Goal: Task Accomplishment & Management: Manage account settings

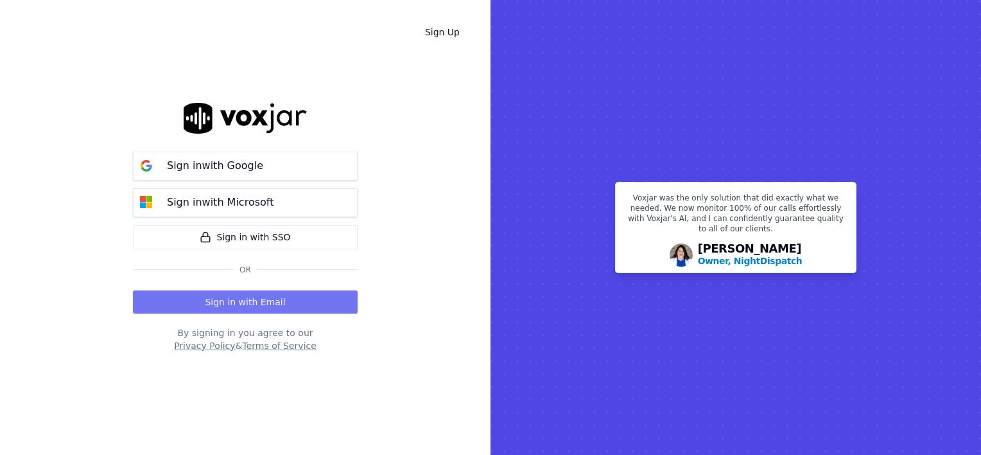
click at [257, 304] on button "Sign in with Email" at bounding box center [245, 301] width 225 height 23
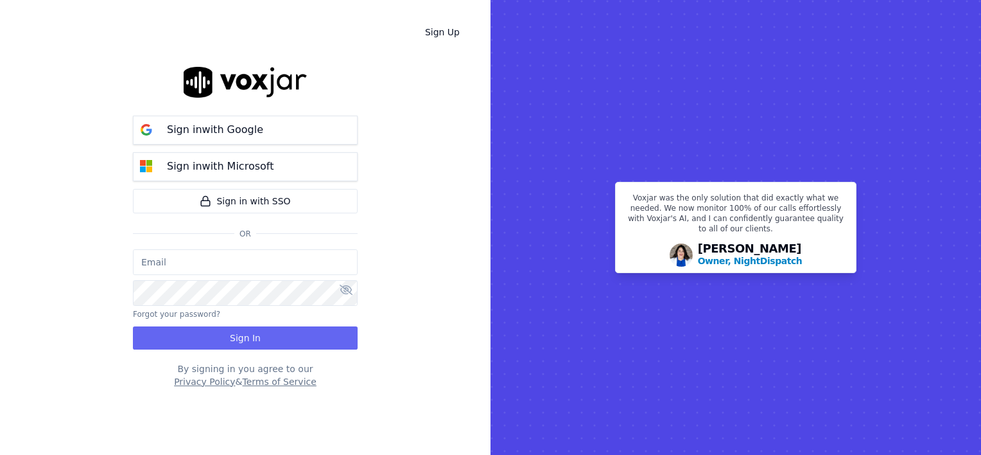
type input "wendy@deadringers.co"
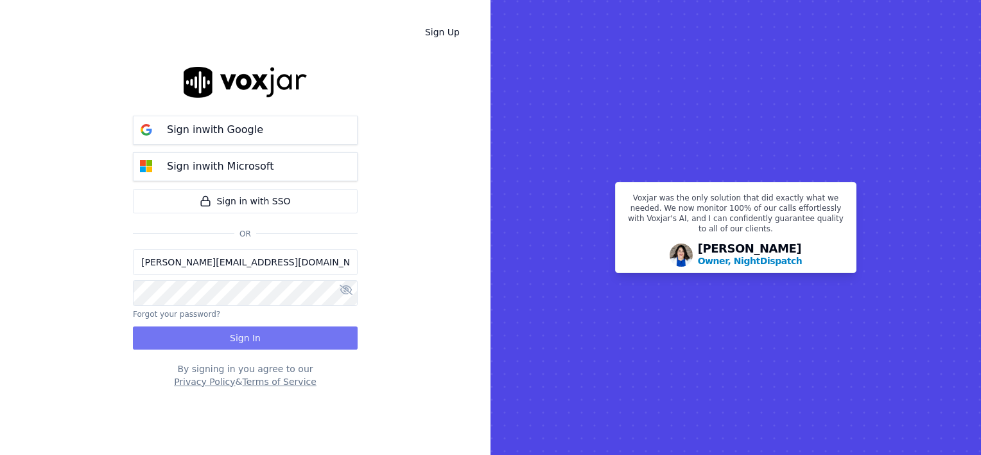
click at [252, 338] on button "Sign In" at bounding box center [245, 337] width 225 height 23
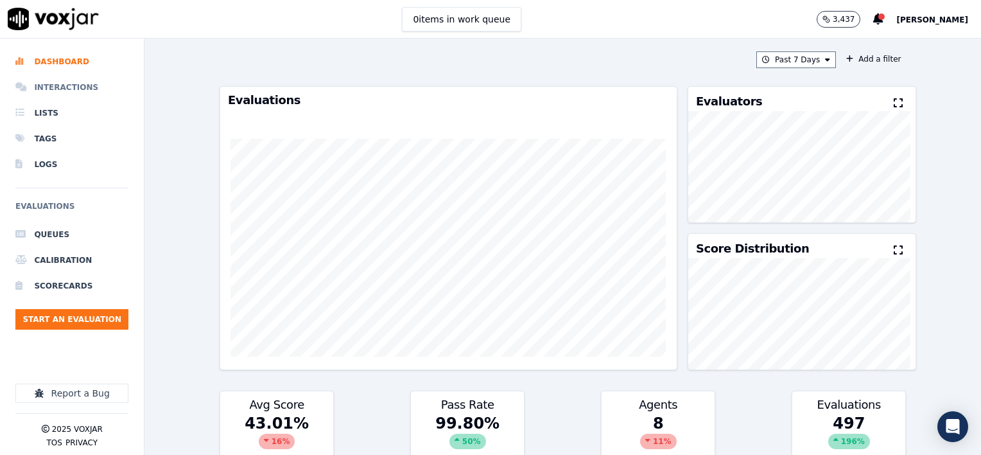
click at [59, 87] on li "Interactions" at bounding box center [71, 87] width 113 height 26
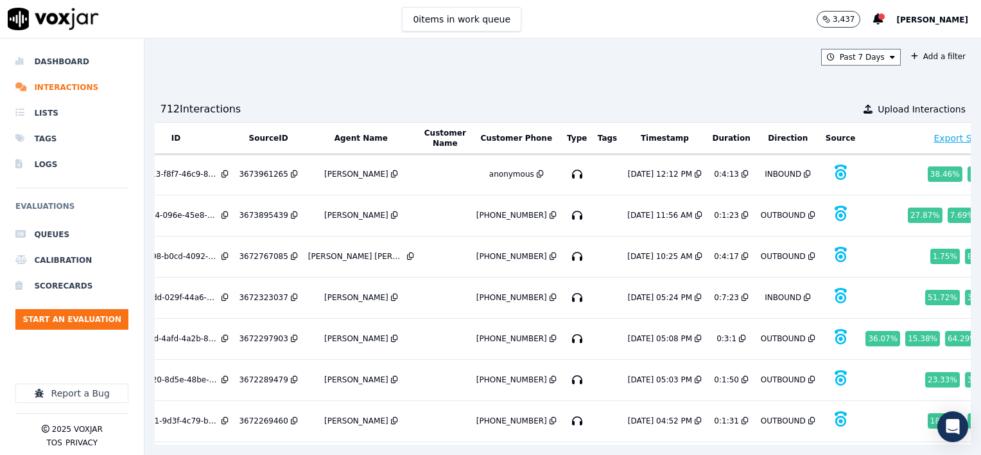
scroll to position [0, 97]
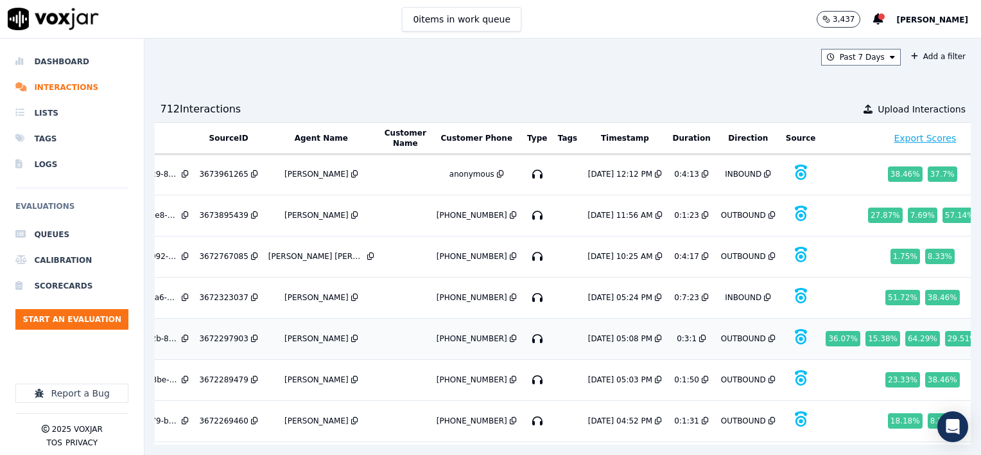
click at [231, 333] on div "3672297903" at bounding box center [223, 338] width 49 height 10
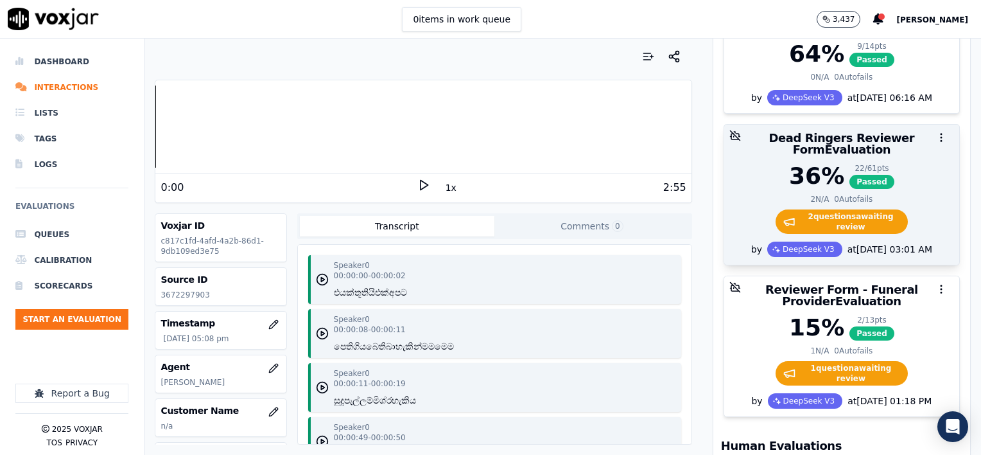
scroll to position [578, 0]
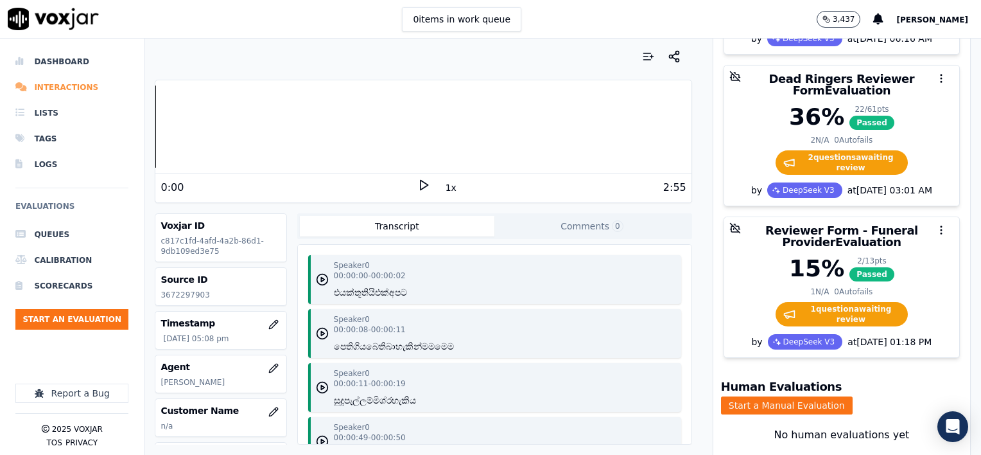
click at [55, 85] on li "Interactions" at bounding box center [71, 87] width 113 height 26
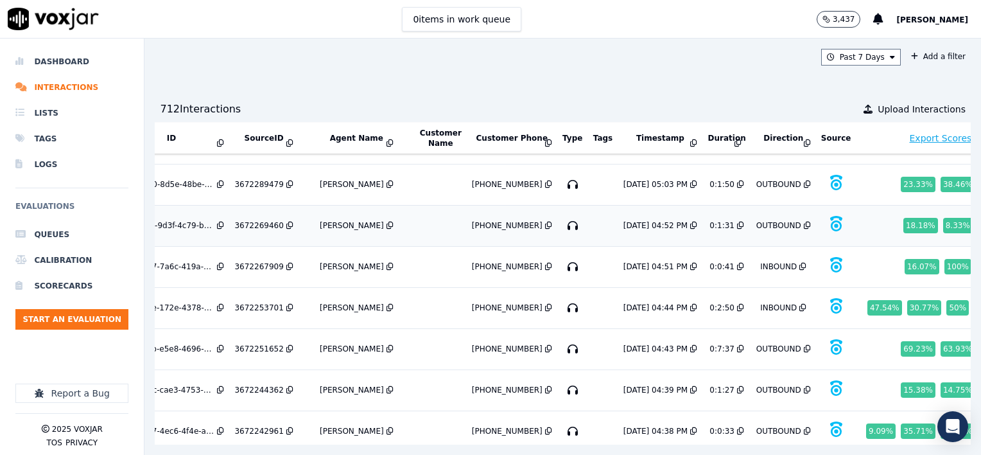
scroll to position [257, 62]
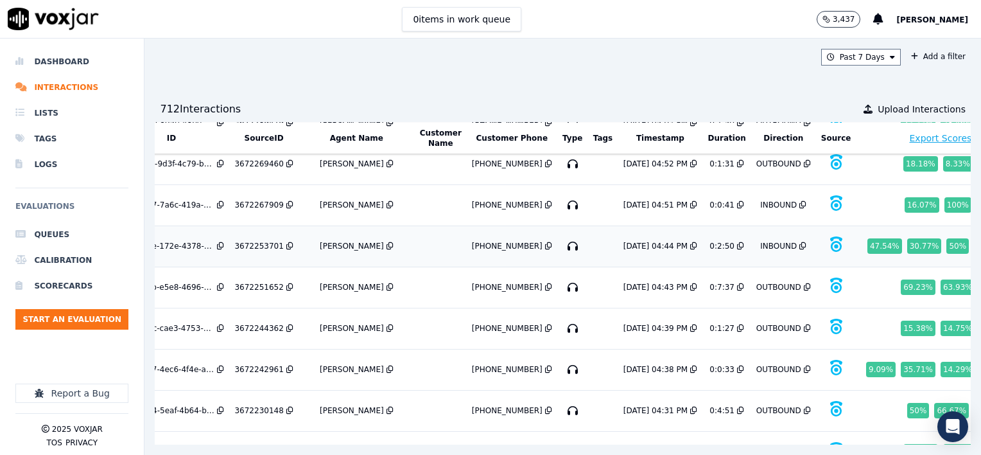
click at [263, 241] on div "3672253701" at bounding box center [258, 246] width 49 height 10
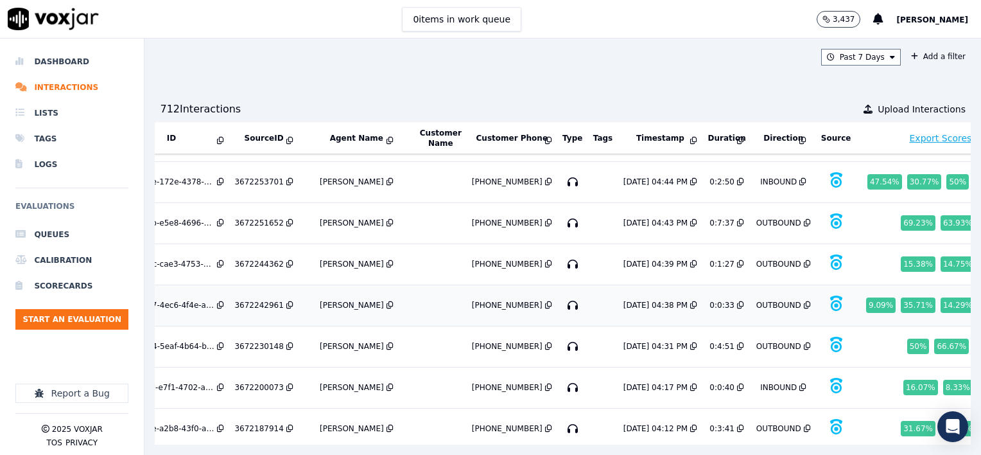
click at [254, 300] on div "3672242961" at bounding box center [258, 305] width 49 height 10
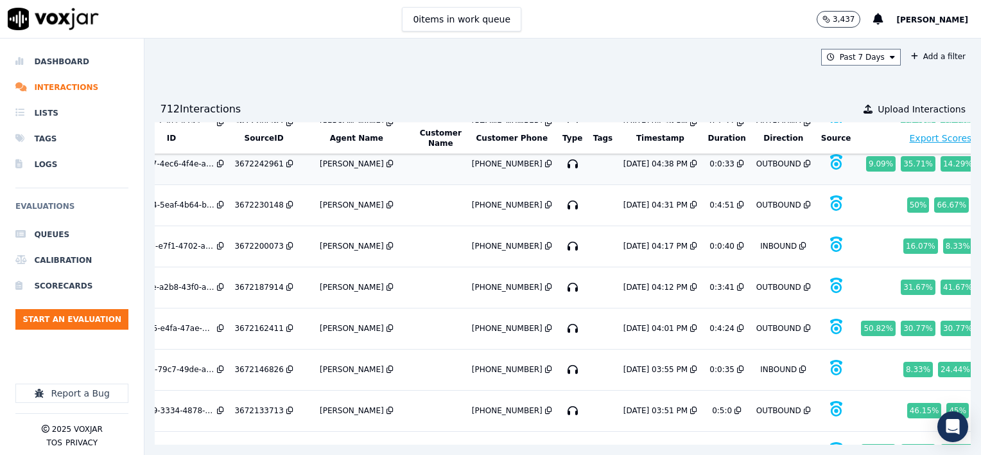
scroll to position [514, 62]
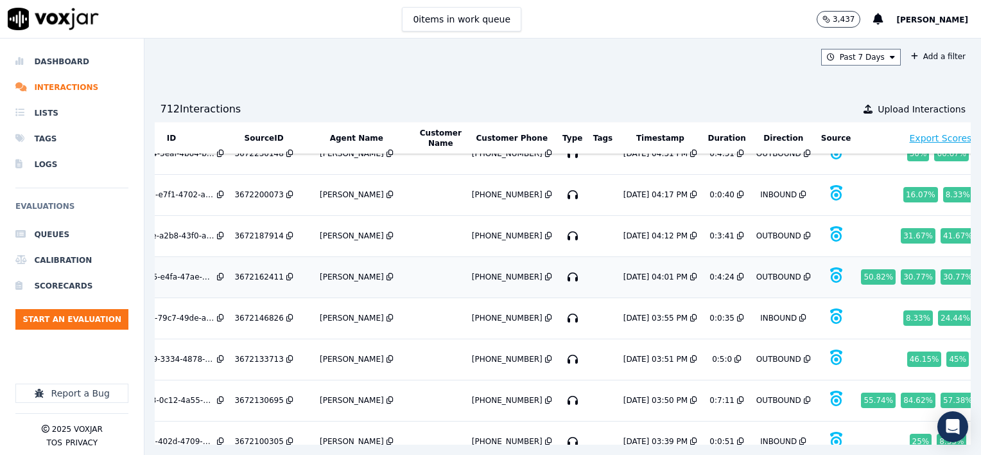
click at [256, 272] on div "3672162411" at bounding box center [258, 277] width 49 height 10
click at [265, 395] on div "3672130695" at bounding box center [258, 400] width 49 height 10
click at [255, 395] on div "3672130695" at bounding box center [258, 400] width 49 height 10
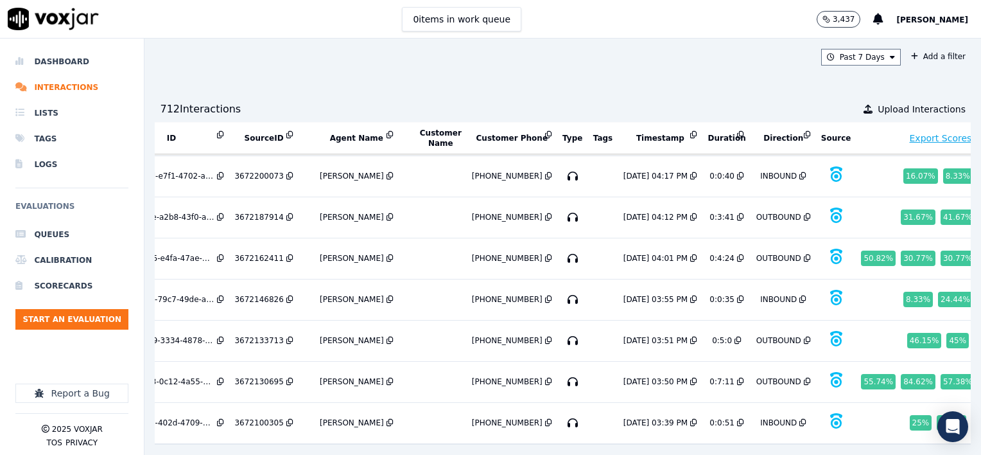
scroll to position [539, 0]
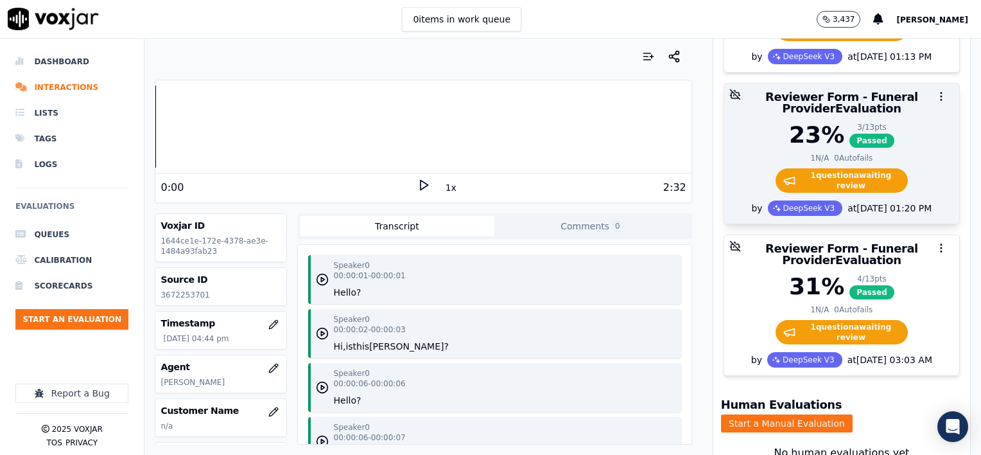
scroll to position [385, 0]
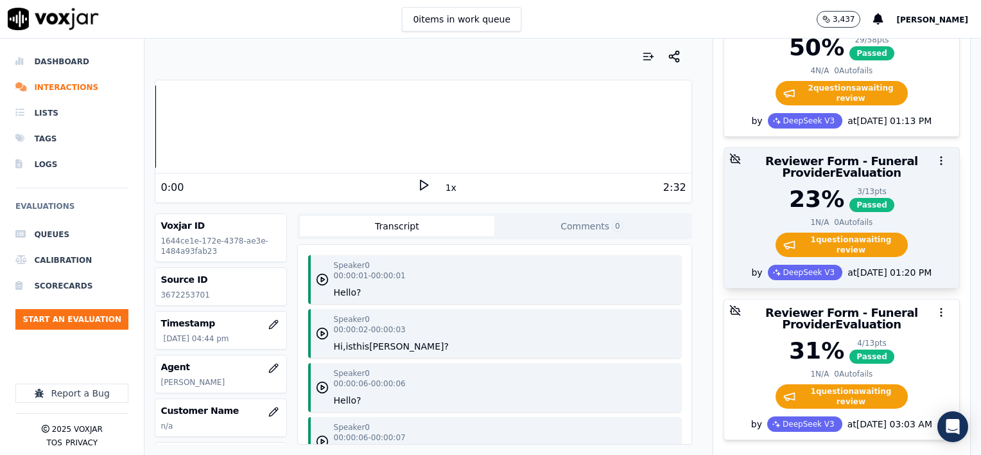
click at [855, 148] on div at bounding box center [841, 161] width 235 height 26
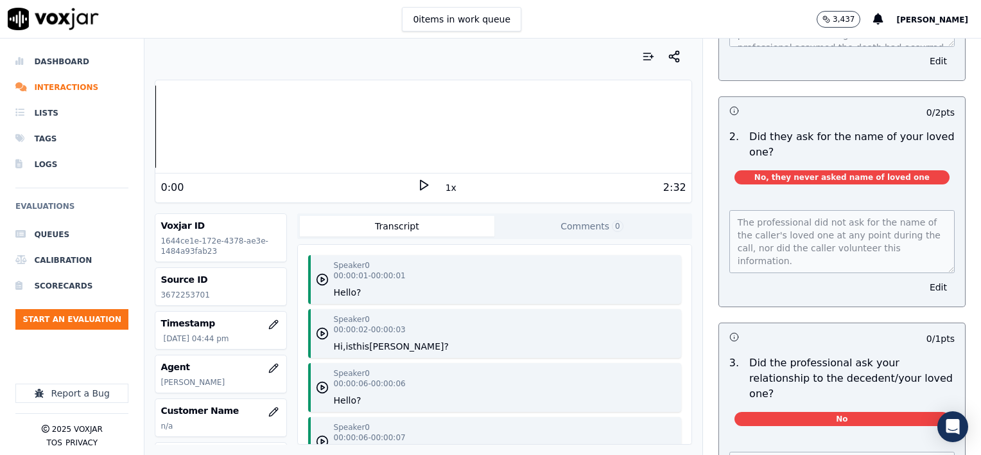
scroll to position [0, 0]
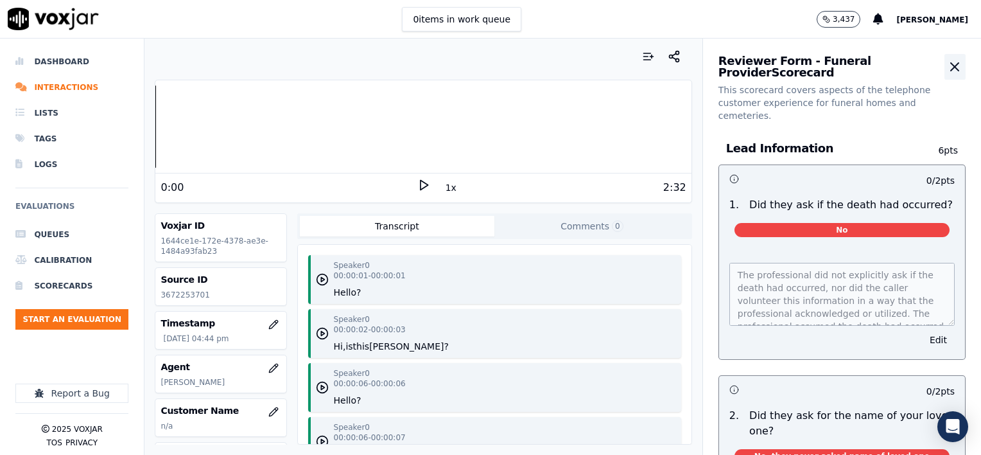
click at [947, 64] on icon "button" at bounding box center [954, 66] width 15 height 15
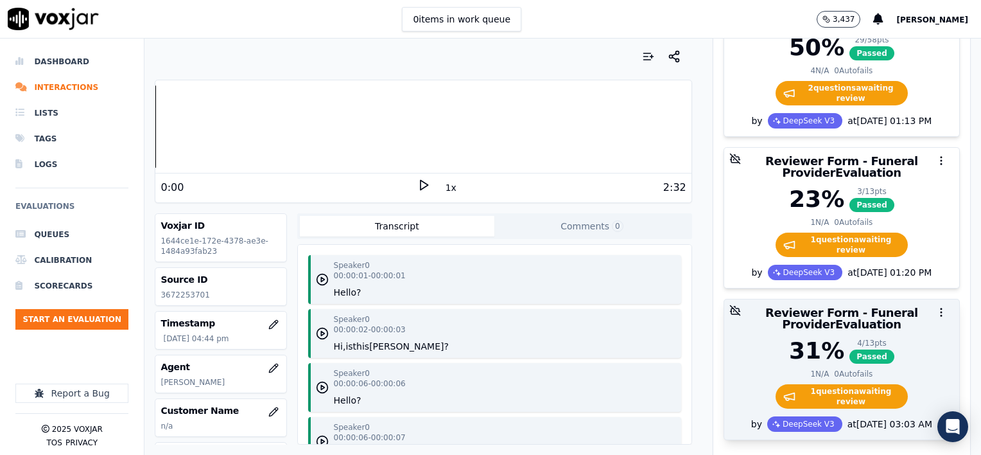
click at [804, 299] on div at bounding box center [841, 312] width 235 height 26
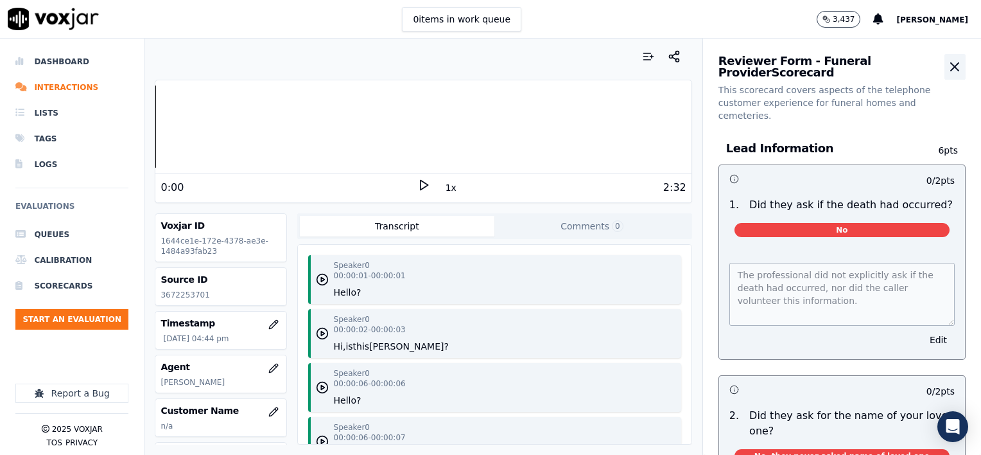
click at [947, 68] on icon "button" at bounding box center [954, 66] width 15 height 15
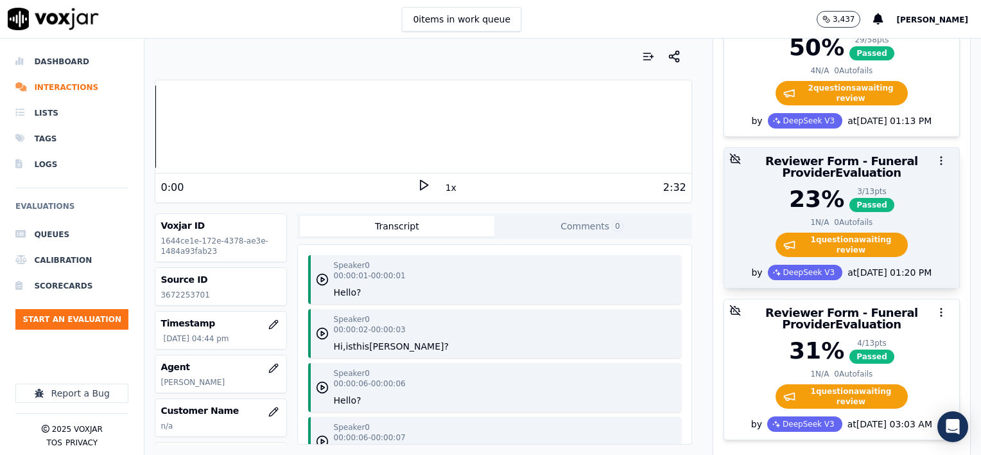
click at [941, 164] on circle "button" at bounding box center [941, 164] width 1 height 1
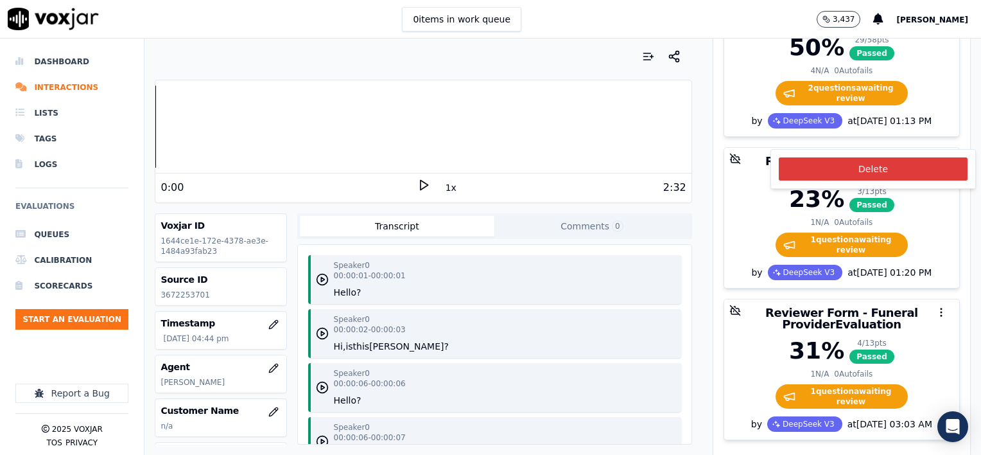
click at [891, 172] on button "Delete" at bounding box center [873, 168] width 189 height 23
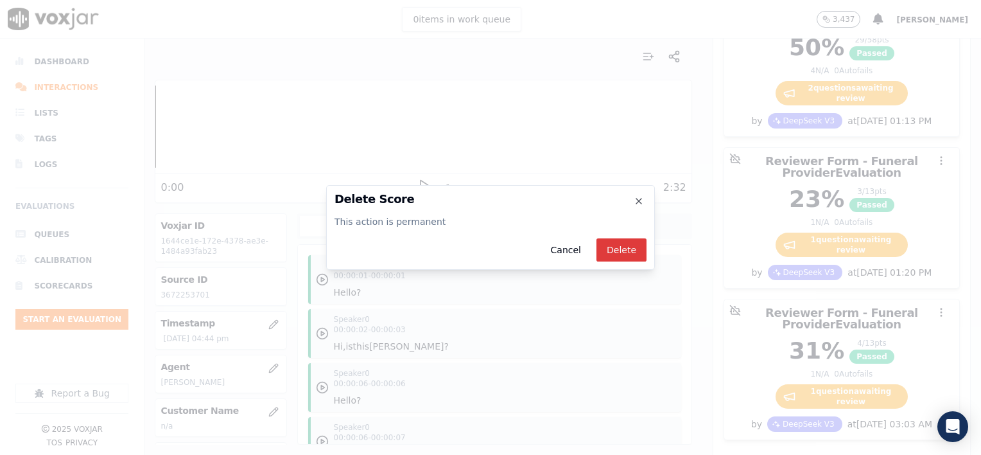
click at [618, 249] on button "Delete" at bounding box center [621, 249] width 50 height 23
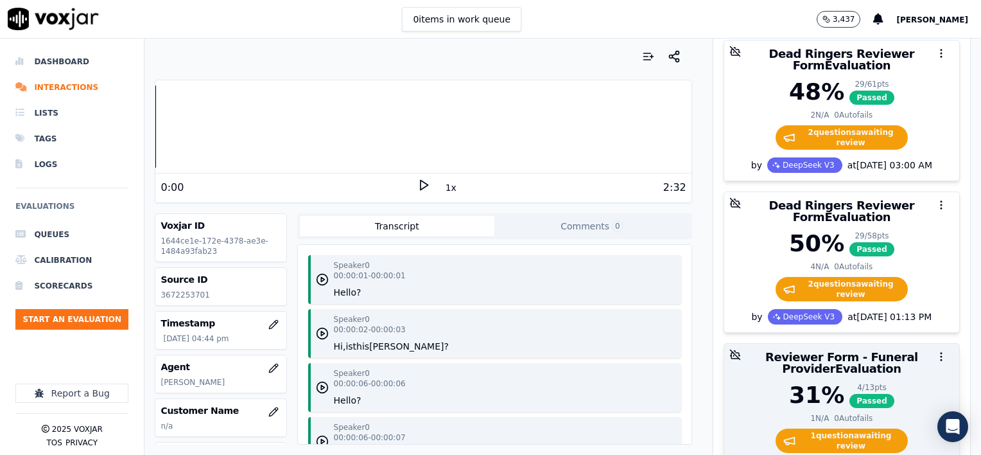
scroll to position [151, 0]
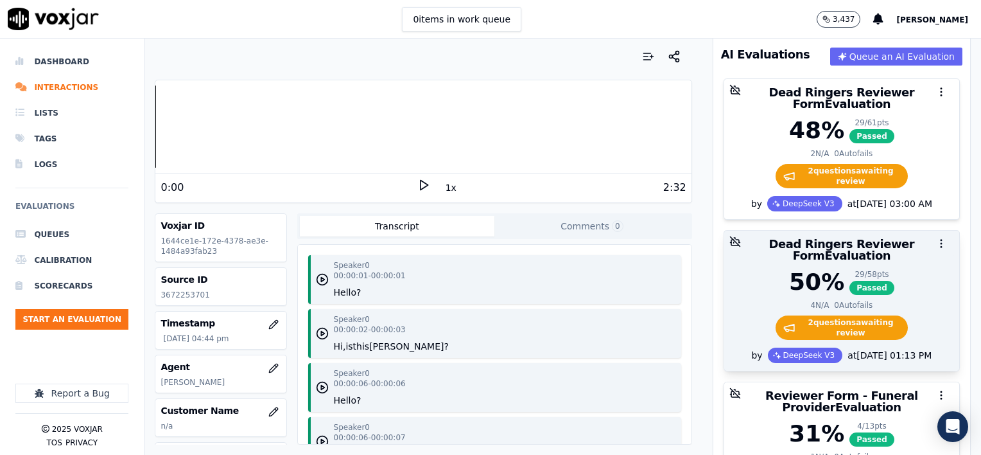
click at [936, 238] on icon "button" at bounding box center [942, 244] width 12 height 12
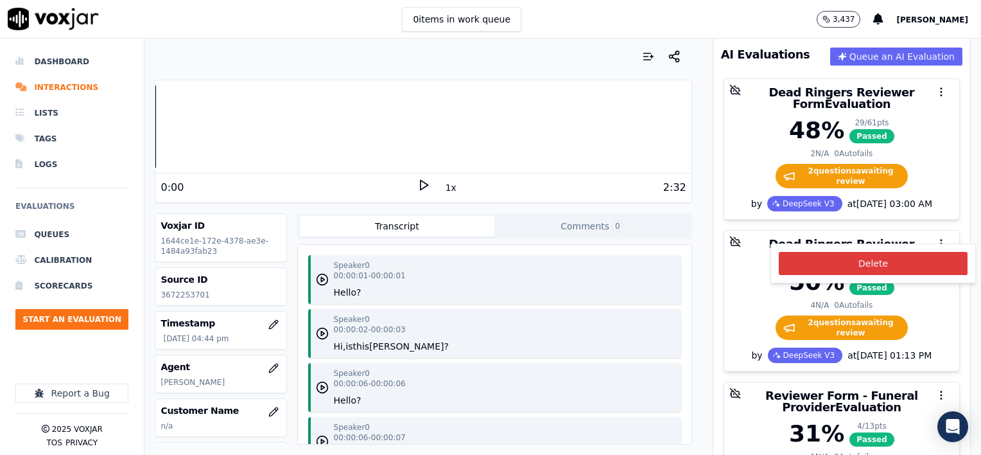
click at [881, 265] on button "Delete" at bounding box center [873, 263] width 189 height 23
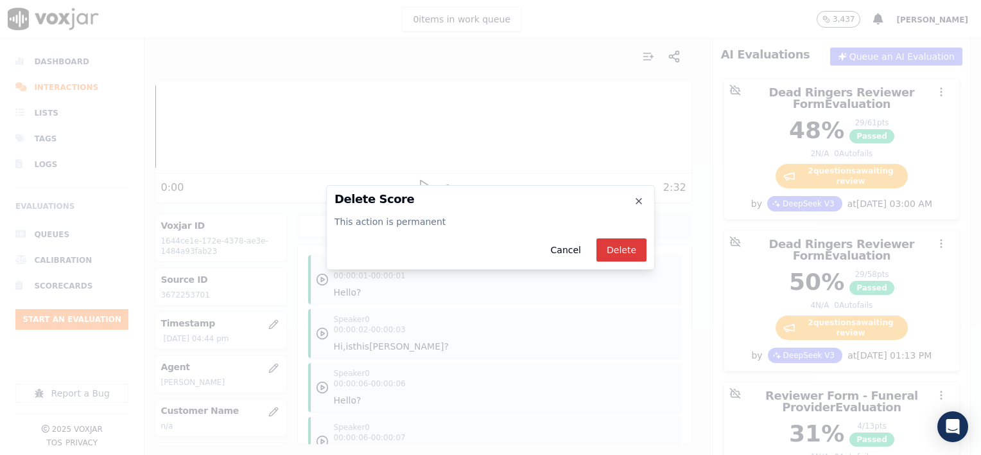
click at [623, 251] on button "Delete" at bounding box center [621, 249] width 50 height 23
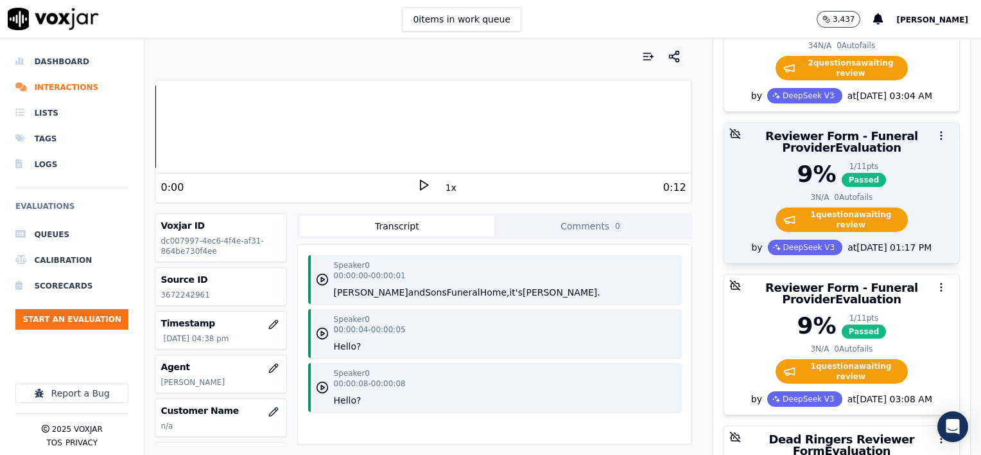
scroll to position [257, 0]
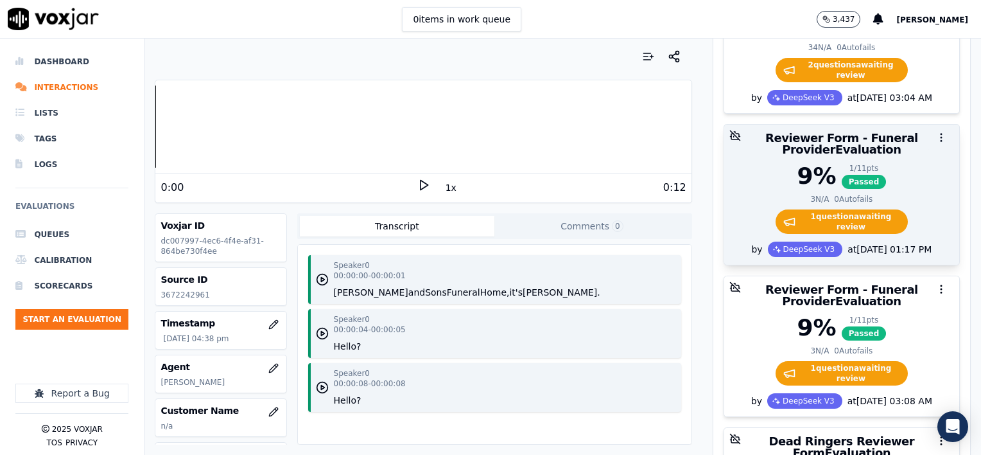
click at [936, 132] on icon "button" at bounding box center [942, 138] width 12 height 12
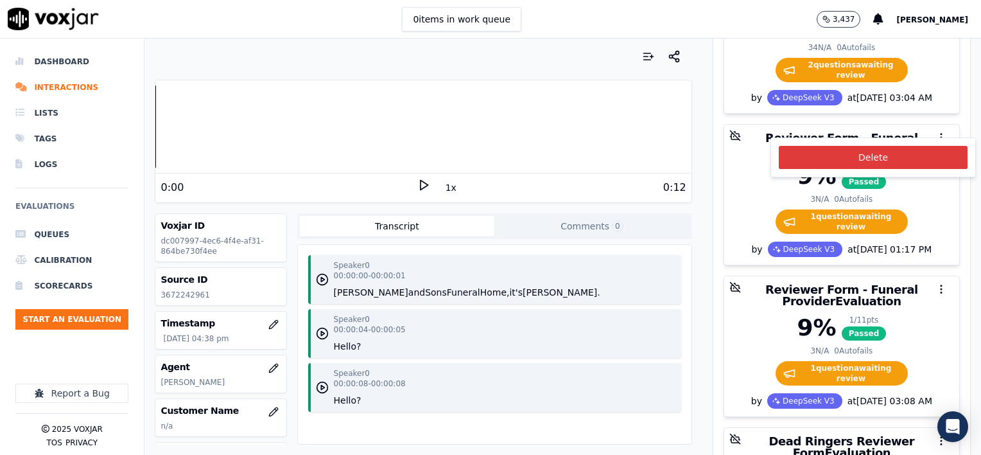
click at [904, 154] on button "Delete" at bounding box center [873, 157] width 189 height 23
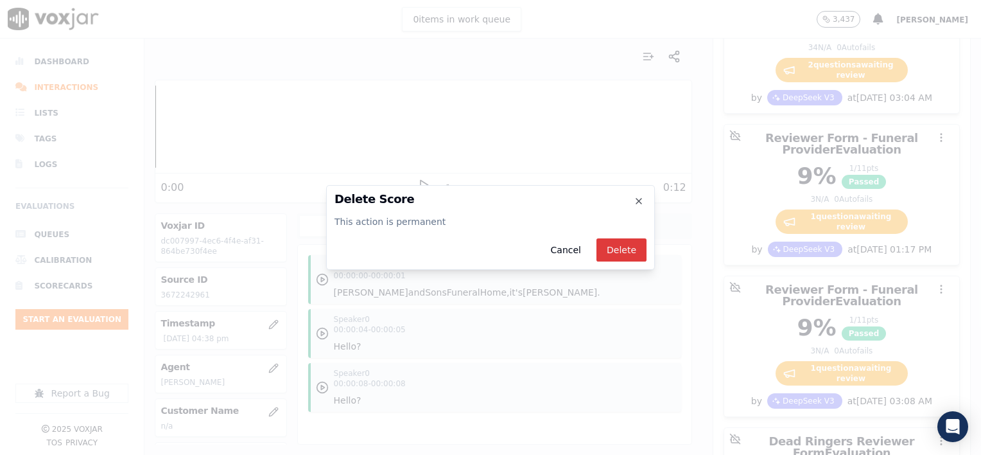
click at [631, 252] on button "Delete" at bounding box center [621, 249] width 50 height 23
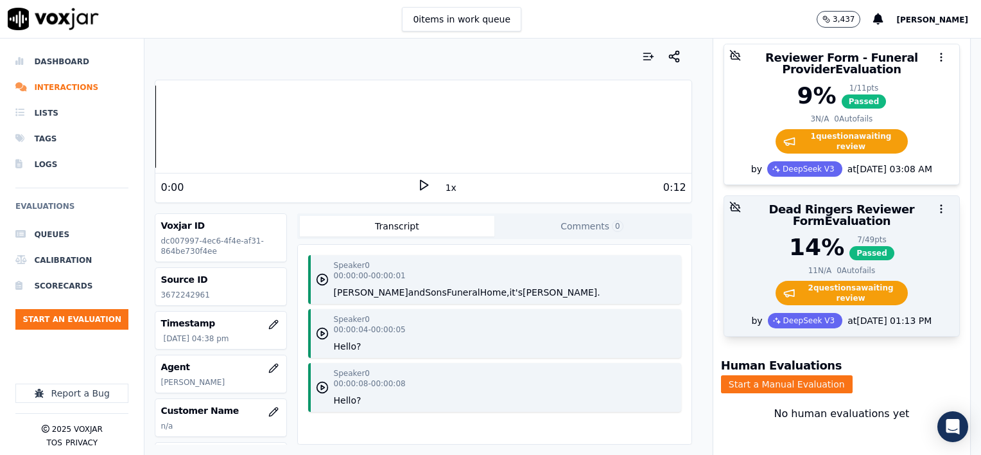
scroll to position [344, 0]
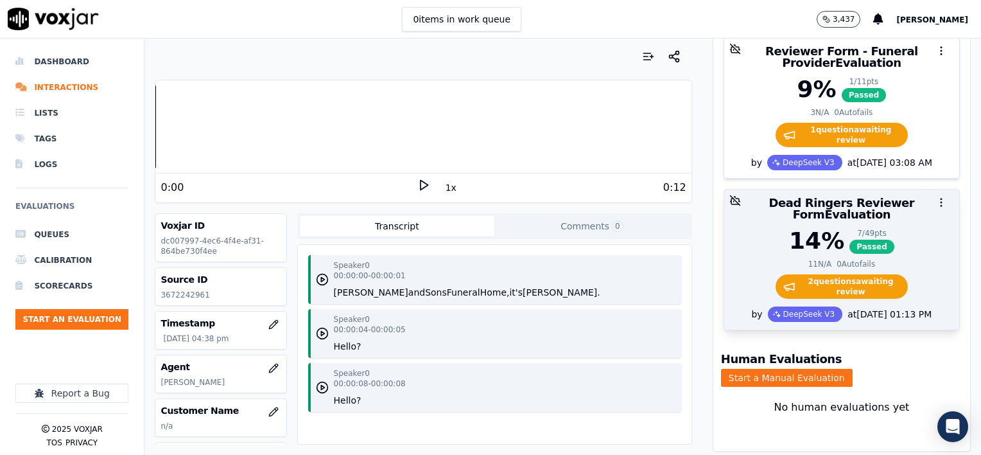
click at [936, 196] on icon "button" at bounding box center [942, 202] width 12 height 12
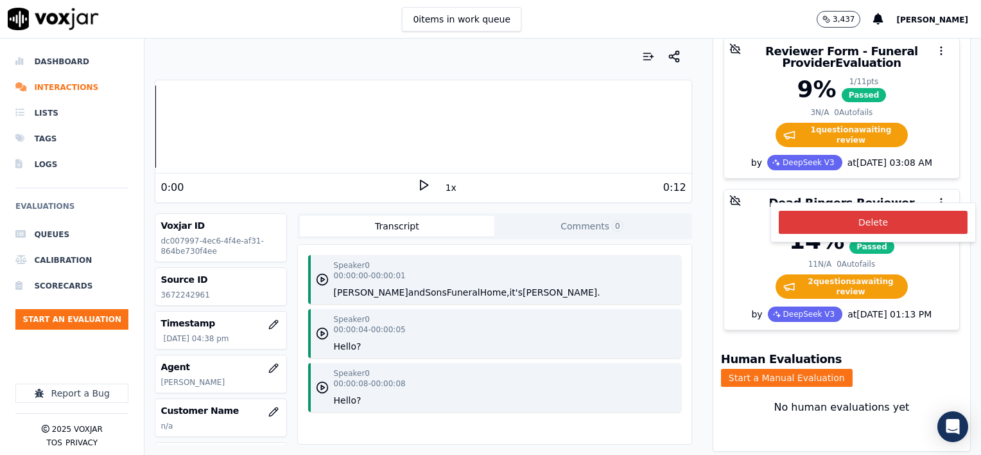
click at [885, 223] on button "Delete" at bounding box center [873, 222] width 189 height 23
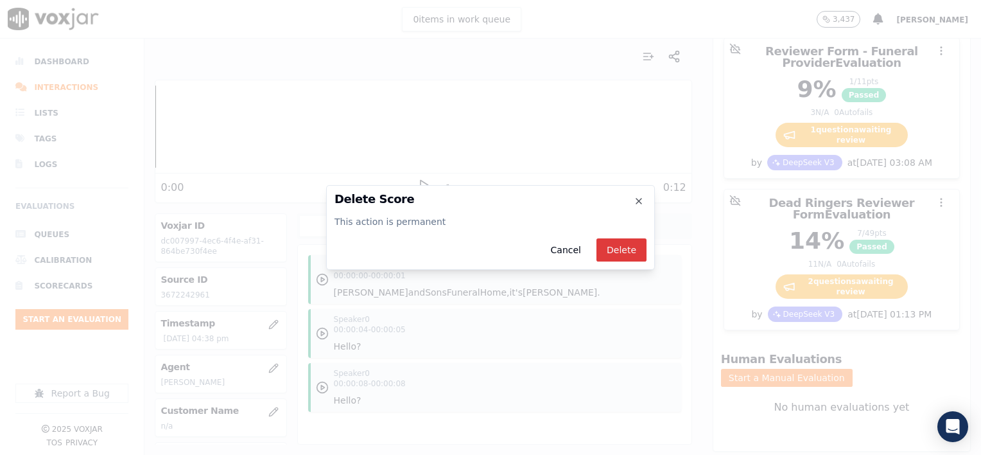
click at [620, 248] on button "Delete" at bounding box center [621, 249] width 50 height 23
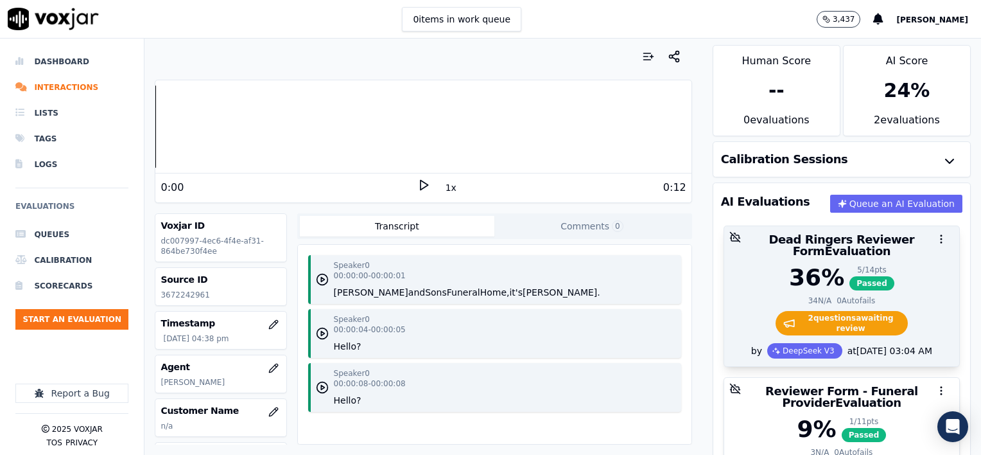
scroll to position [0, 0]
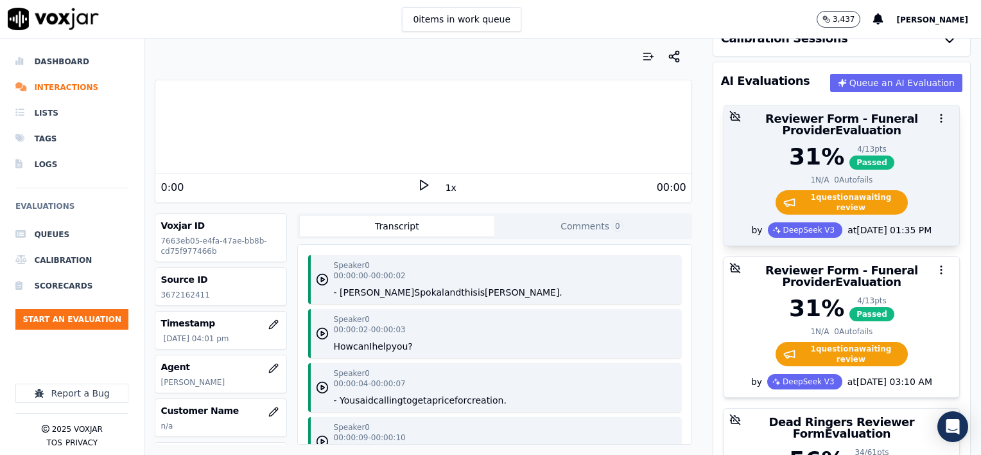
scroll to position [193, 0]
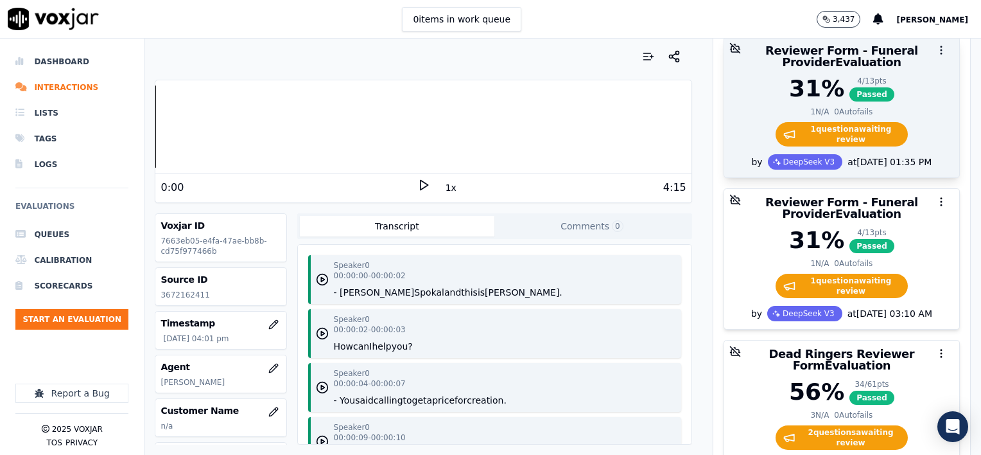
click at [936, 48] on icon "button" at bounding box center [942, 50] width 12 height 12
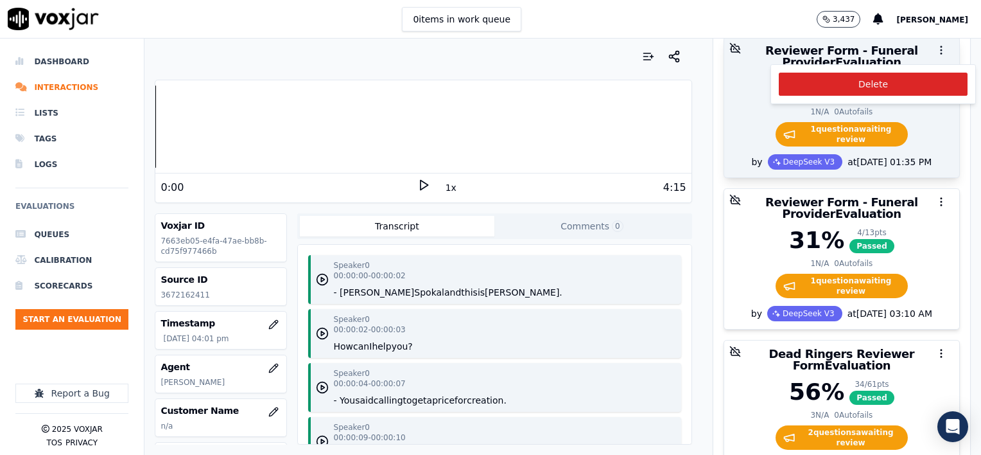
scroll to position [190, 0]
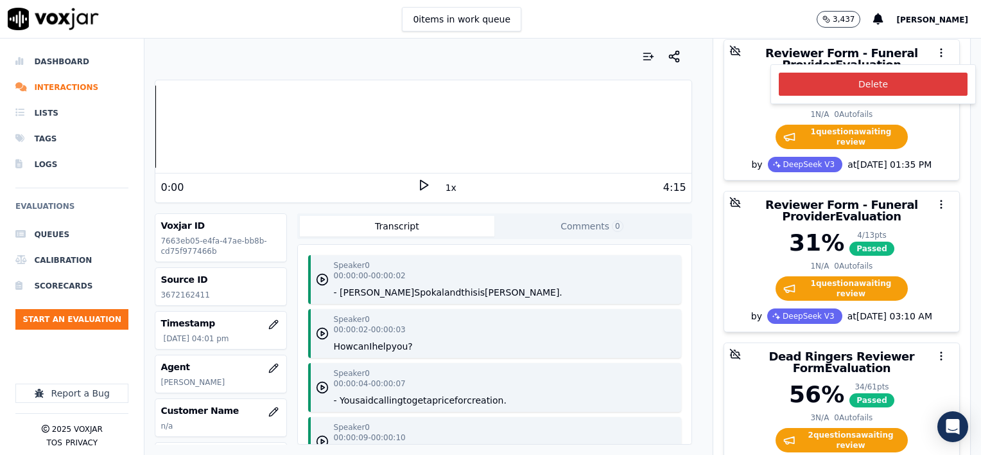
click at [904, 79] on button "Delete" at bounding box center [873, 84] width 189 height 23
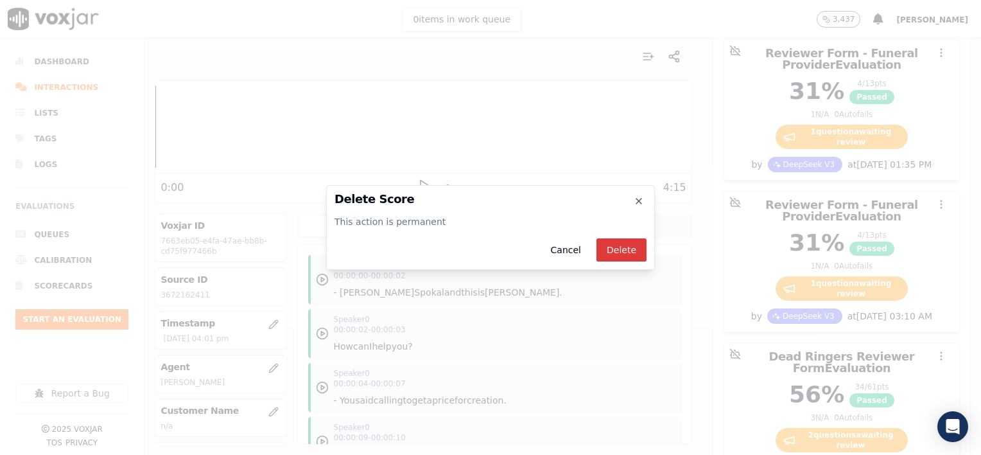
click at [616, 251] on button "Delete" at bounding box center [621, 249] width 50 height 23
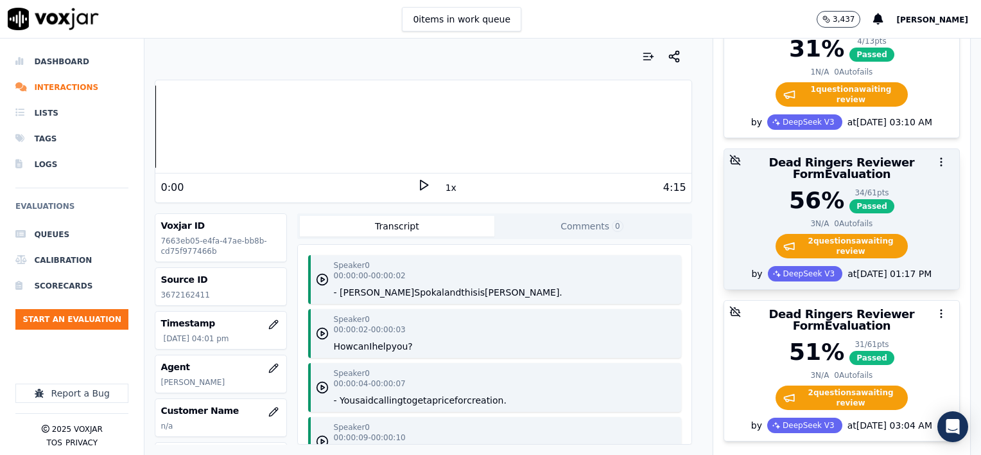
scroll to position [254, 0]
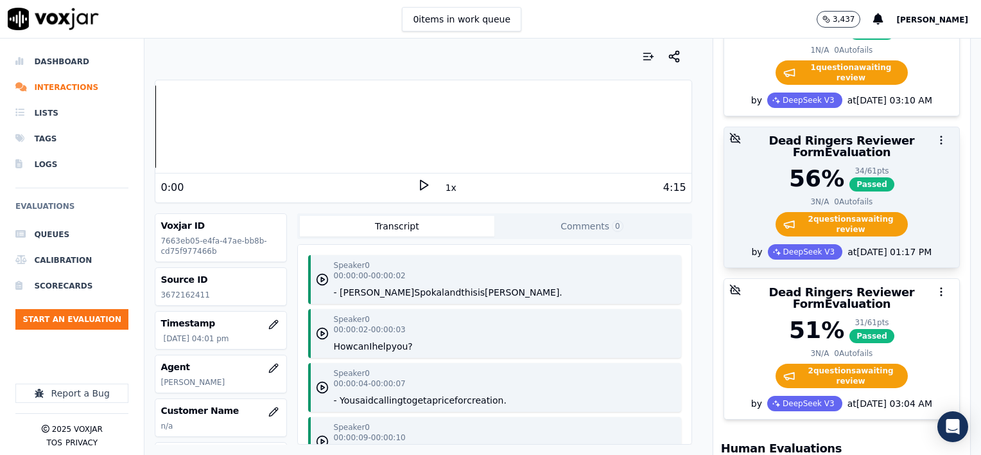
click at [936, 139] on icon "button" at bounding box center [942, 140] width 12 height 12
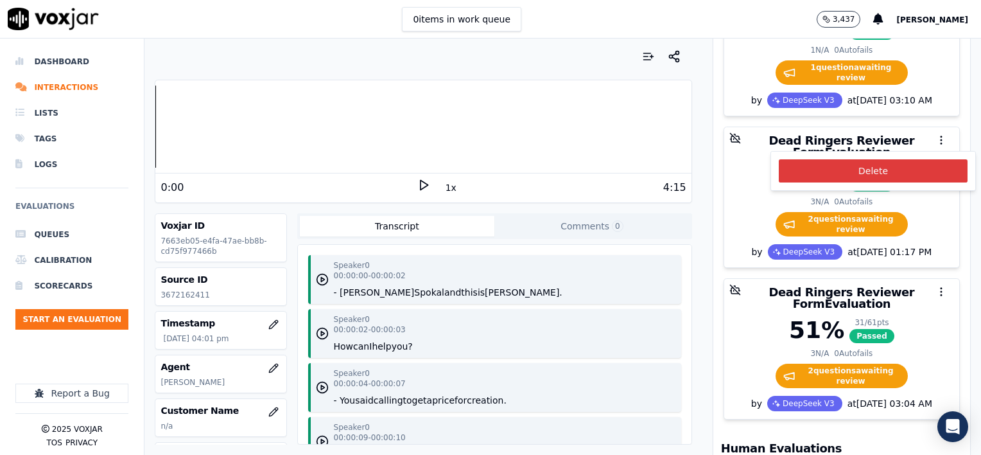
click at [882, 170] on button "Delete" at bounding box center [873, 170] width 189 height 23
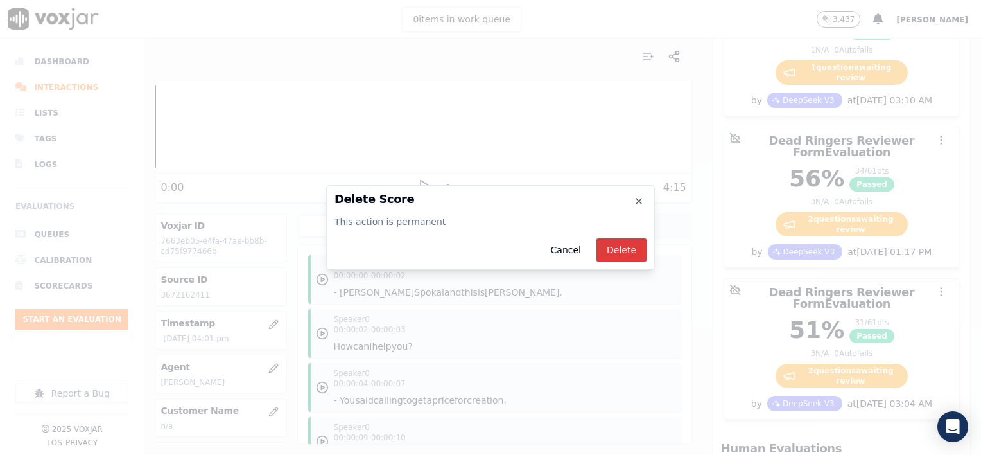
click at [619, 251] on button "Delete" at bounding box center [621, 249] width 50 height 23
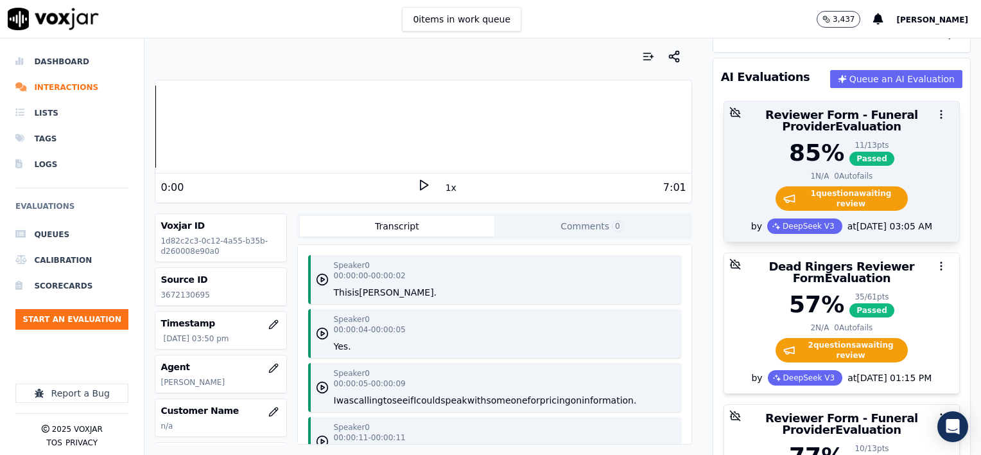
scroll to position [193, 0]
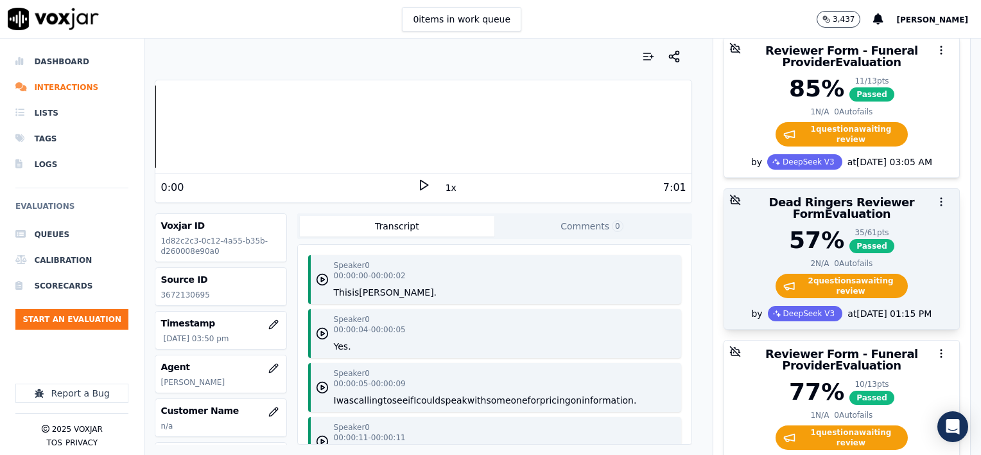
click at [936, 200] on icon "button" at bounding box center [942, 202] width 12 height 12
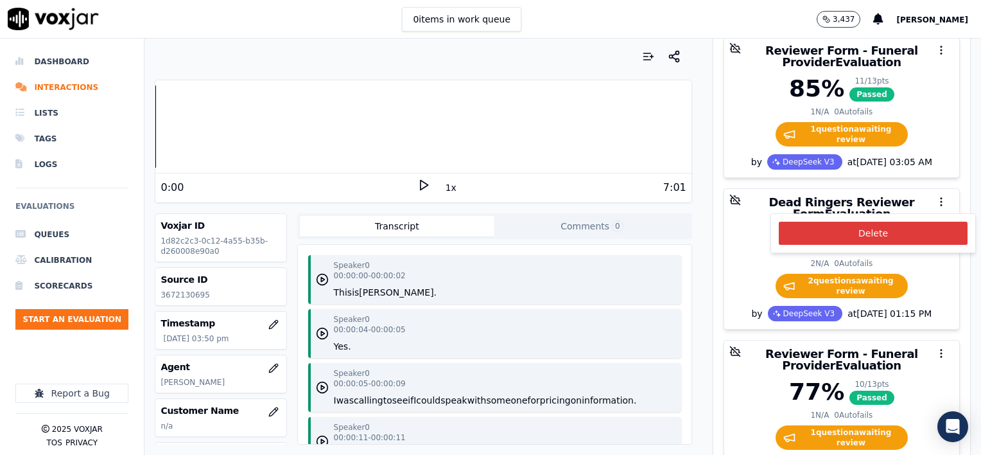
click at [893, 231] on button "Delete" at bounding box center [873, 233] width 189 height 23
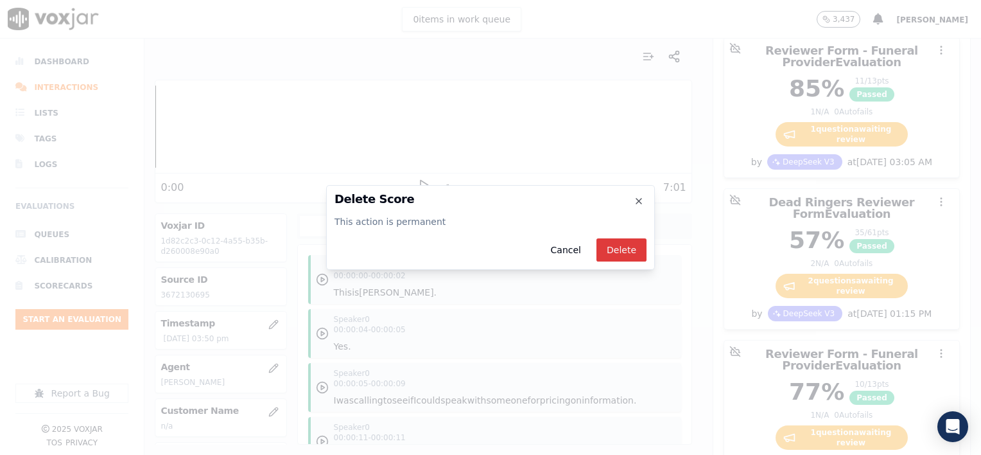
click at [631, 248] on button "Delete" at bounding box center [621, 249] width 50 height 23
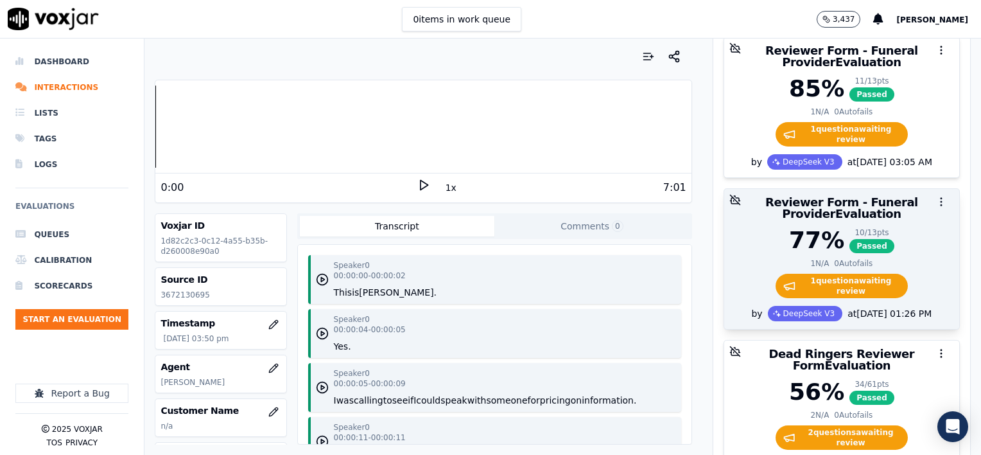
click at [936, 198] on icon "button" at bounding box center [942, 202] width 12 height 12
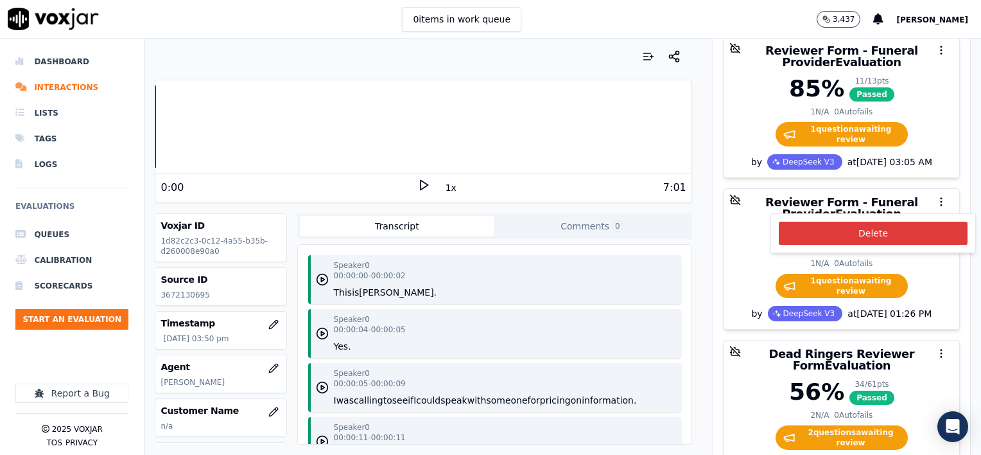
click at [891, 229] on button "Delete" at bounding box center [873, 233] width 189 height 23
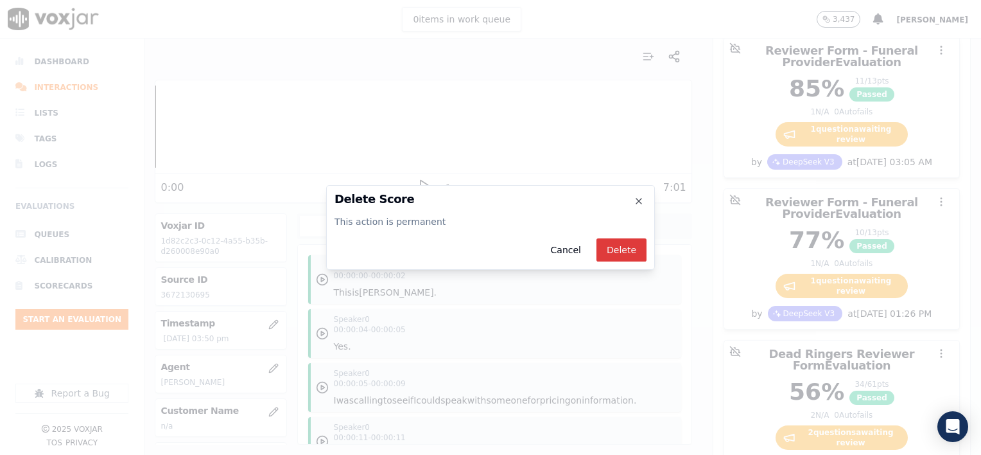
click at [632, 248] on button "Delete" at bounding box center [621, 249] width 50 height 23
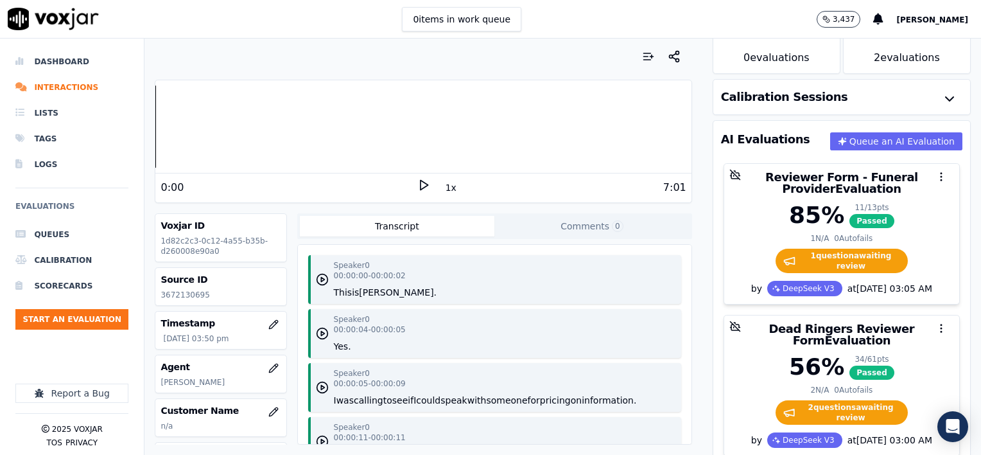
scroll to position [64, 0]
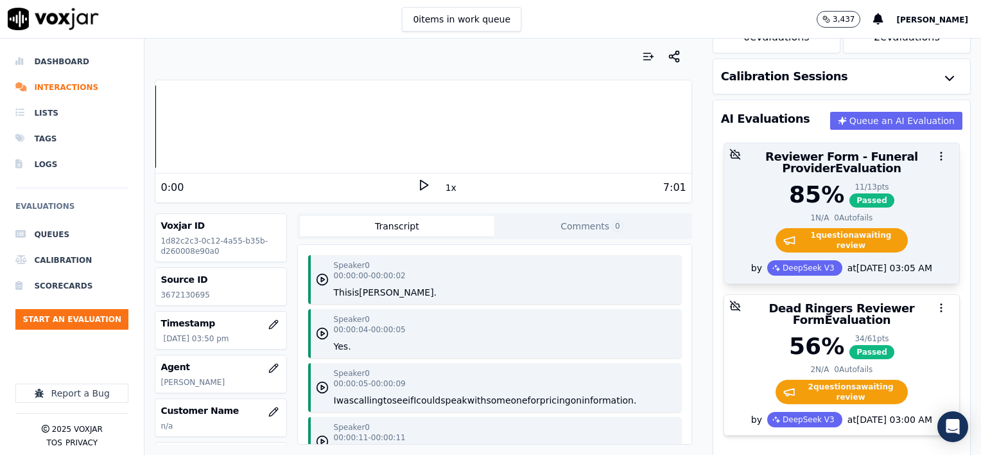
scroll to position [75, 0]
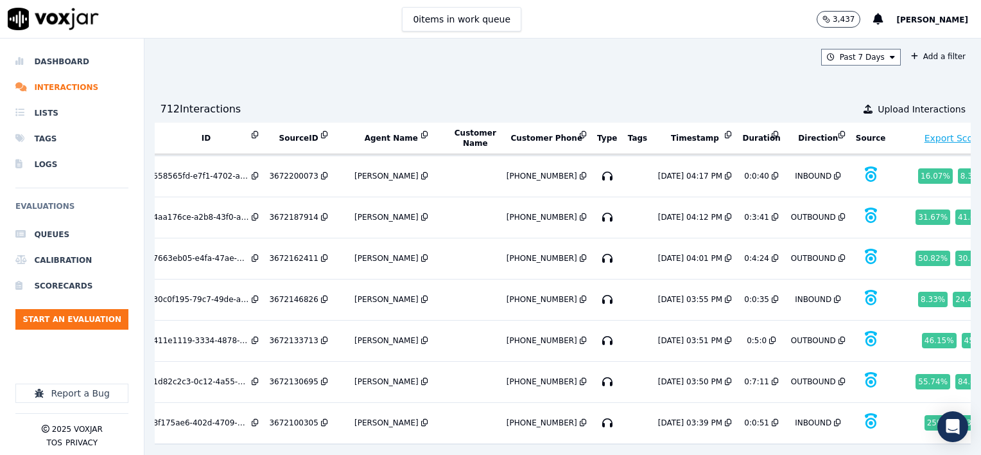
scroll to position [539, 27]
click at [863, 57] on button "Past 7 Days" at bounding box center [861, 57] width 80 height 17
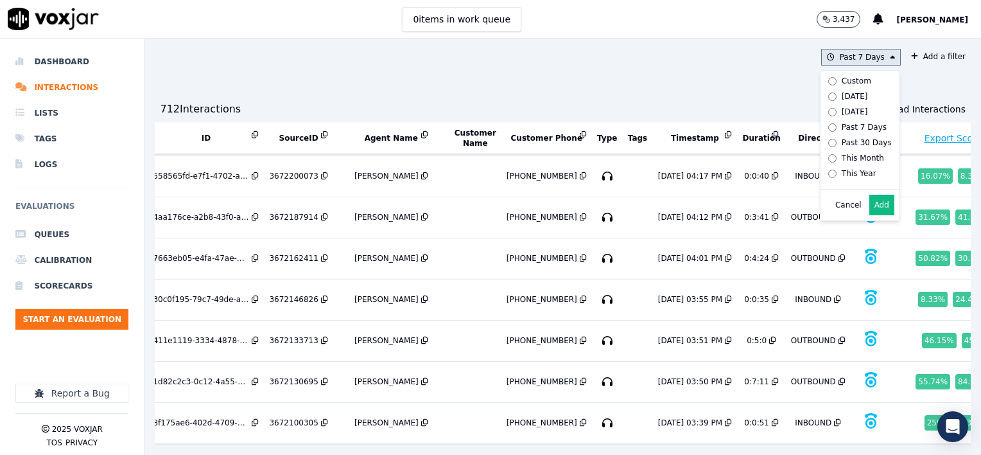
click at [869, 215] on button "Add" at bounding box center [881, 205] width 25 height 21
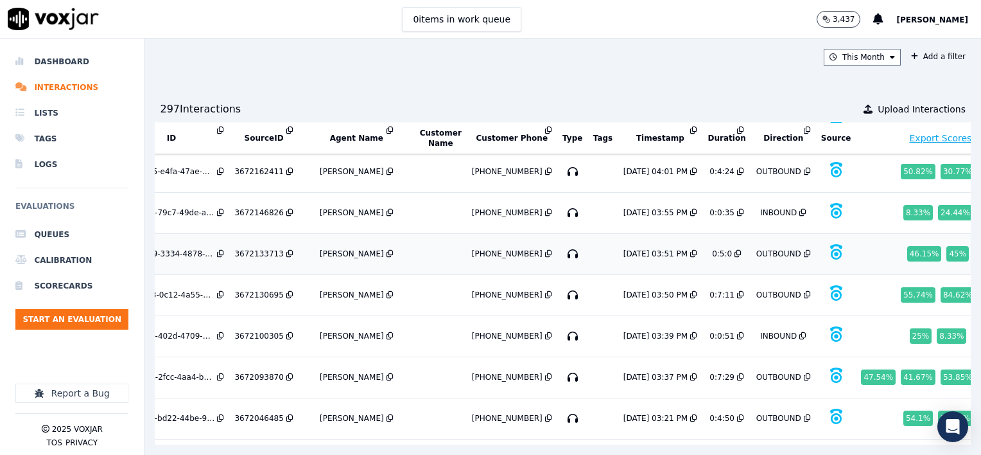
scroll to position [683, 62]
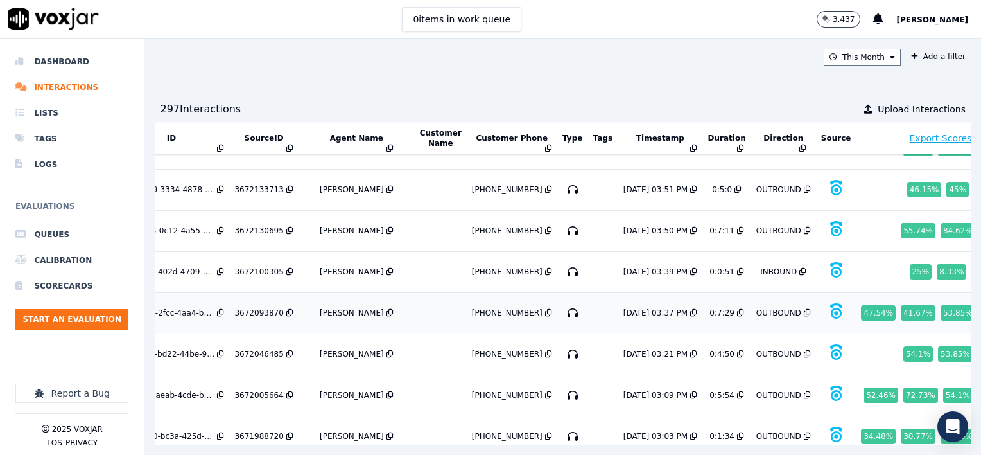
click at [259, 308] on div "3672093870" at bounding box center [258, 313] width 49 height 10
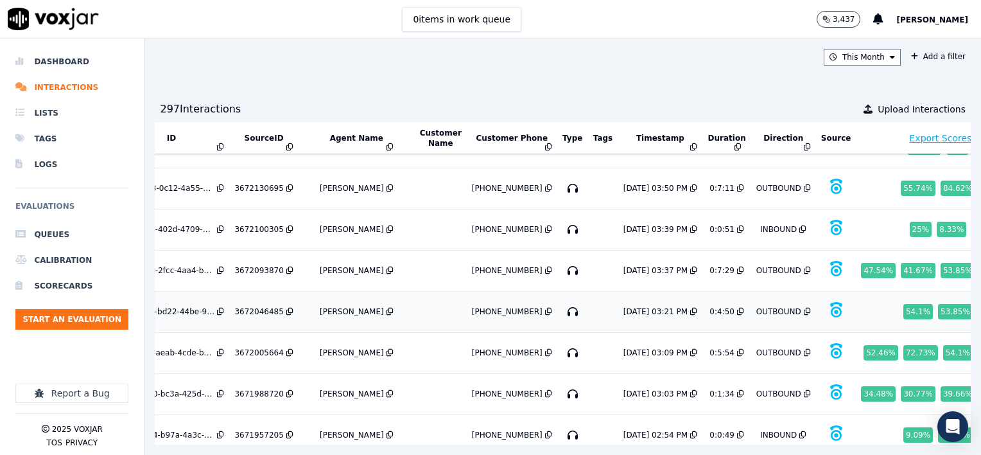
scroll to position [747, 62]
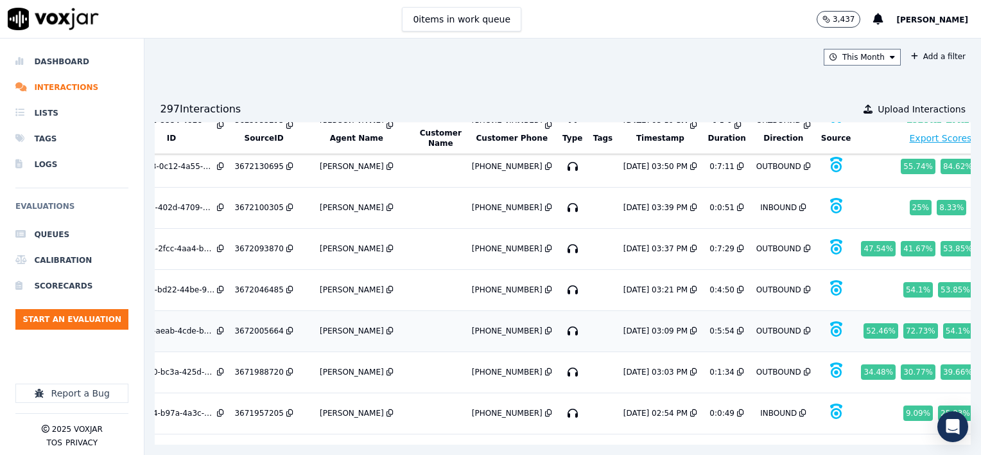
click at [257, 326] on div "3672005664" at bounding box center [258, 331] width 49 height 10
click at [266, 367] on div "3671988720" at bounding box center [258, 372] width 49 height 10
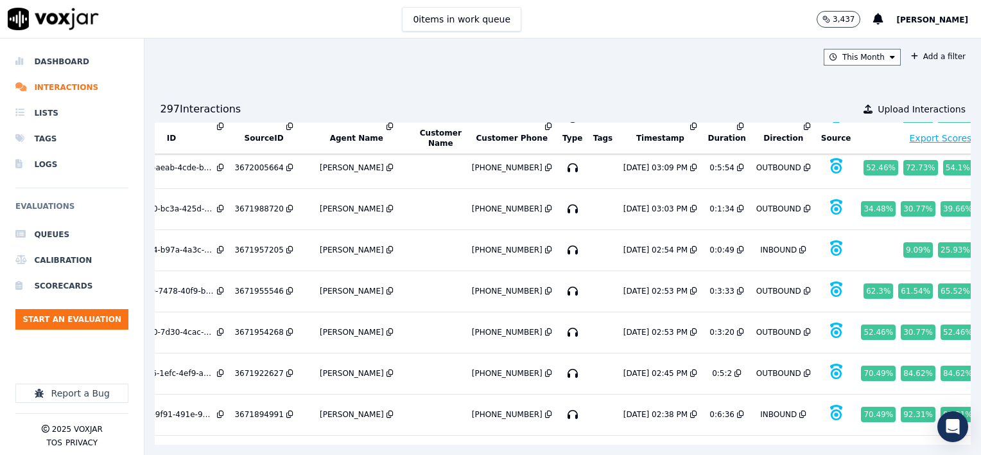
scroll to position [940, 62]
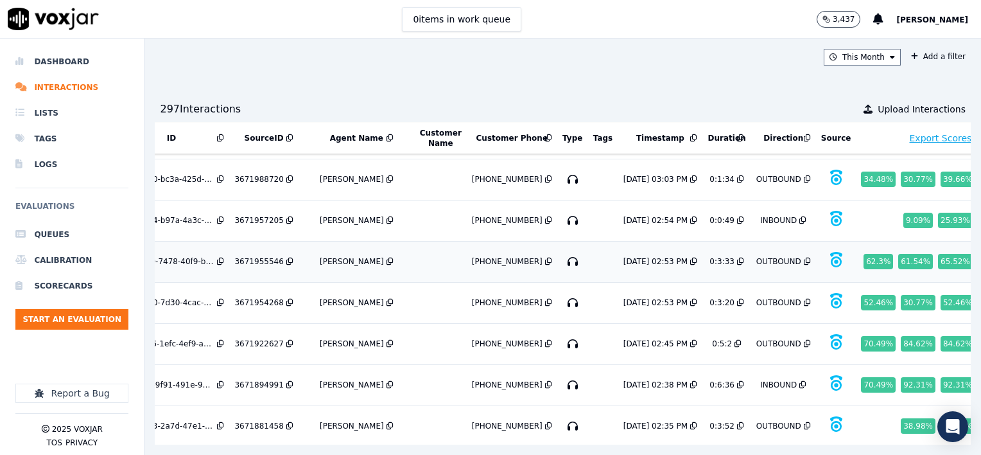
click at [259, 256] on div "3671955546" at bounding box center [258, 261] width 49 height 10
click at [259, 297] on div "3671954268" at bounding box center [258, 302] width 49 height 10
click at [256, 338] on div "3671922627" at bounding box center [258, 343] width 49 height 10
click at [265, 379] on div "3671894991" at bounding box center [258, 384] width 49 height 10
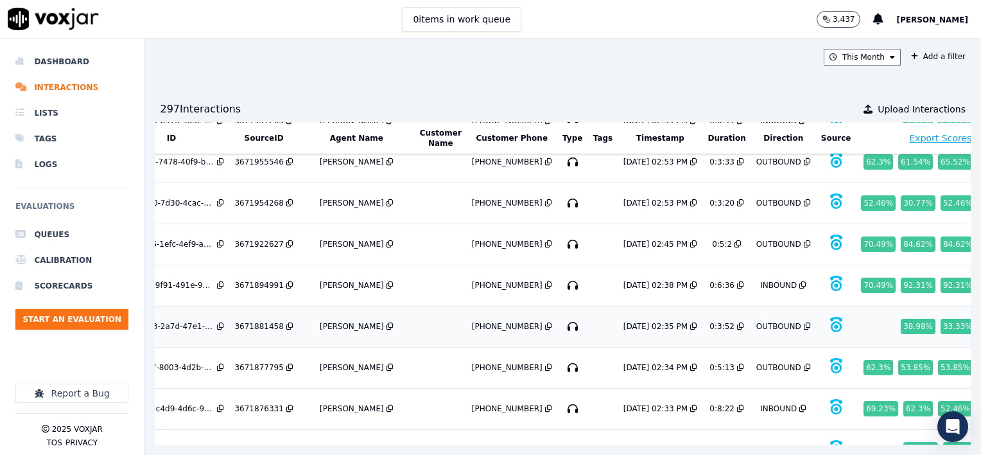
scroll to position [1068, 62]
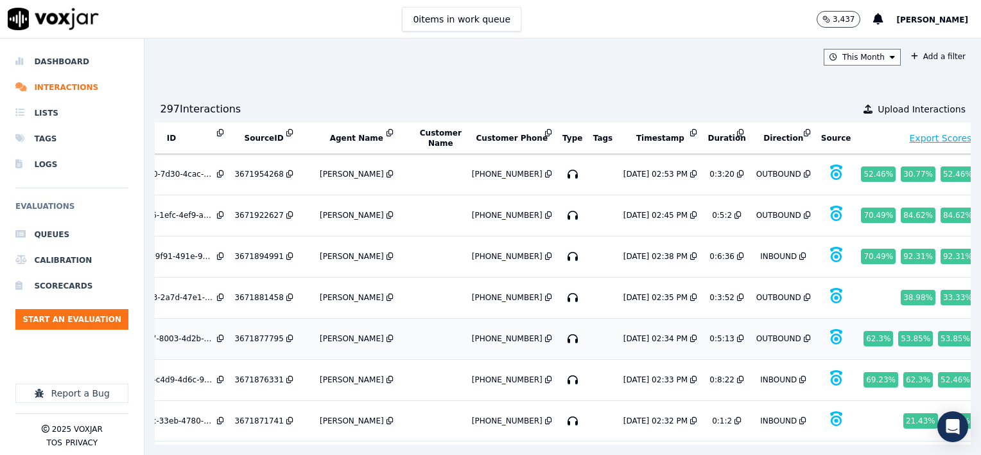
click at [252, 333] on div "3671877795" at bounding box center [258, 338] width 49 height 10
click at [263, 374] on div "3671876331" at bounding box center [258, 379] width 49 height 10
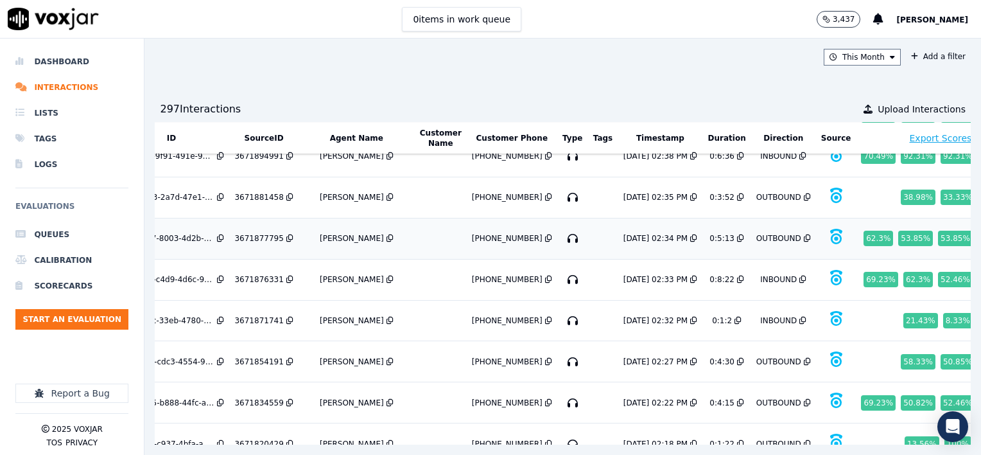
scroll to position [1197, 62]
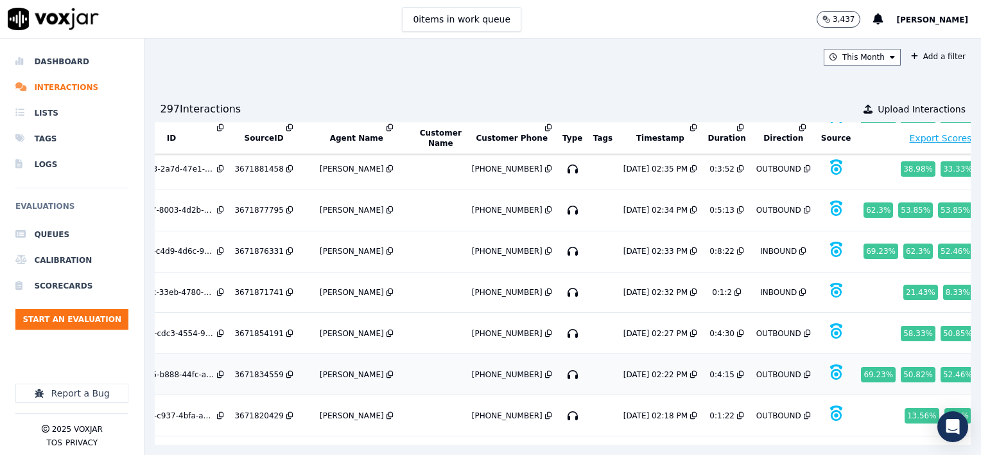
click at [259, 369] on div "3671834559" at bounding box center [258, 374] width 49 height 10
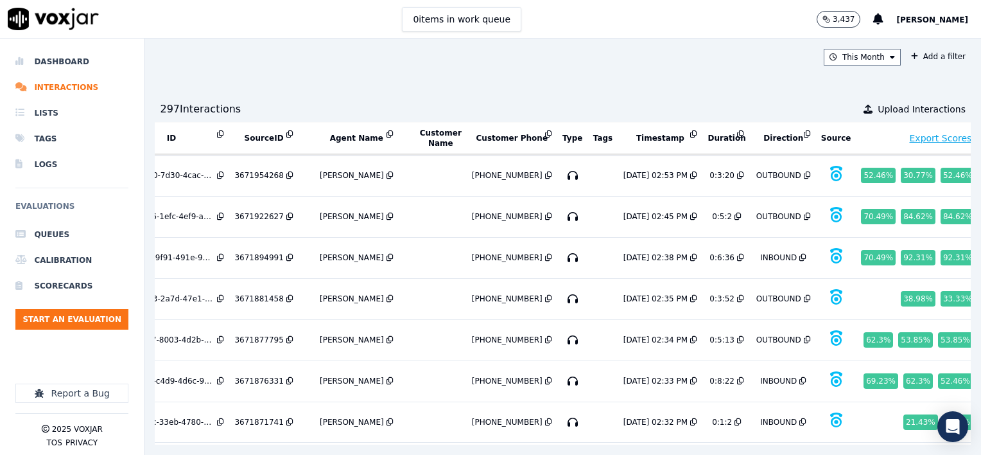
scroll to position [1341, 62]
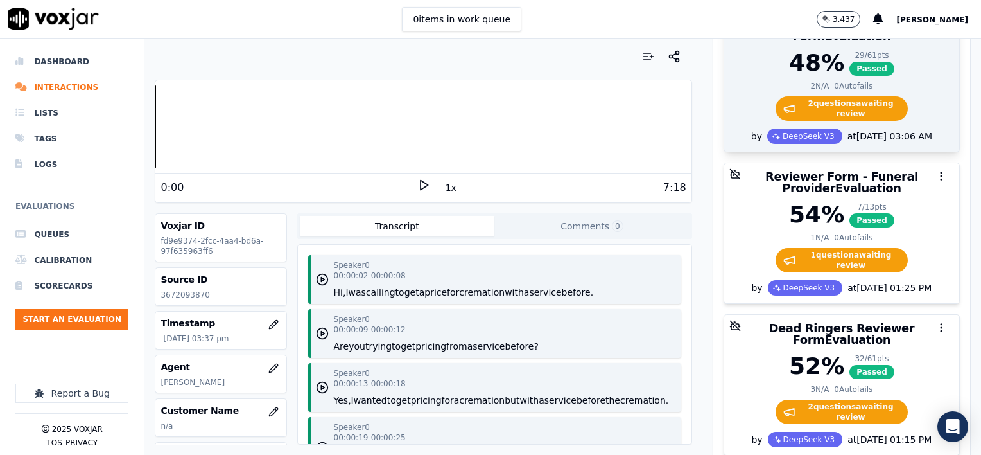
scroll to position [321, 0]
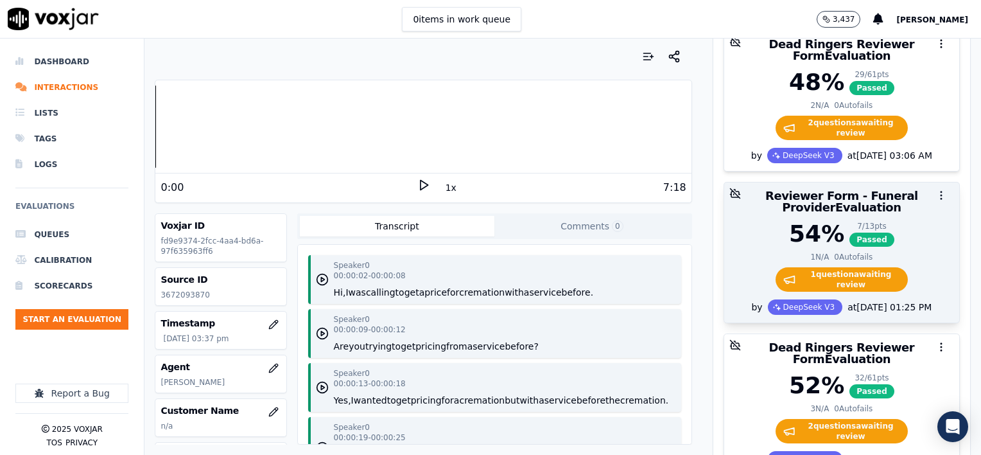
click at [936, 189] on icon "button" at bounding box center [942, 195] width 12 height 12
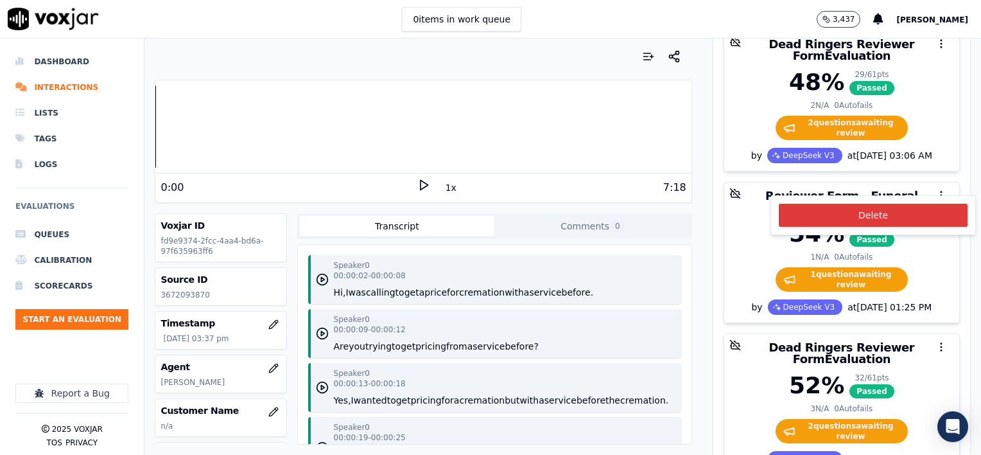
click at [883, 216] on button "Delete" at bounding box center [873, 215] width 189 height 23
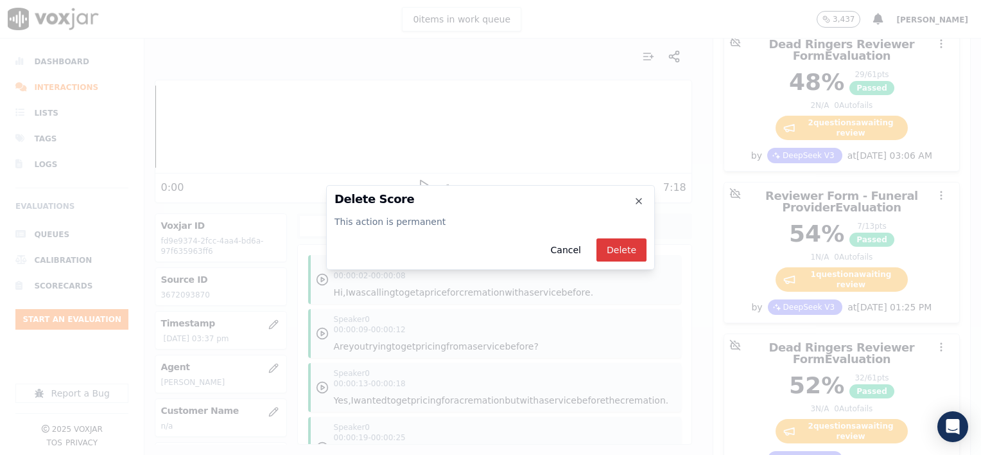
click at [618, 247] on button "Delete" at bounding box center [621, 249] width 50 height 23
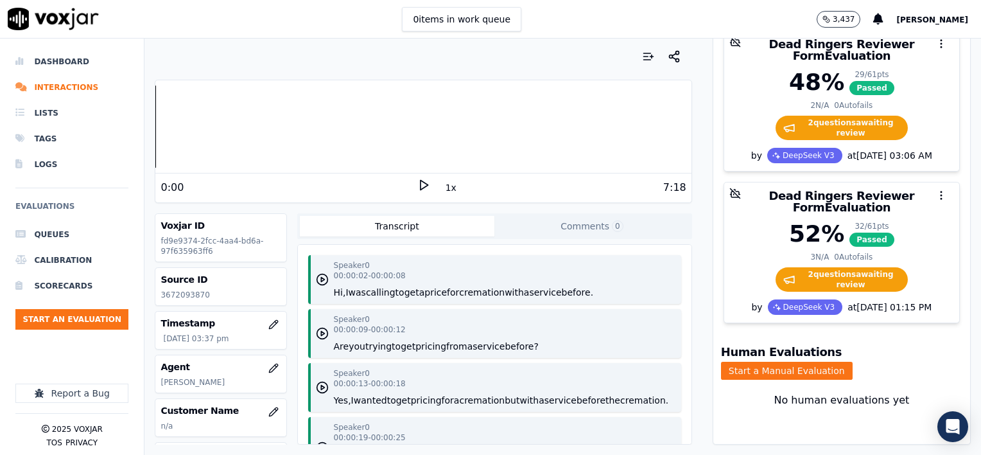
scroll to position [314, 0]
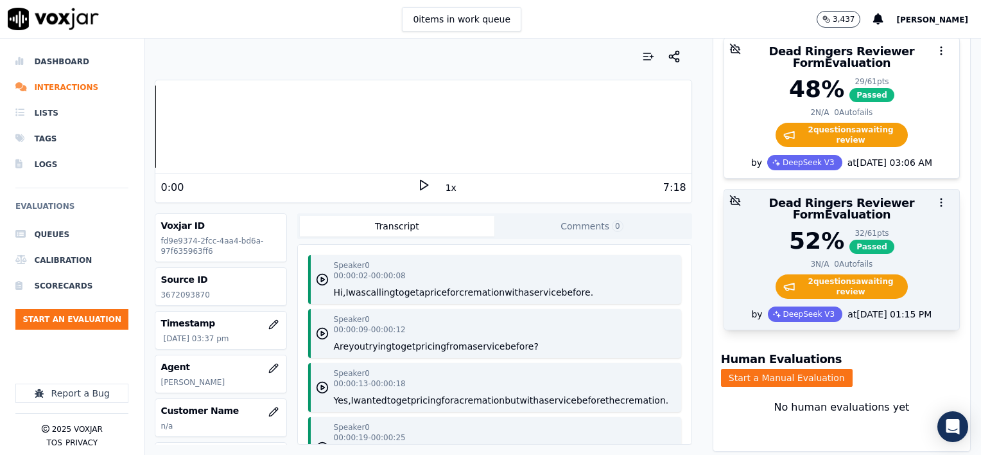
click at [941, 202] on circle "button" at bounding box center [941, 202] width 1 height 1
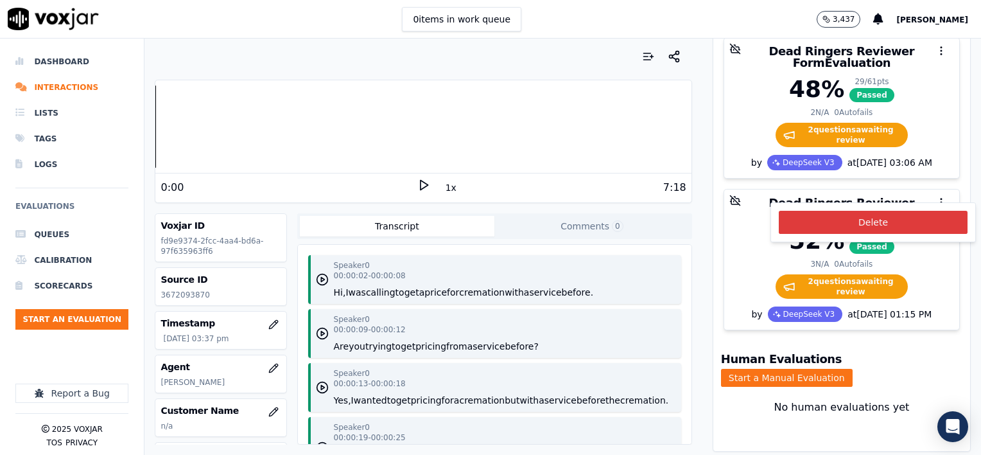
click at [855, 223] on button "Delete" at bounding box center [873, 222] width 189 height 23
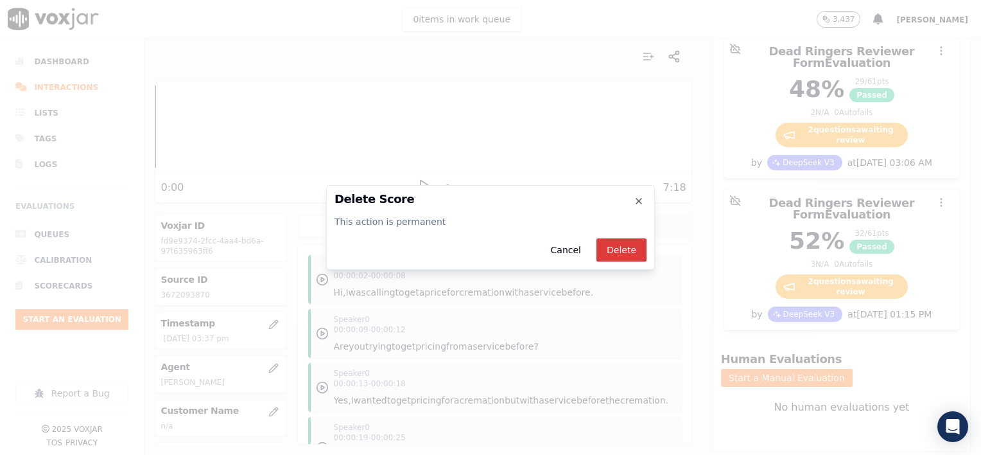
click at [623, 250] on button "Delete" at bounding box center [621, 249] width 50 height 23
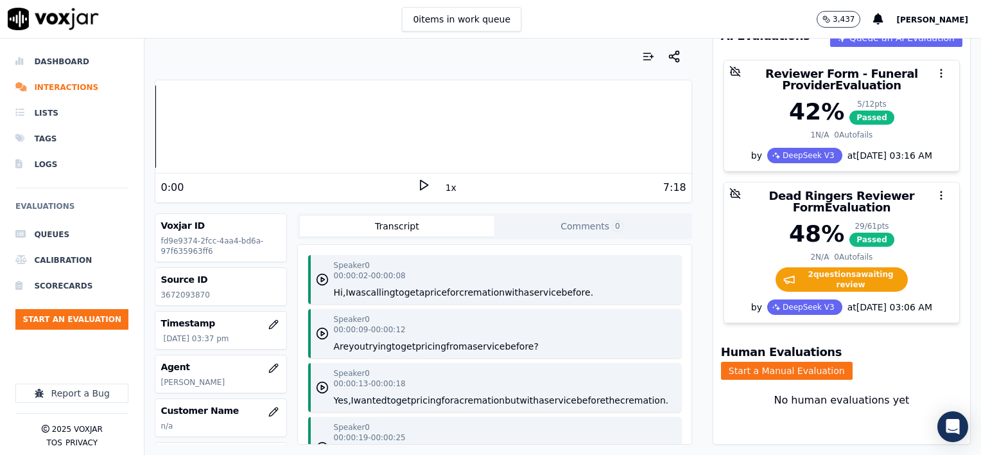
scroll to position [175, 0]
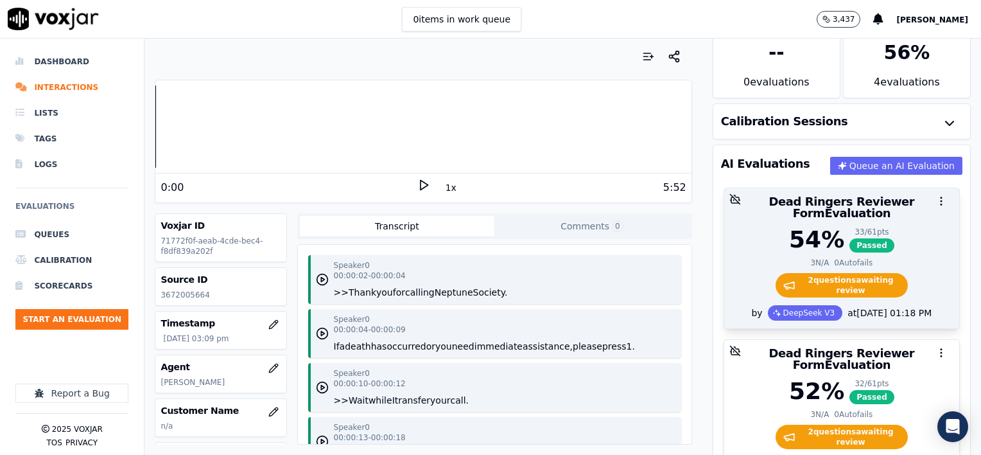
scroll to position [64, 0]
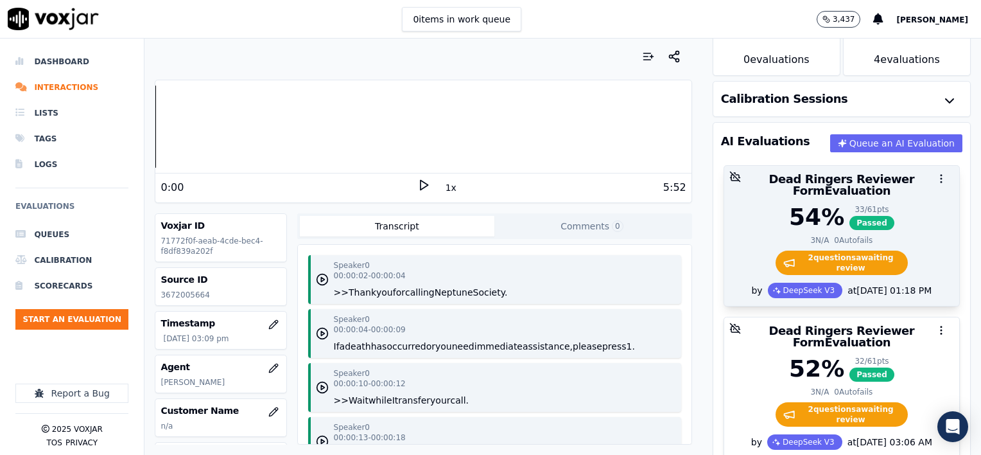
click at [936, 179] on icon "button" at bounding box center [942, 179] width 12 height 12
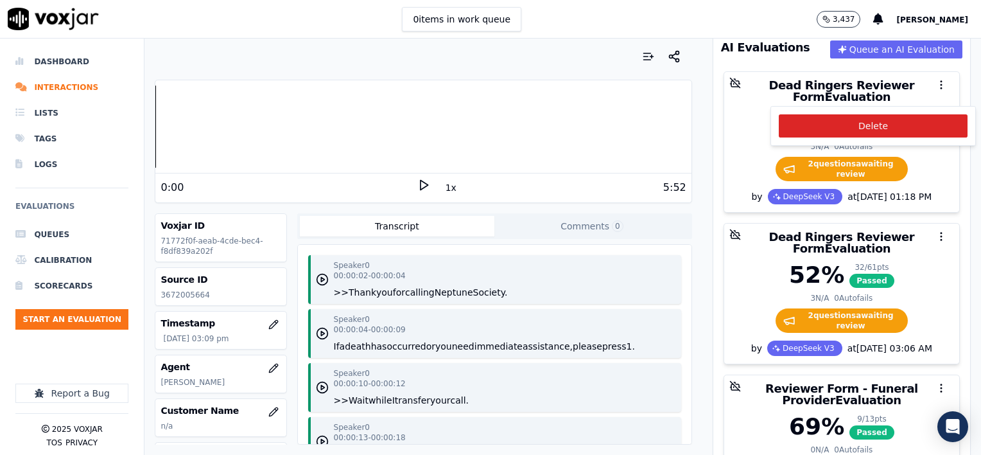
scroll to position [128, 0]
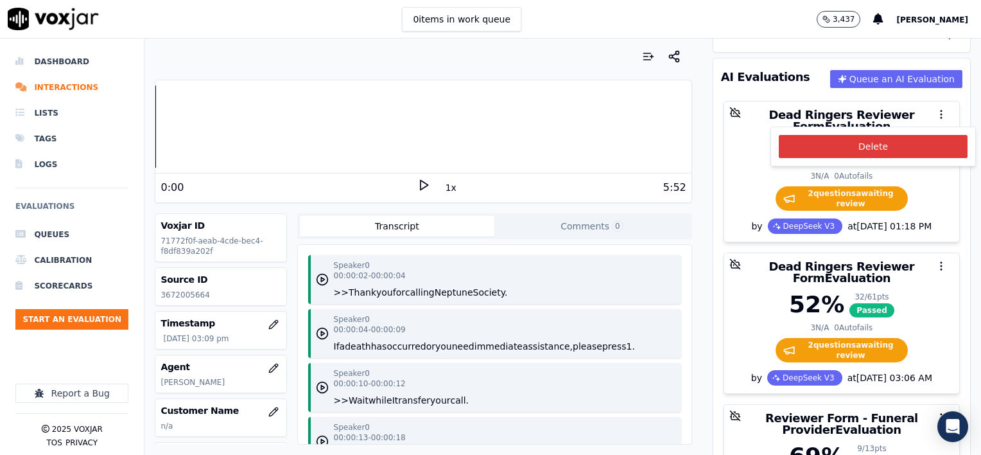
click at [888, 148] on button "Delete" at bounding box center [873, 146] width 189 height 23
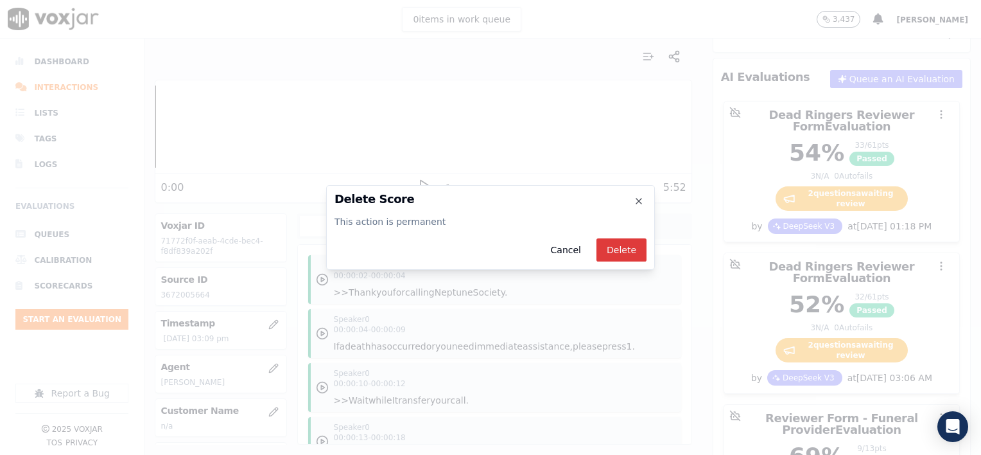
click at [624, 250] on button "Delete" at bounding box center [621, 249] width 50 height 23
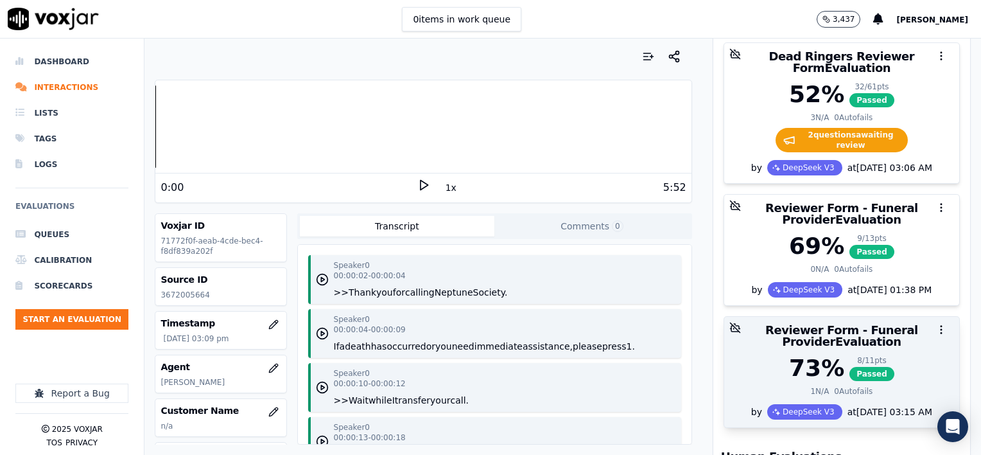
scroll to position [168, 0]
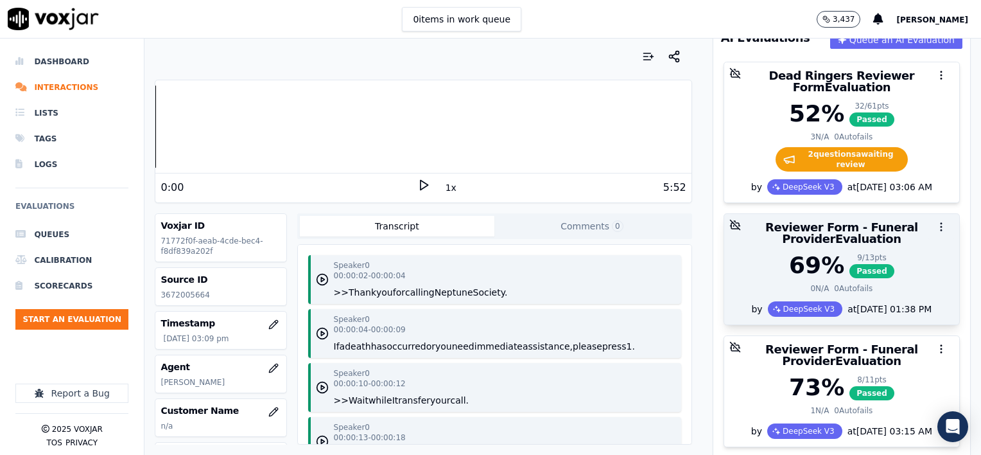
click at [936, 221] on icon "button" at bounding box center [942, 227] width 12 height 12
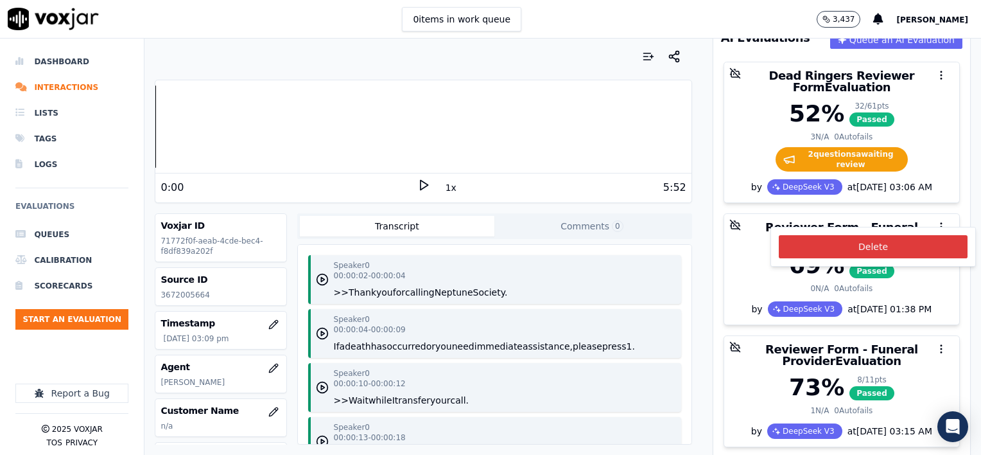
click at [876, 247] on button "Delete" at bounding box center [873, 246] width 189 height 23
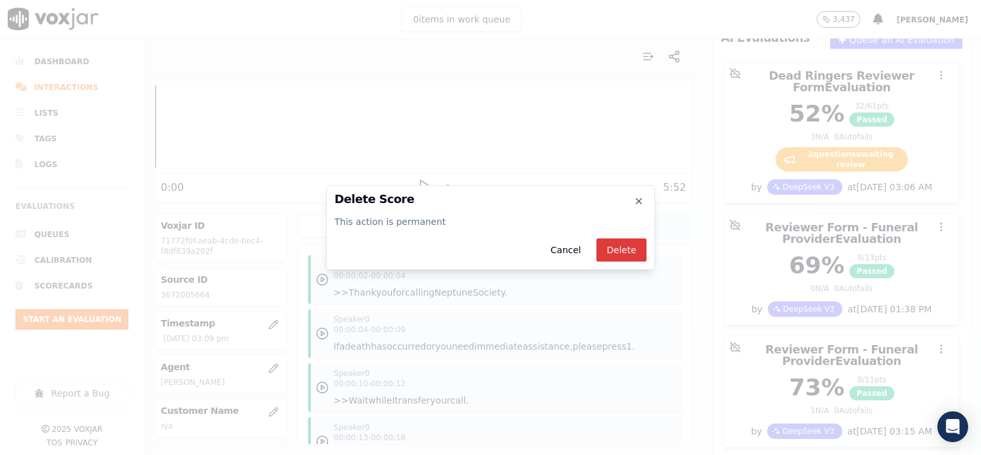
click at [631, 252] on button "Delete" at bounding box center [621, 249] width 50 height 23
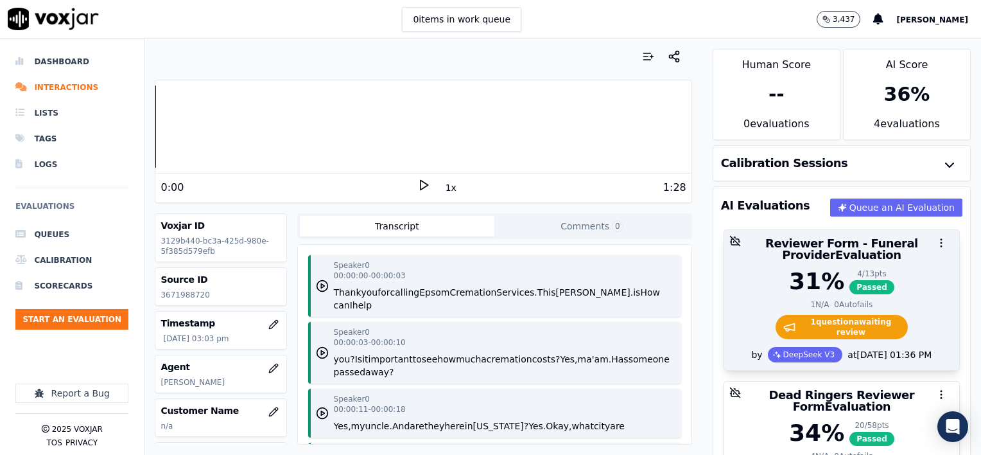
click at [936, 239] on icon "button" at bounding box center [942, 243] width 12 height 12
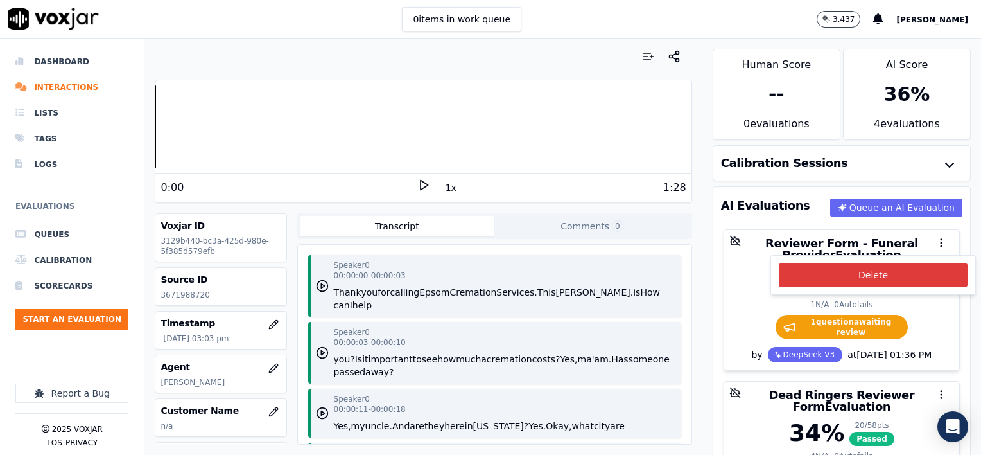
click at [882, 273] on button "Delete" at bounding box center [873, 274] width 189 height 23
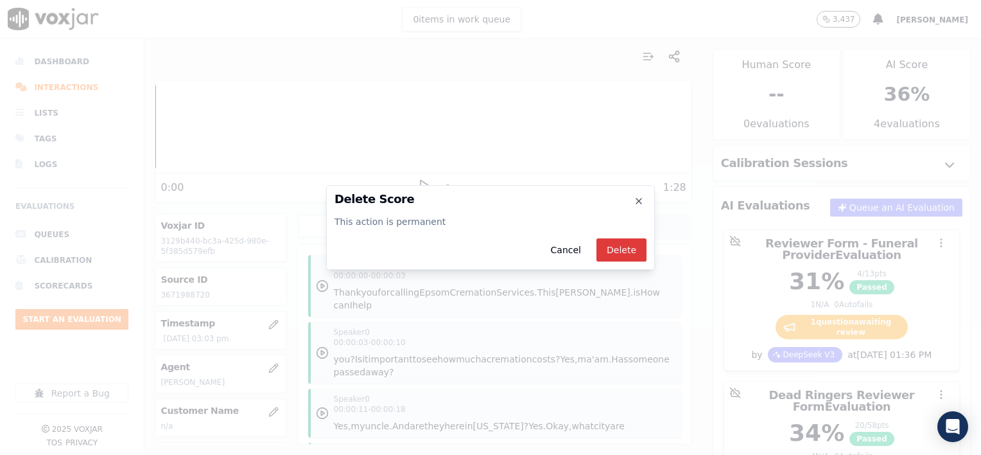
click at [622, 250] on button "Delete" at bounding box center [621, 249] width 50 height 23
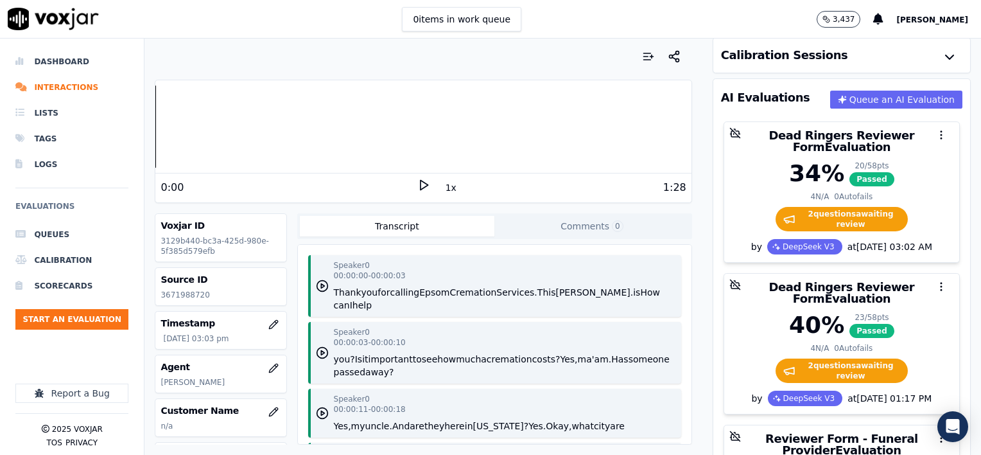
scroll to position [128, 0]
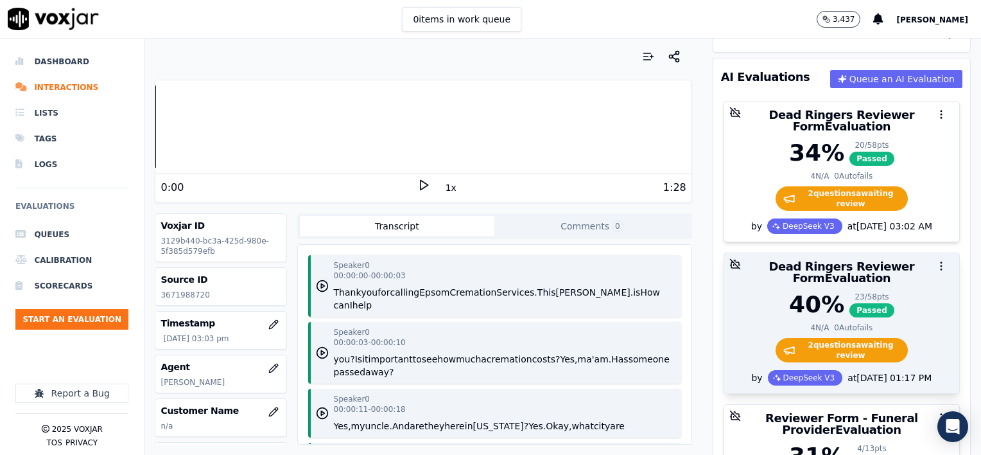
click at [936, 260] on icon "button" at bounding box center [942, 266] width 12 height 12
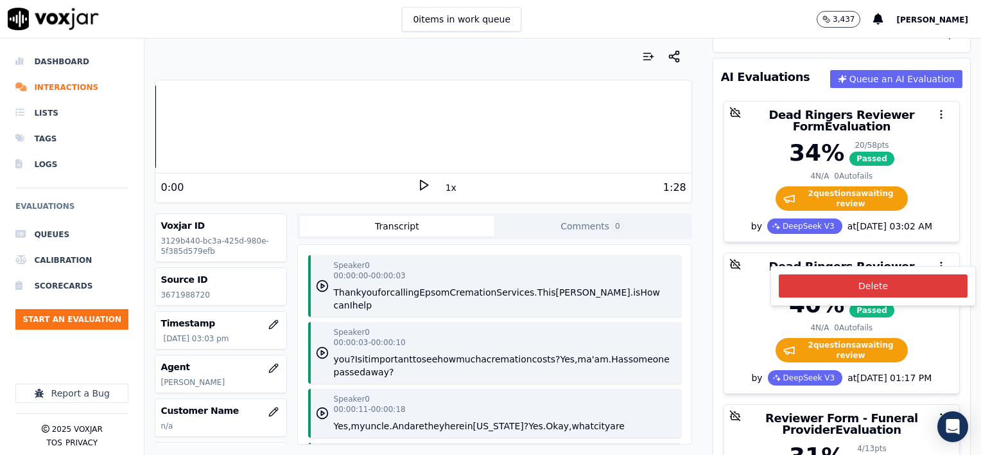
click at [883, 285] on button "Delete" at bounding box center [873, 285] width 189 height 23
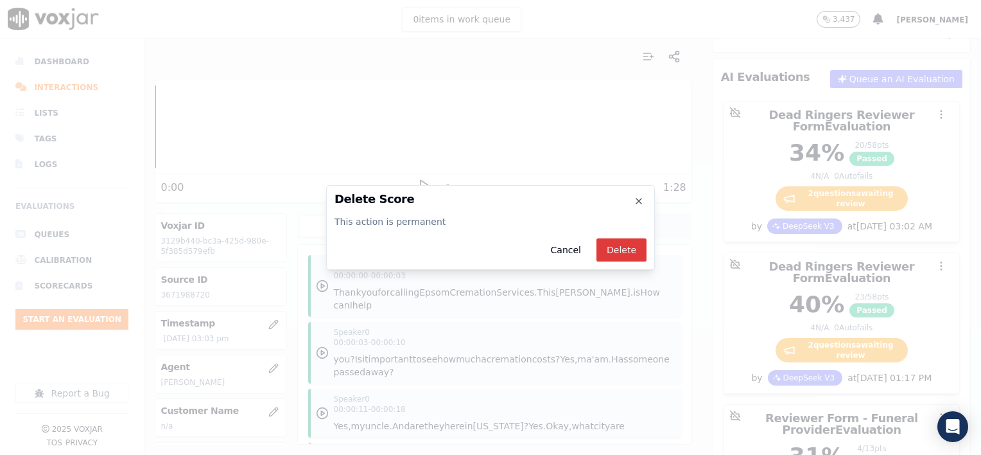
drag, startPoint x: 625, startPoint y: 245, endPoint x: 638, endPoint y: 248, distance: 12.5
click at [627, 246] on button "Delete" at bounding box center [621, 249] width 50 height 23
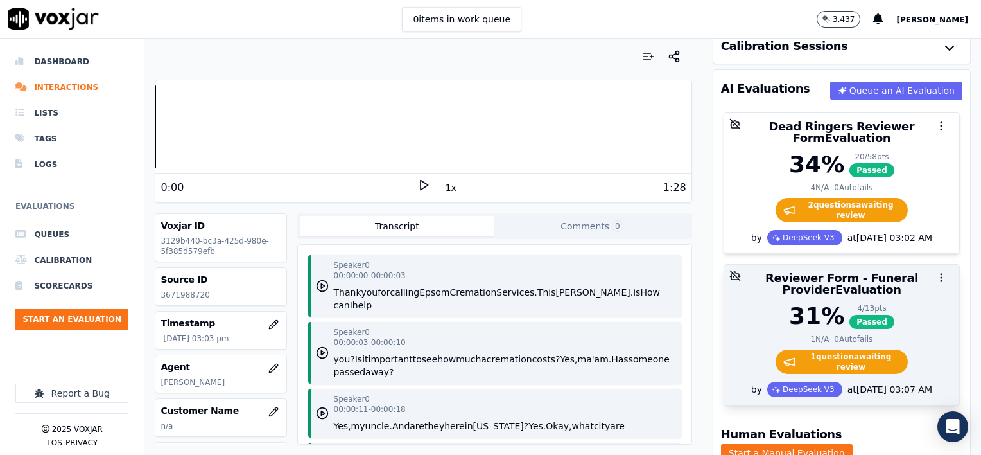
scroll to position [0, 0]
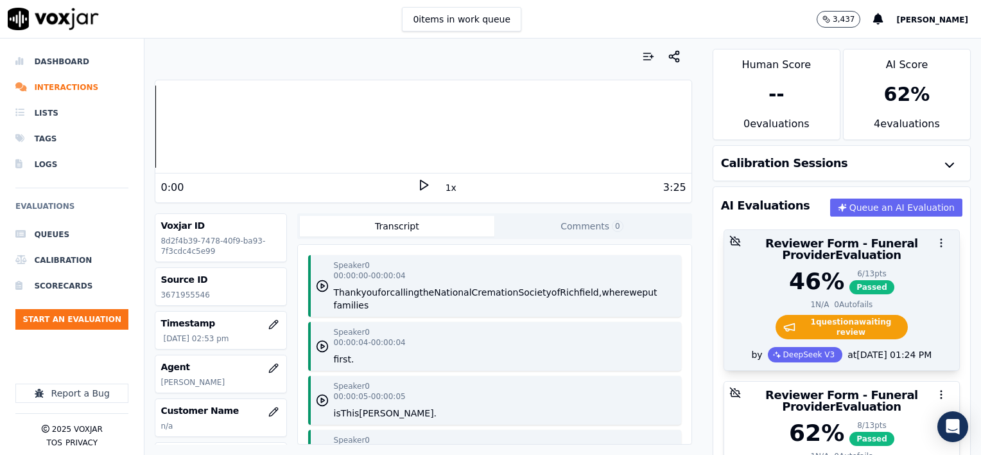
click at [936, 239] on icon "button" at bounding box center [942, 243] width 12 height 12
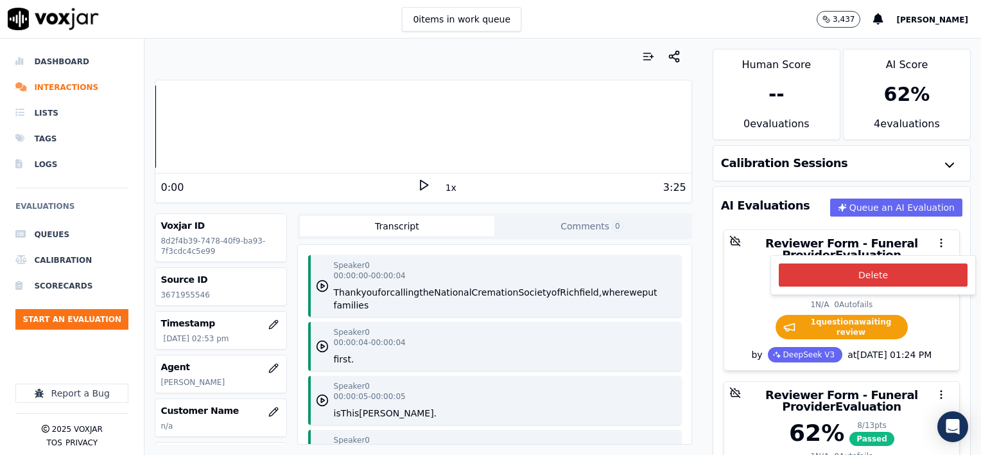
click at [871, 274] on button "Delete" at bounding box center [873, 274] width 189 height 23
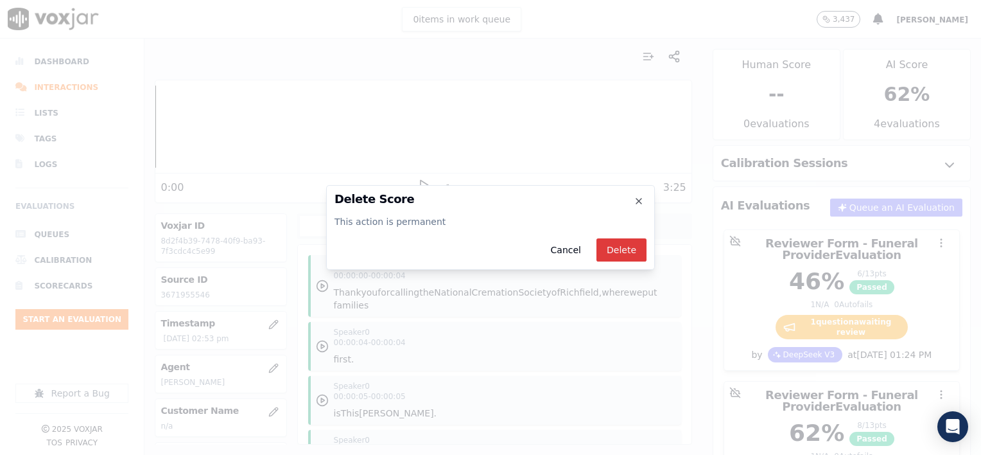
click at [627, 252] on button "Delete" at bounding box center [621, 249] width 50 height 23
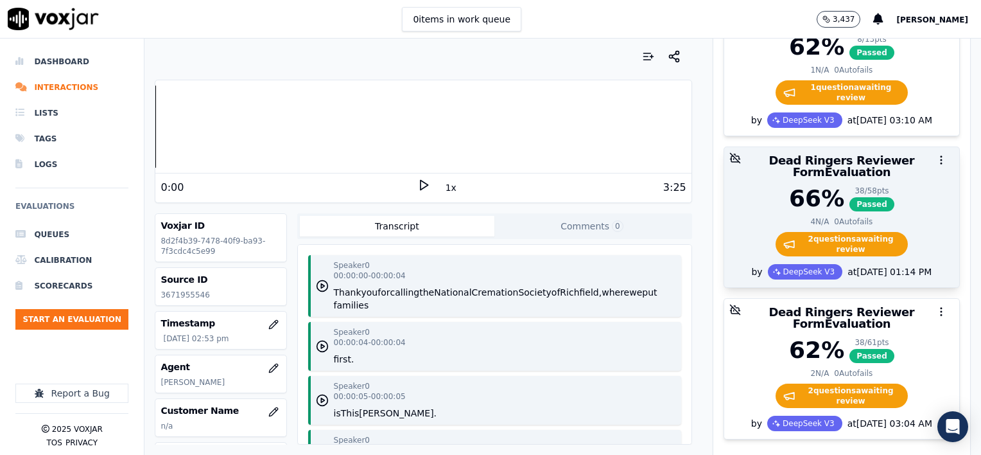
scroll to position [257, 0]
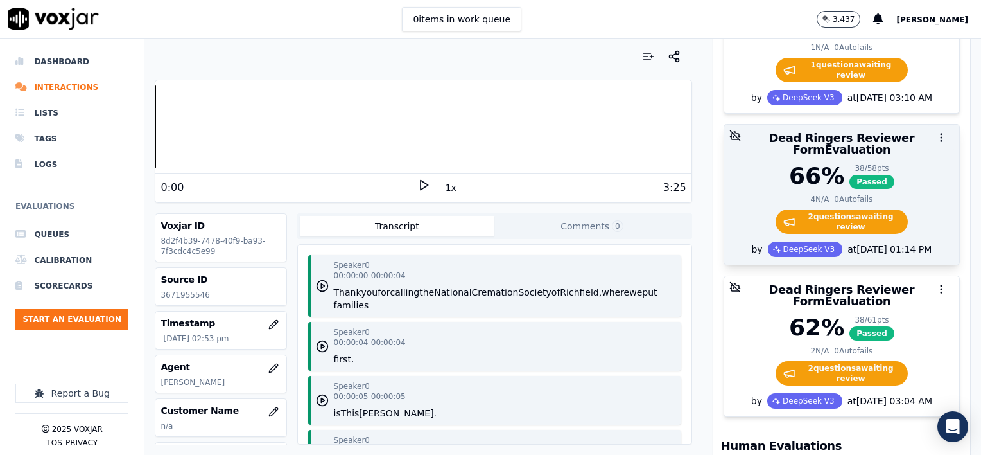
click at [936, 135] on icon "button" at bounding box center [942, 138] width 12 height 12
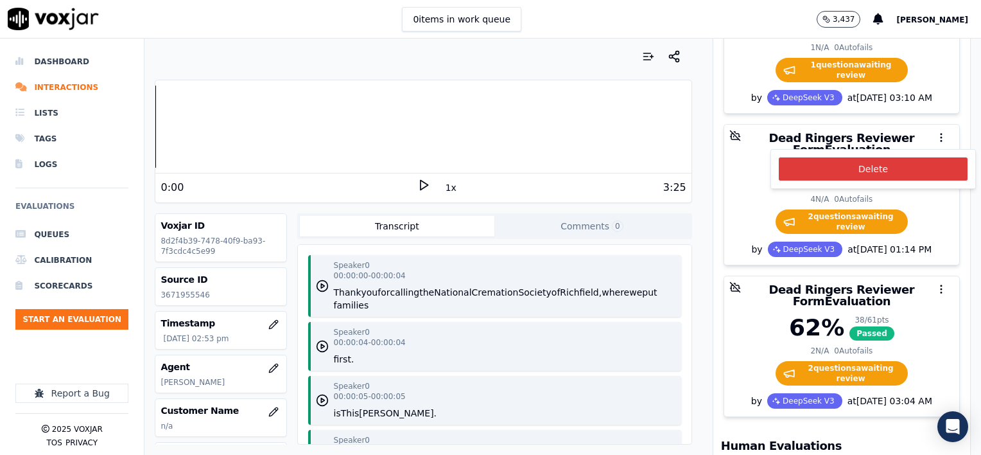
click at [861, 161] on button "Delete" at bounding box center [873, 168] width 189 height 23
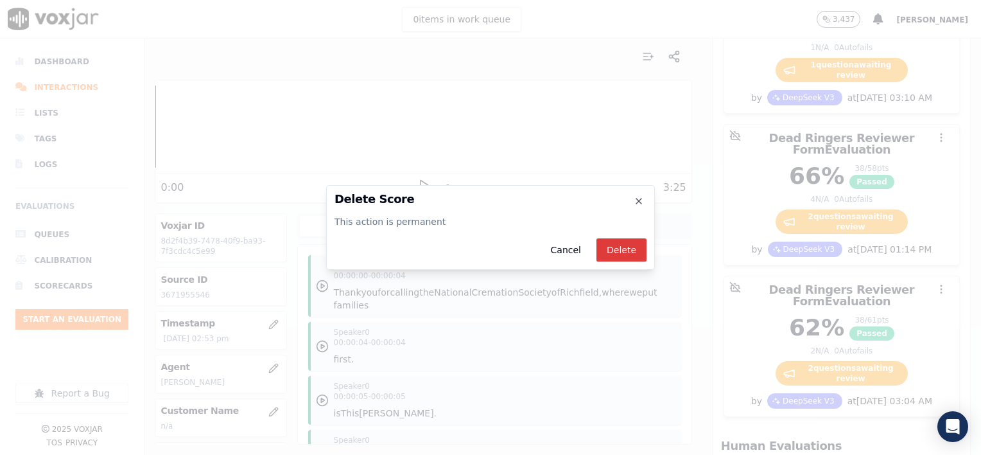
click at [624, 247] on button "Delete" at bounding box center [621, 249] width 50 height 23
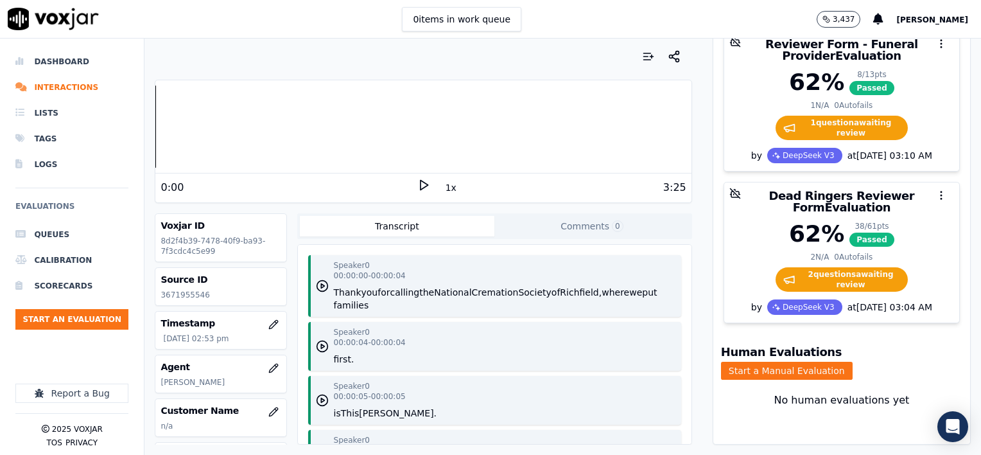
scroll to position [204, 0]
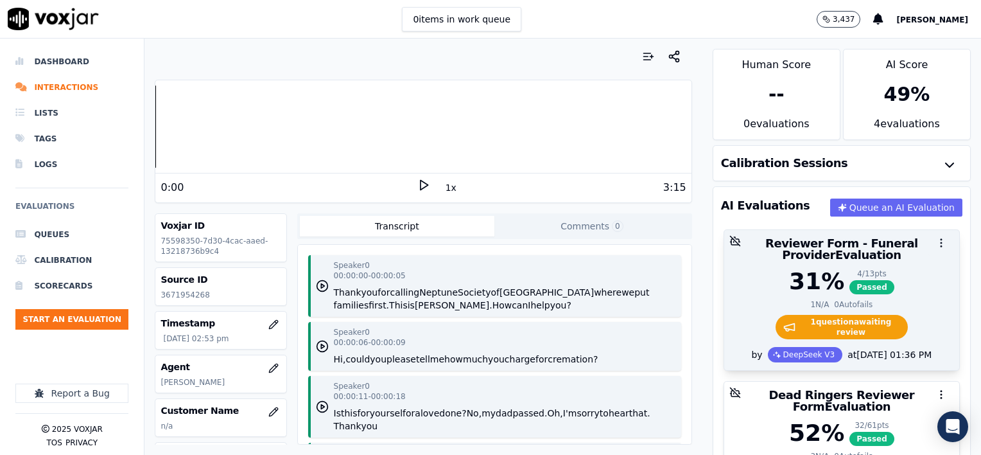
click at [936, 241] on icon "button" at bounding box center [942, 243] width 12 height 12
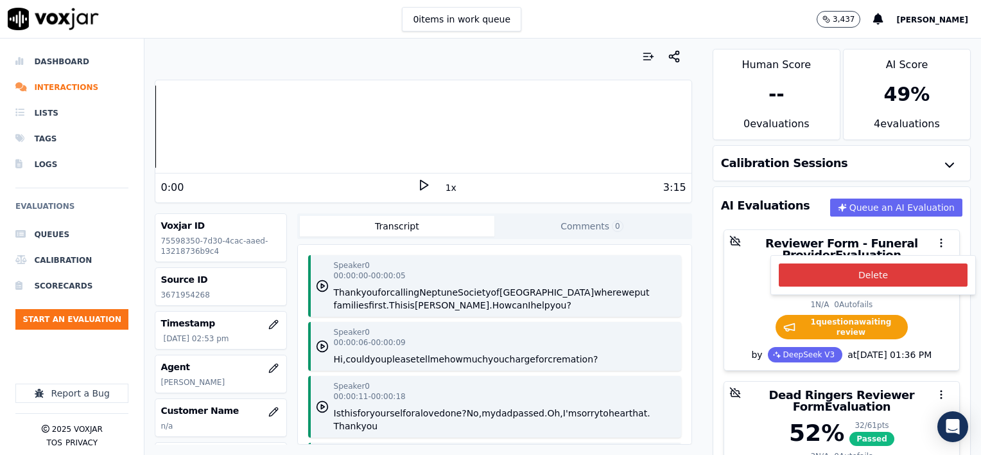
click at [880, 275] on button "Delete" at bounding box center [873, 274] width 189 height 23
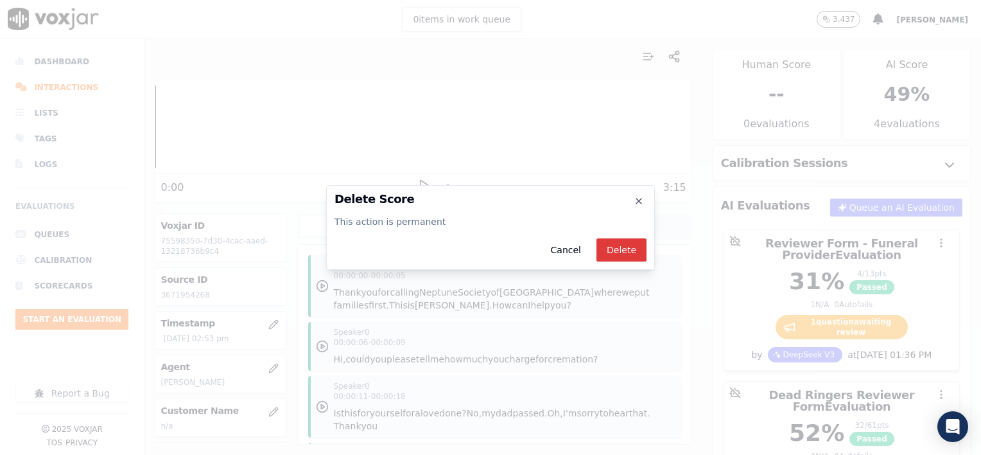
click at [627, 250] on button "Delete" at bounding box center [621, 249] width 50 height 23
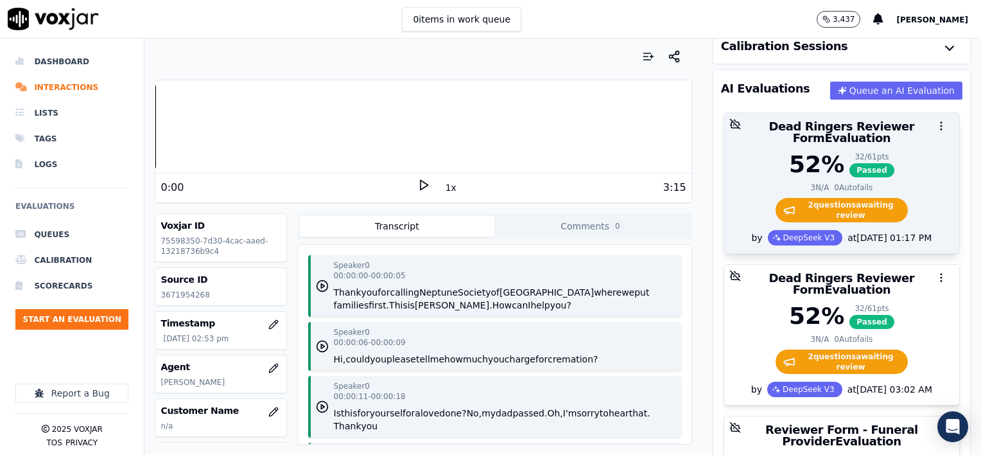
scroll to position [128, 0]
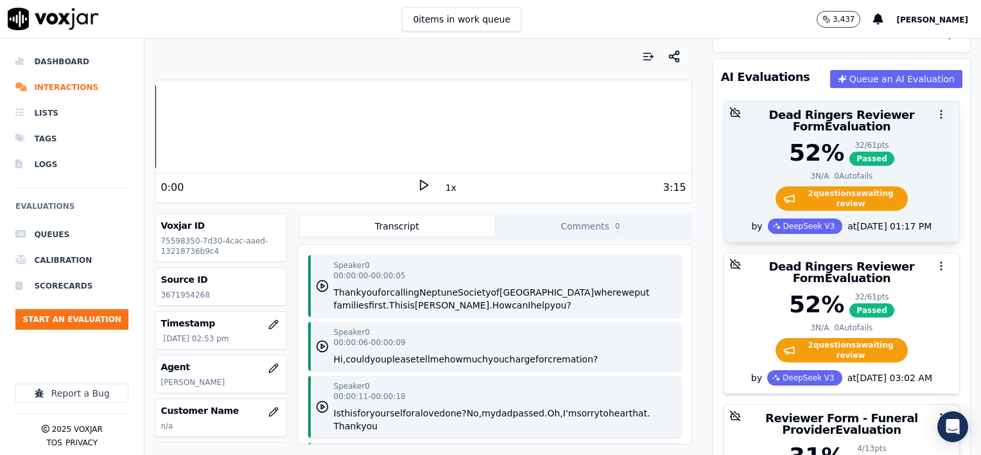
click at [936, 112] on icon "button" at bounding box center [942, 115] width 12 height 12
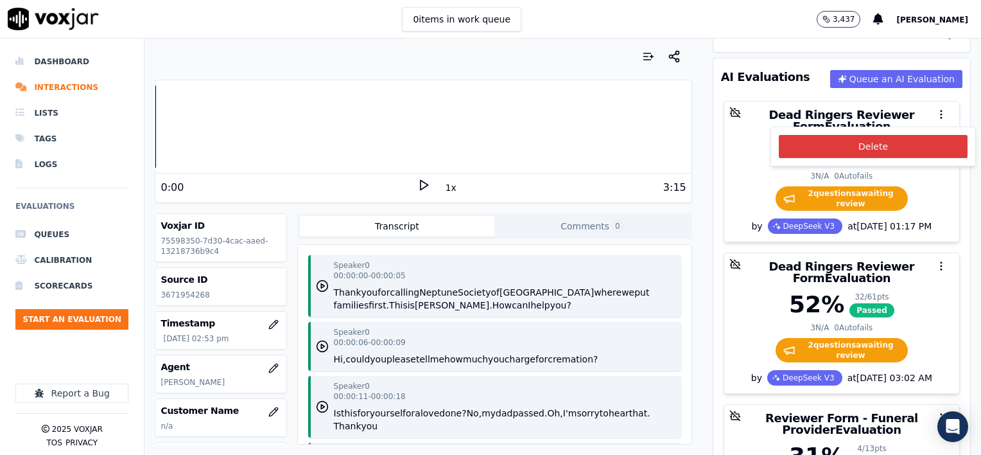
click at [860, 145] on button "Delete" at bounding box center [873, 146] width 189 height 23
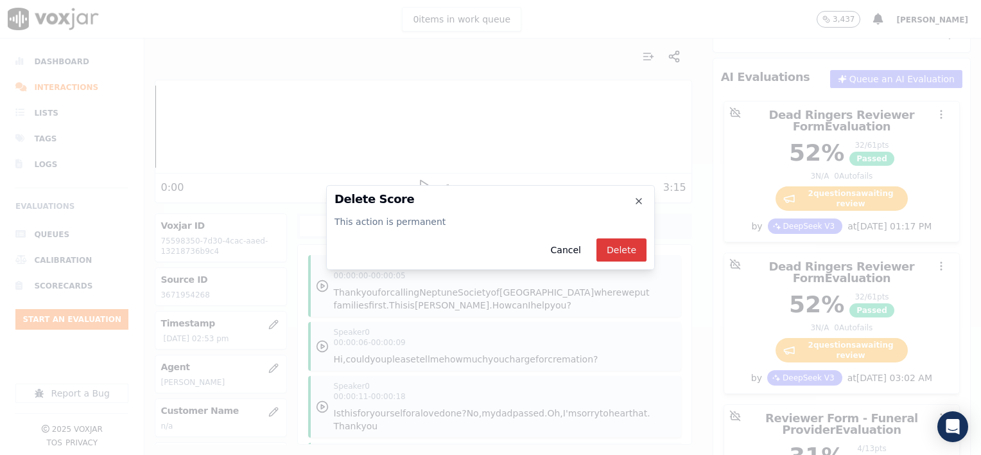
click at [620, 249] on button "Delete" at bounding box center [621, 249] width 50 height 23
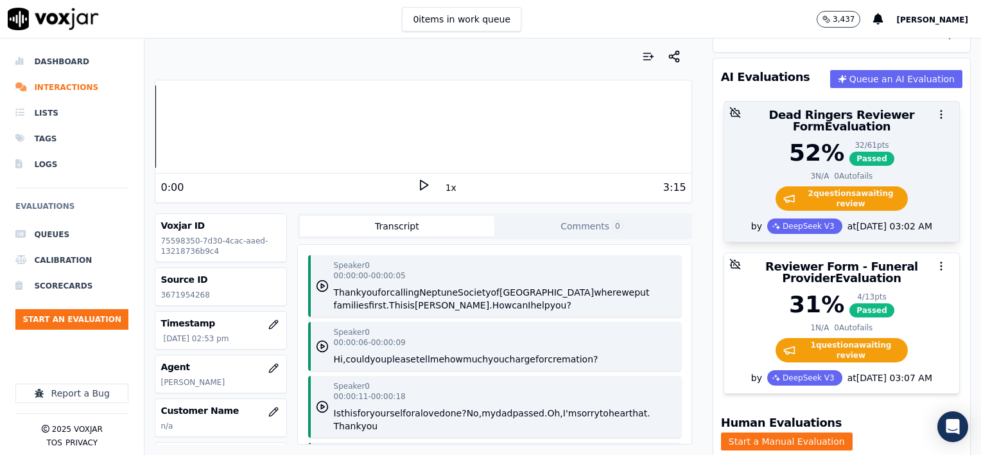
scroll to position [193, 0]
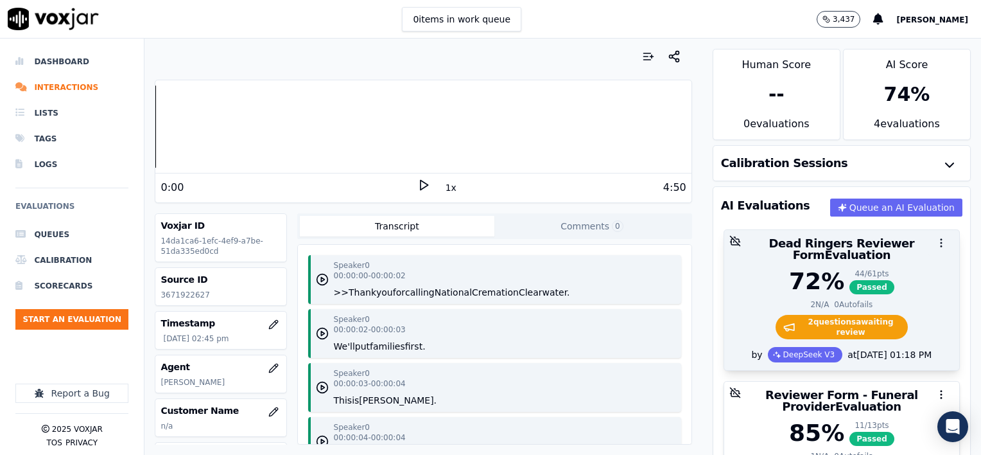
click at [936, 242] on icon "button" at bounding box center [942, 243] width 12 height 12
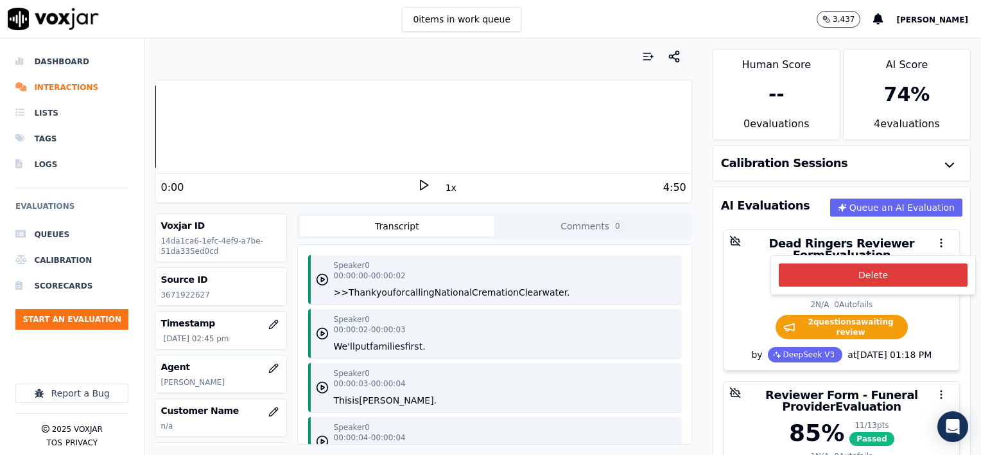
click at [885, 278] on button "Delete" at bounding box center [873, 274] width 189 height 23
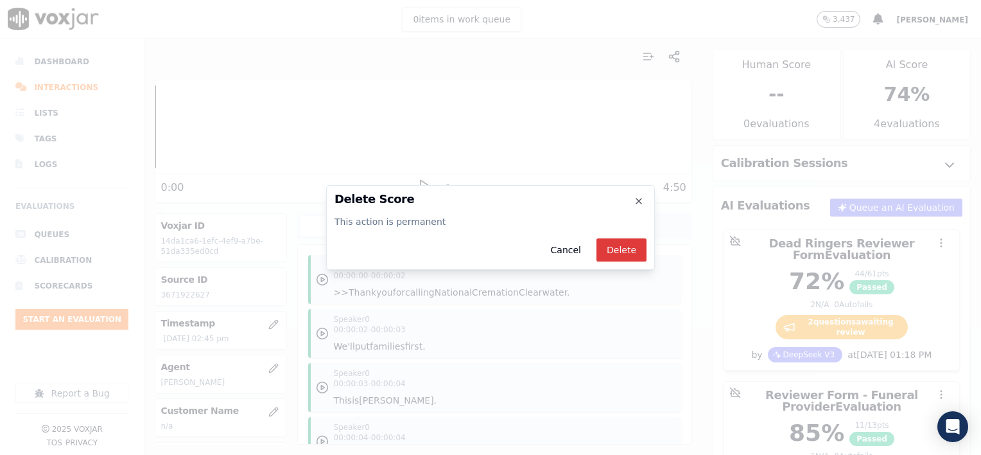
click at [634, 253] on button "Delete" at bounding box center [621, 249] width 50 height 23
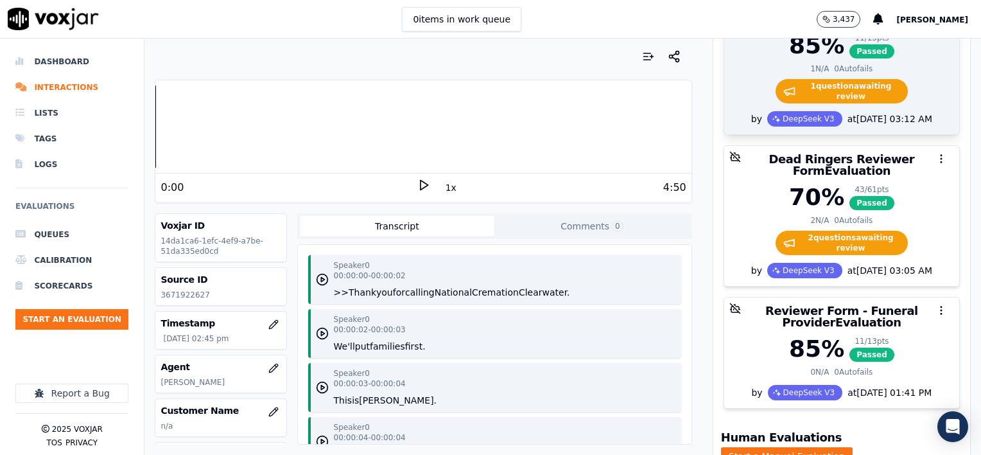
scroll to position [257, 0]
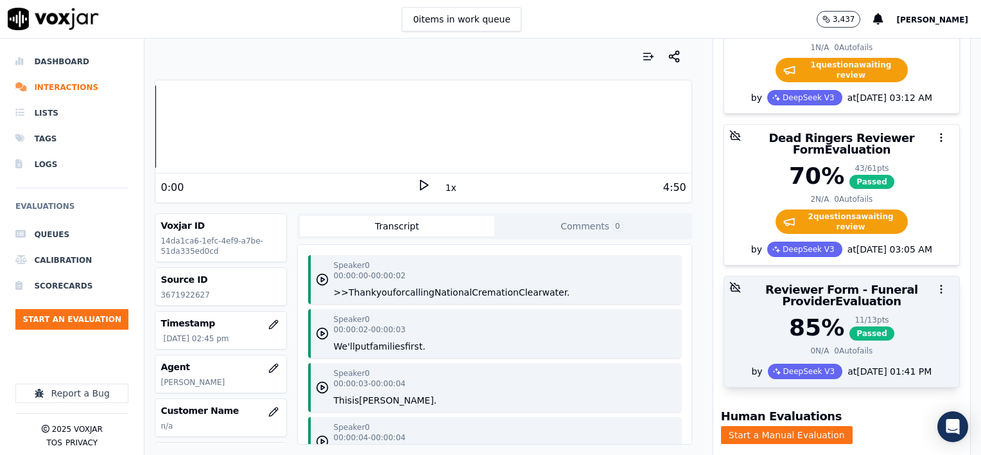
click at [941, 288] on circle "button" at bounding box center [941, 288] width 1 height 1
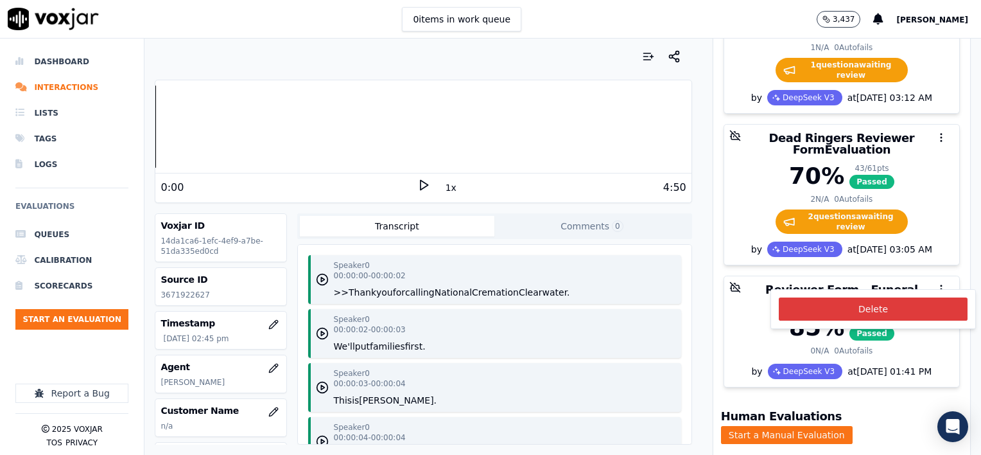
click at [863, 308] on button "Delete" at bounding box center [873, 308] width 189 height 23
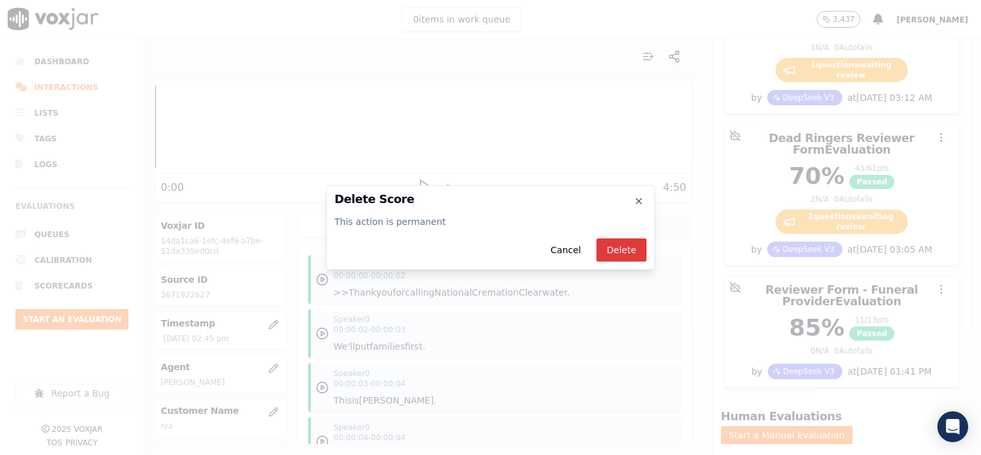
click at [619, 248] on button "Delete" at bounding box center [621, 249] width 50 height 23
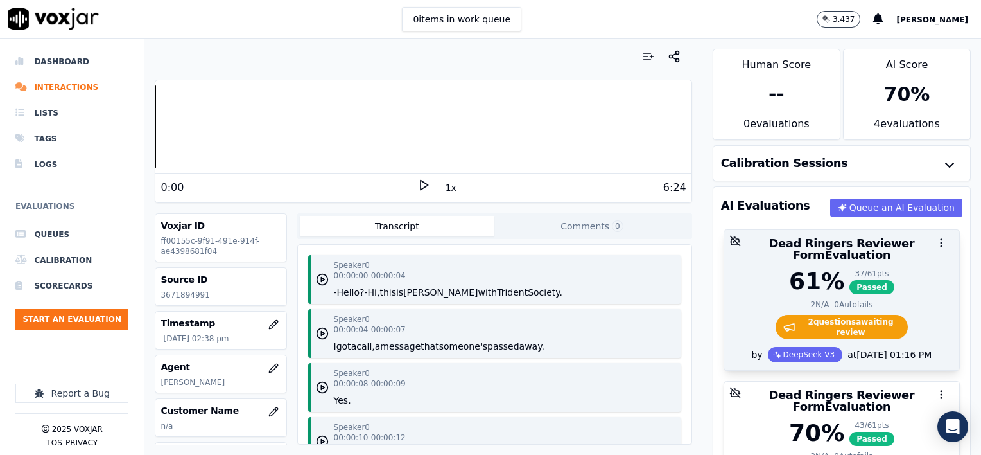
click at [936, 240] on icon "button" at bounding box center [942, 243] width 12 height 12
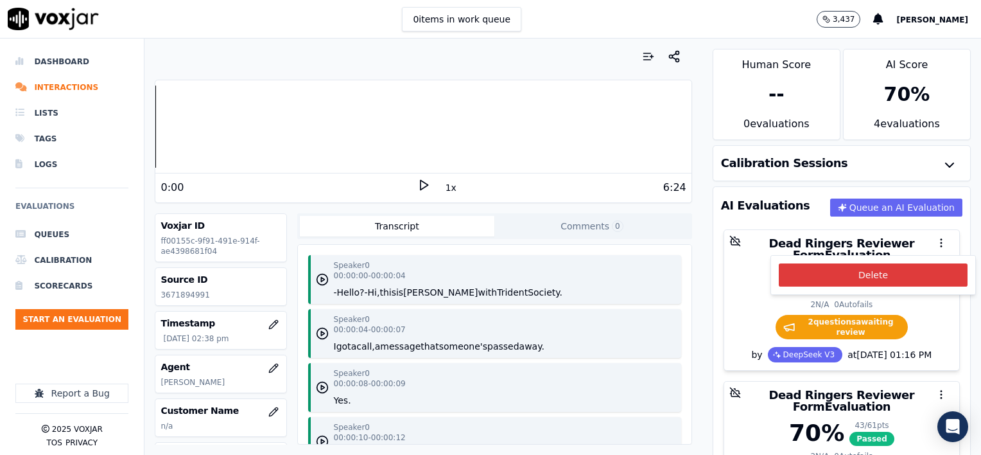
click at [839, 272] on button "Delete" at bounding box center [873, 274] width 189 height 23
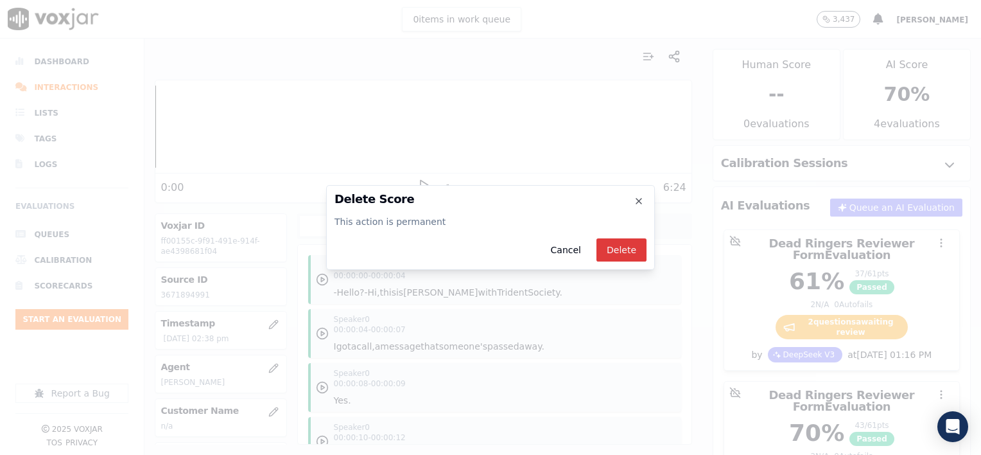
click at [629, 250] on button "Delete" at bounding box center [621, 249] width 50 height 23
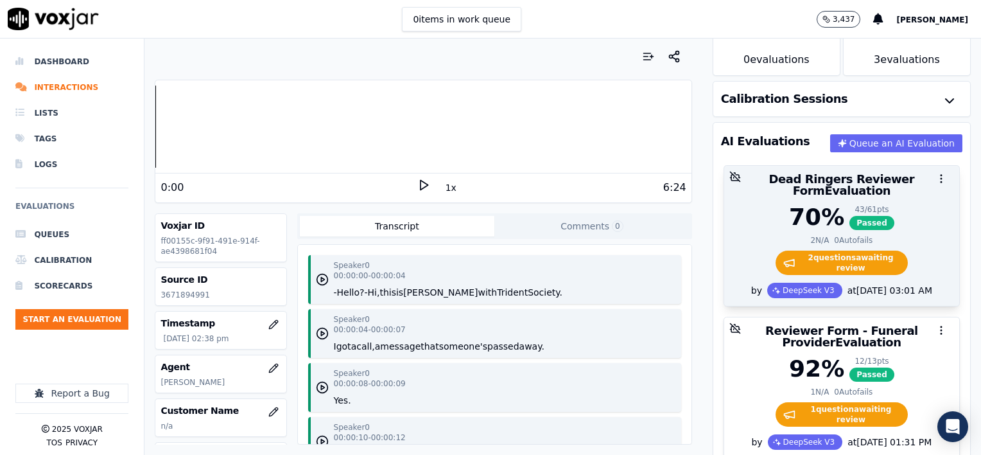
scroll to position [128, 0]
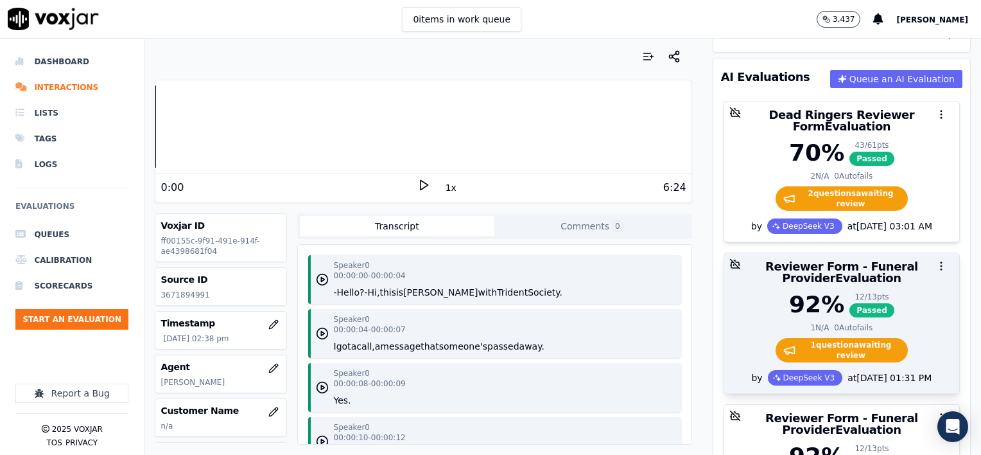
click at [936, 260] on icon "button" at bounding box center [942, 266] width 12 height 12
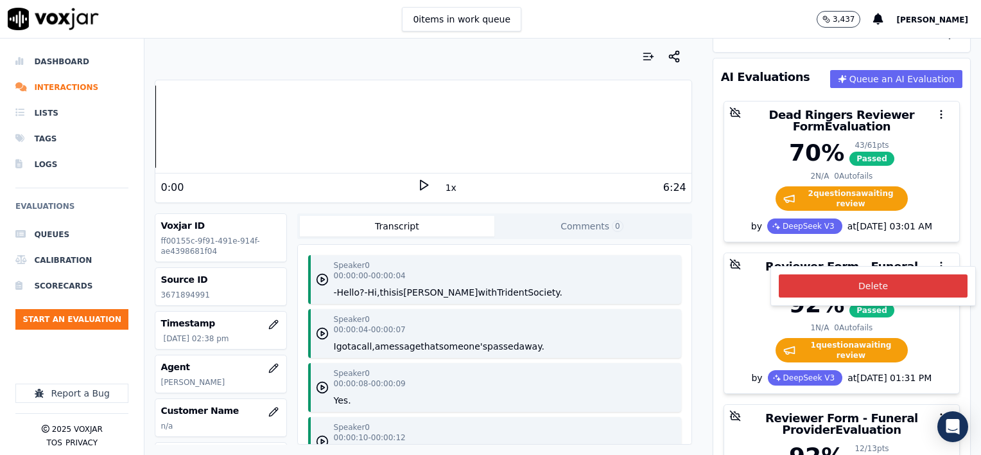
click at [871, 283] on button "Delete" at bounding box center [873, 285] width 189 height 23
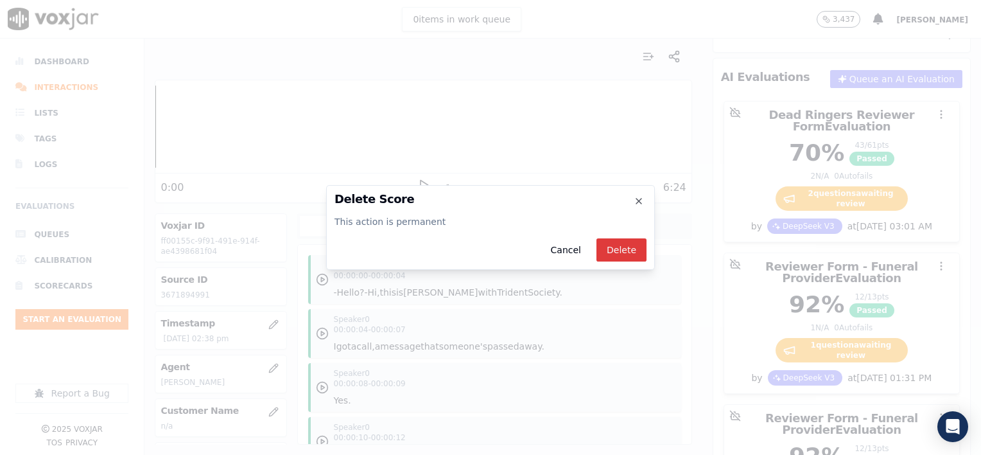
click at [629, 252] on button "Delete" at bounding box center [621, 249] width 50 height 23
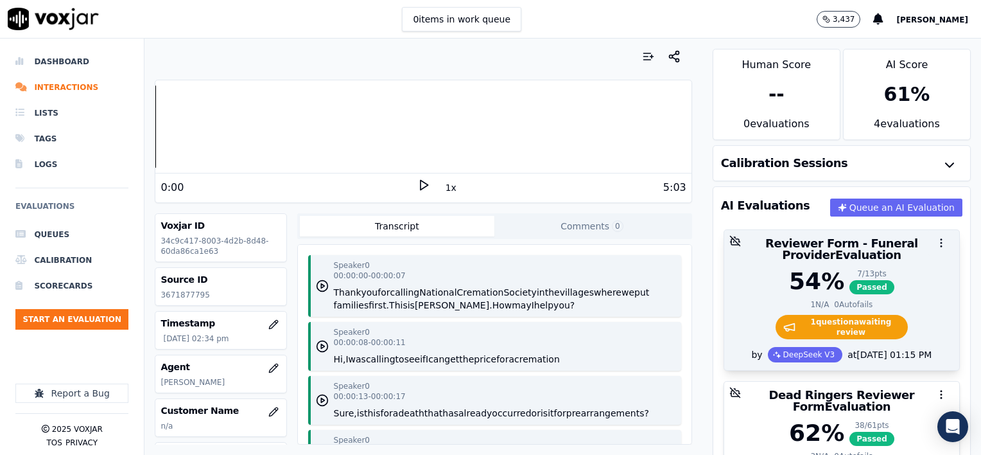
click at [936, 247] on icon "button" at bounding box center [942, 243] width 12 height 12
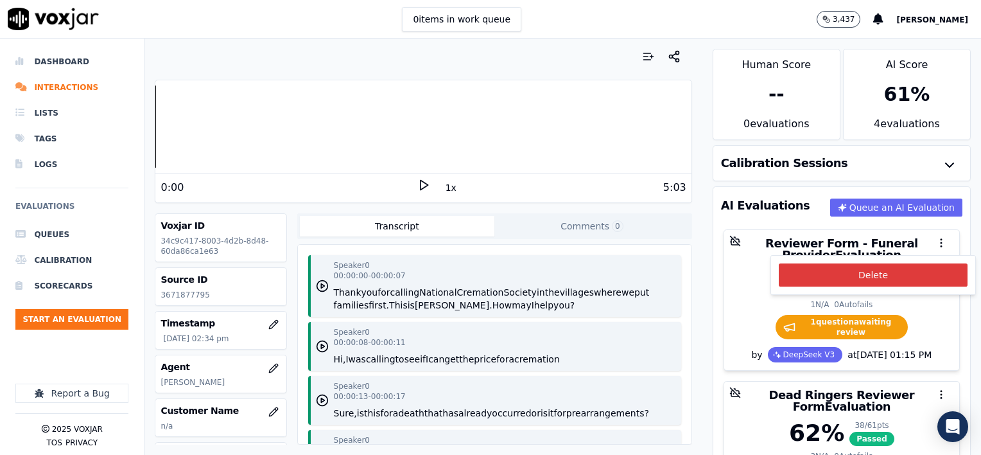
click at [898, 270] on button "Delete" at bounding box center [873, 274] width 189 height 23
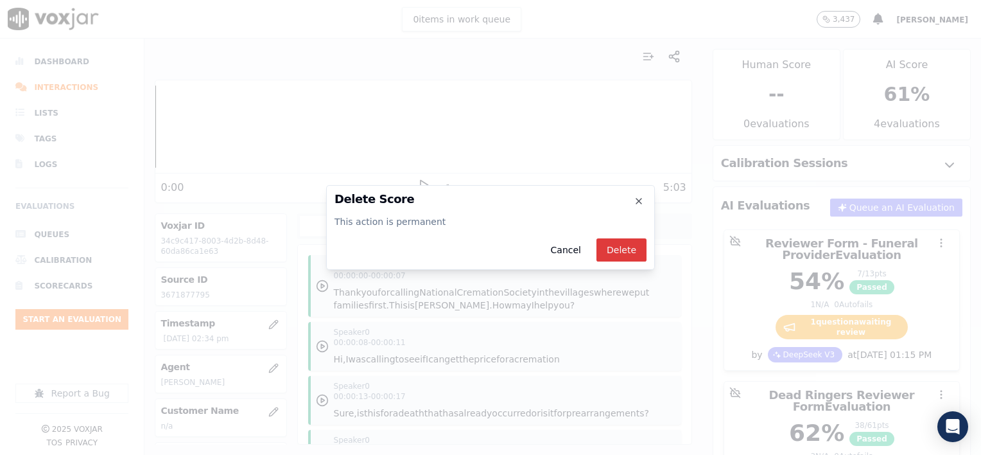
click at [629, 252] on button "Delete" at bounding box center [621, 249] width 50 height 23
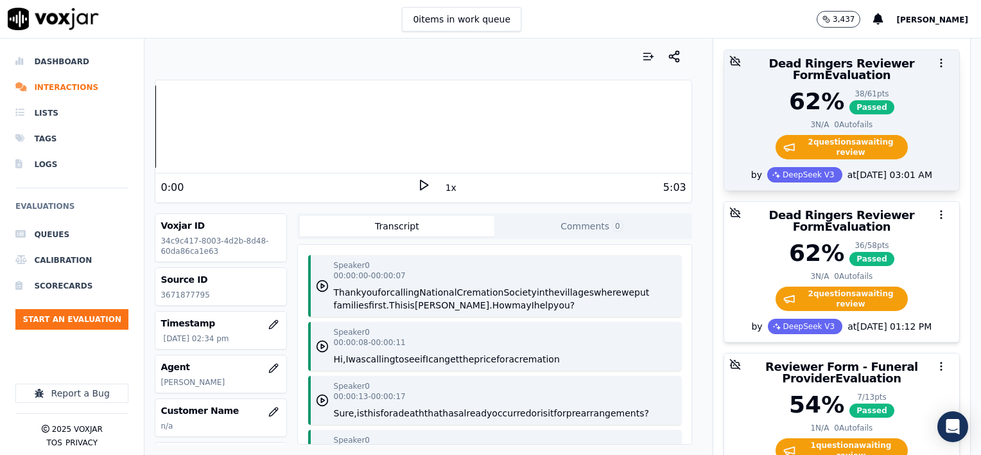
scroll to position [193, 0]
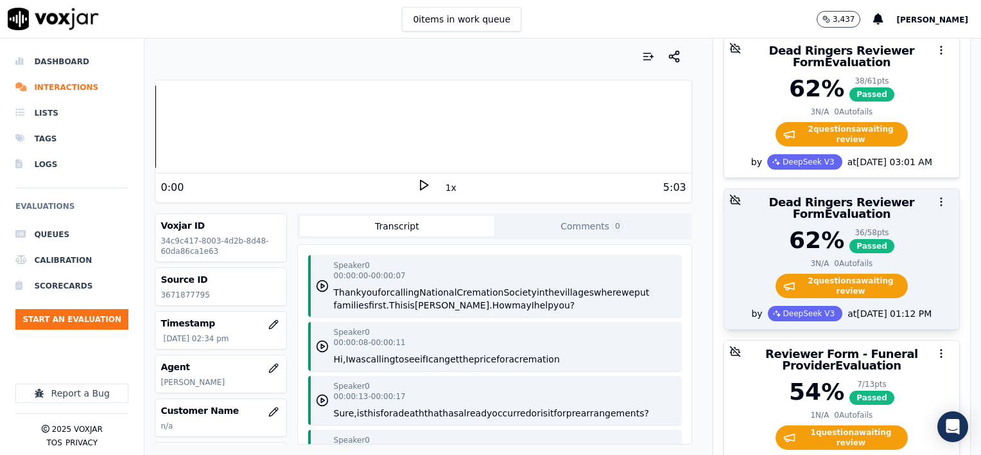
click at [936, 196] on icon "button" at bounding box center [942, 202] width 12 height 12
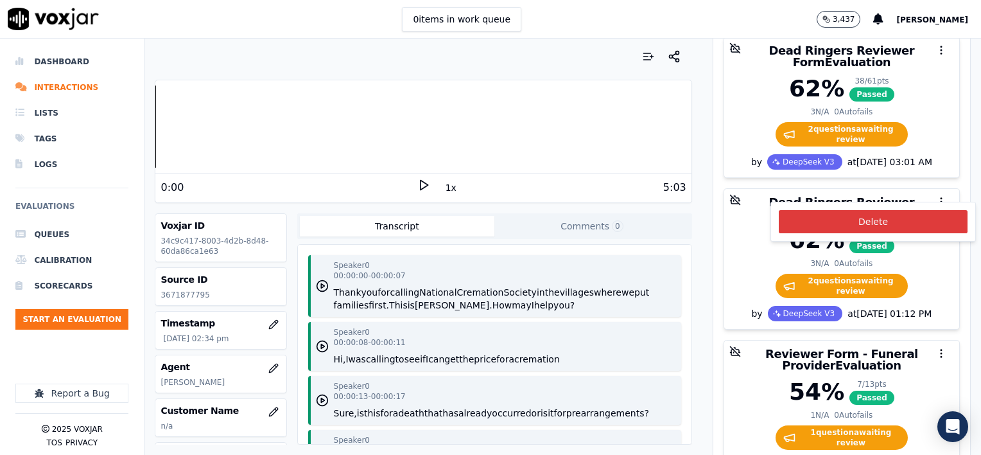
click at [840, 222] on button "Delete" at bounding box center [873, 221] width 189 height 23
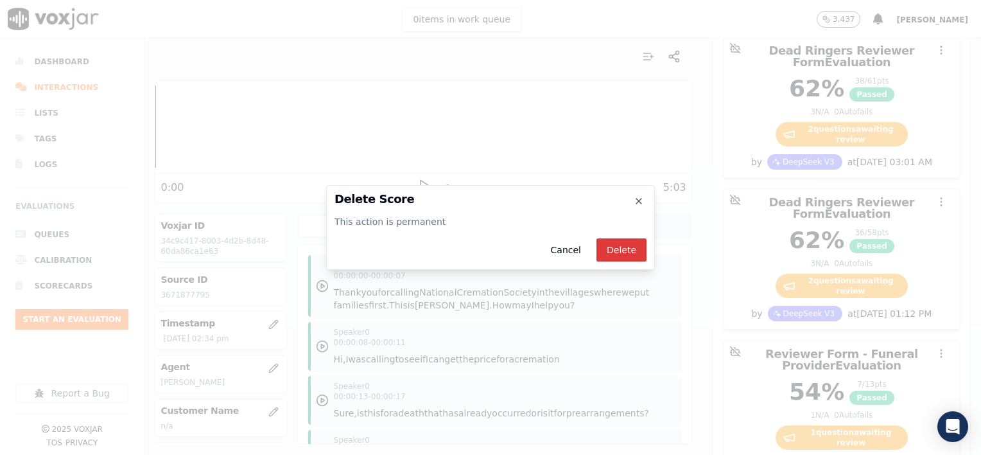
click at [616, 248] on button "Delete" at bounding box center [621, 249] width 50 height 23
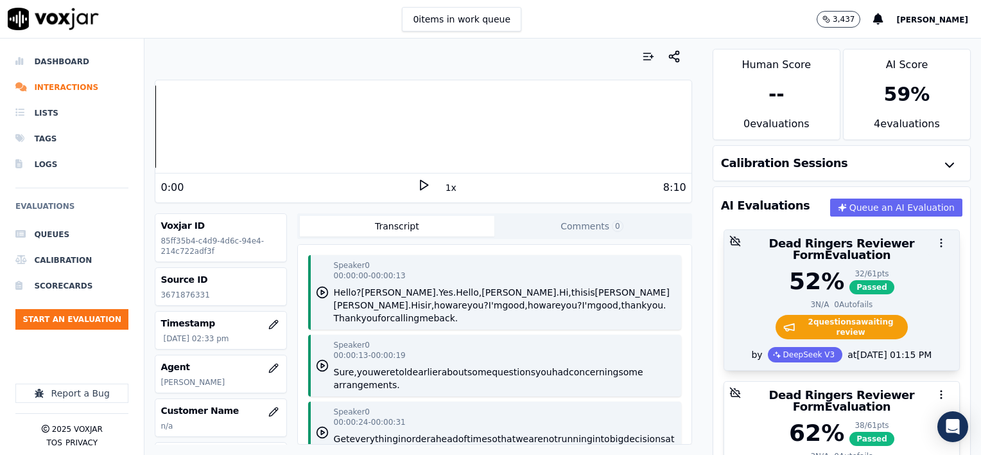
click at [936, 239] on icon "button" at bounding box center [942, 243] width 12 height 12
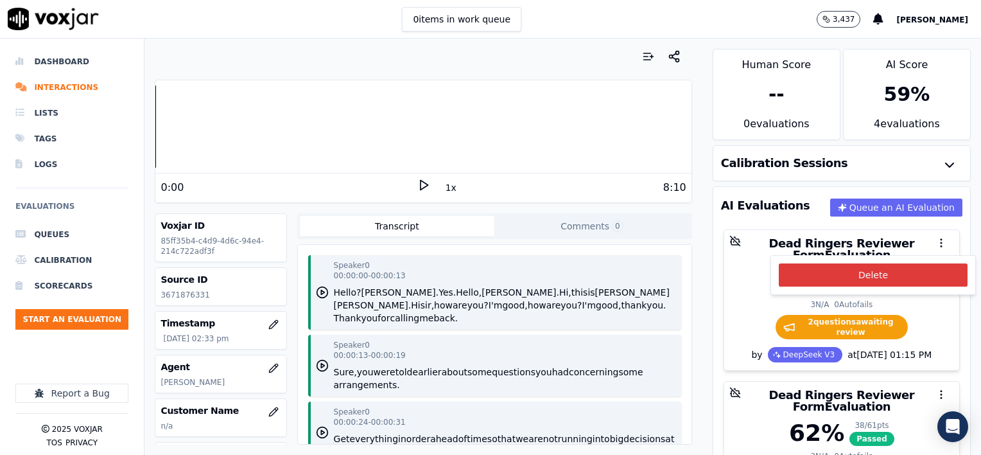
click at [866, 271] on button "Delete" at bounding box center [873, 274] width 189 height 23
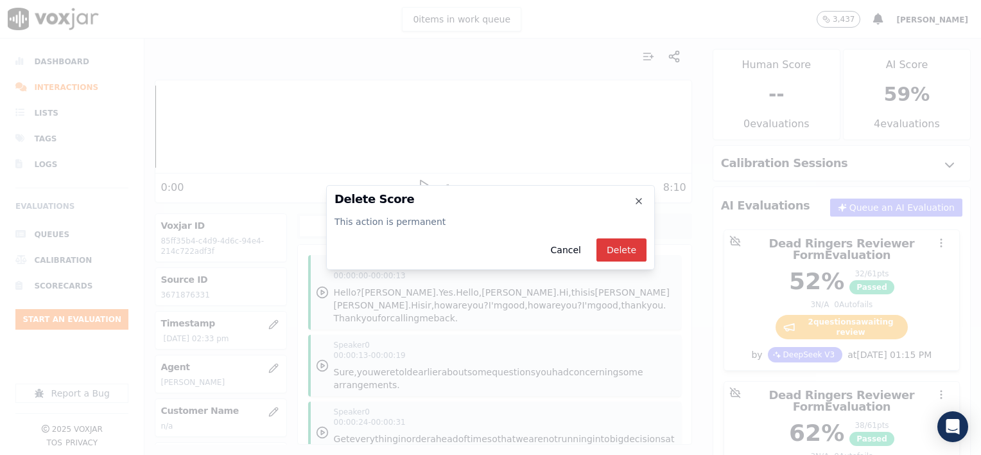
click at [616, 247] on button "Delete" at bounding box center [621, 249] width 50 height 23
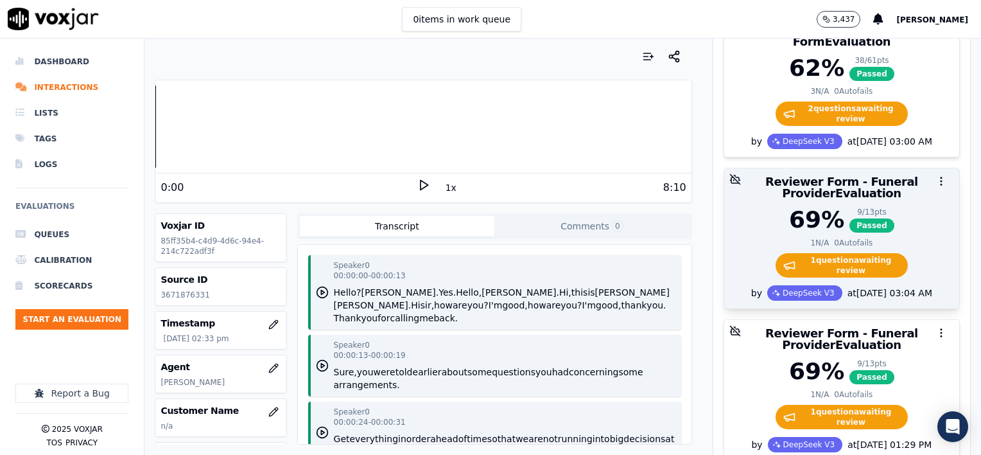
scroll to position [257, 0]
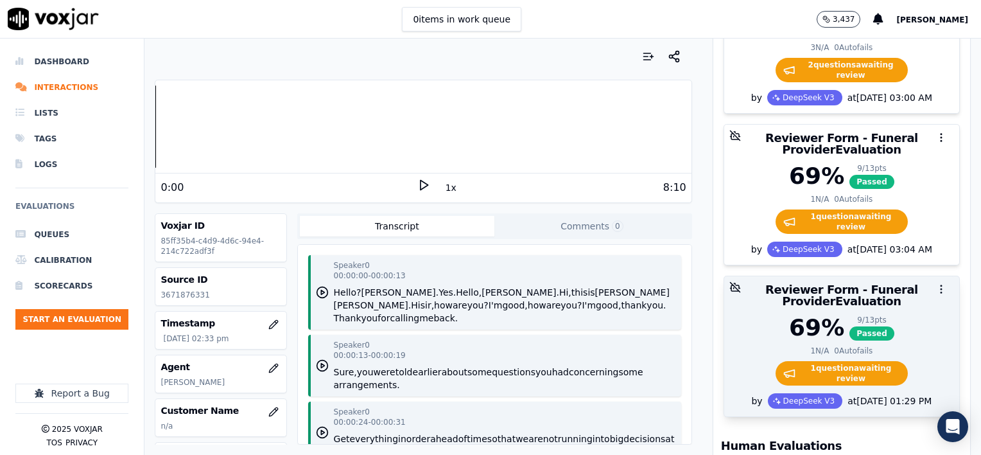
click at [941, 292] on circle "button" at bounding box center [941, 292] width 1 height 1
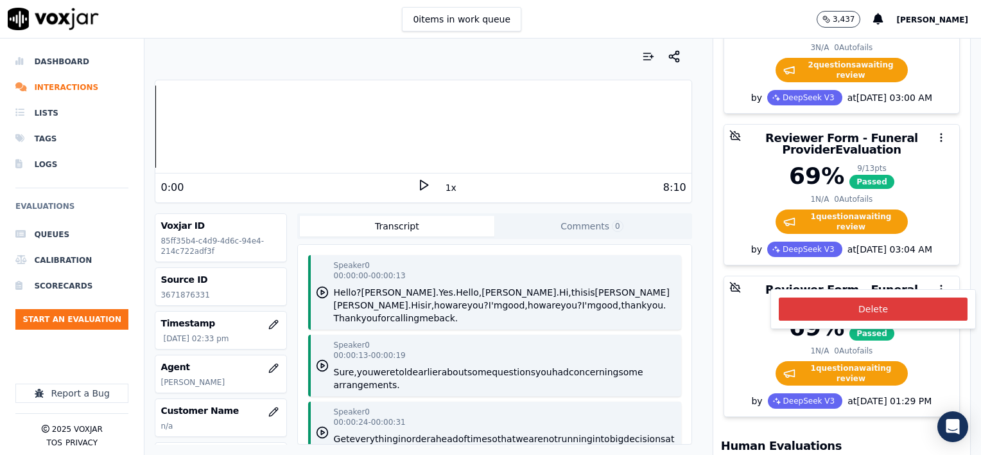
click at [855, 311] on button "Delete" at bounding box center [873, 308] width 189 height 23
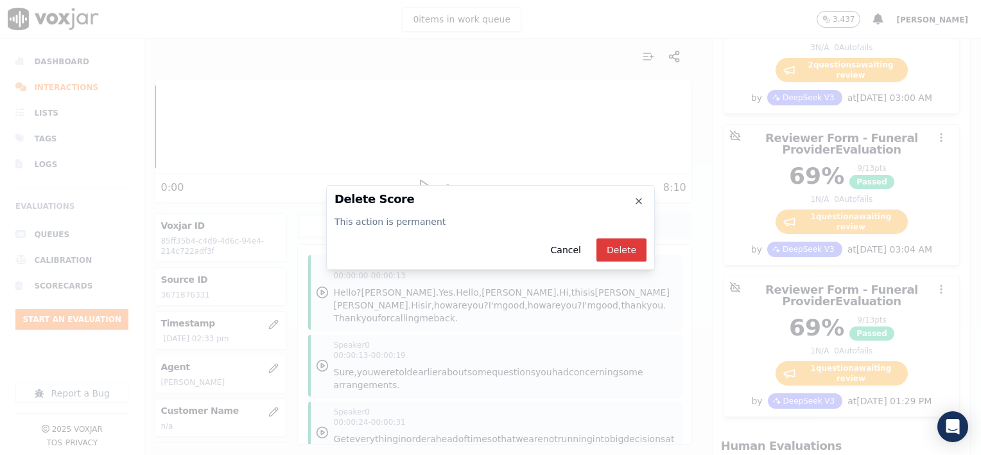
click at [627, 252] on button "Delete" at bounding box center [621, 249] width 50 height 23
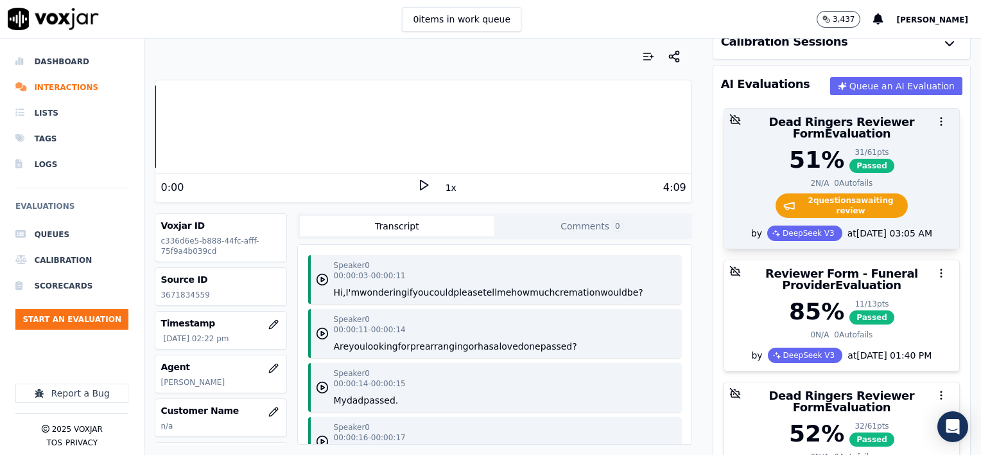
scroll to position [128, 0]
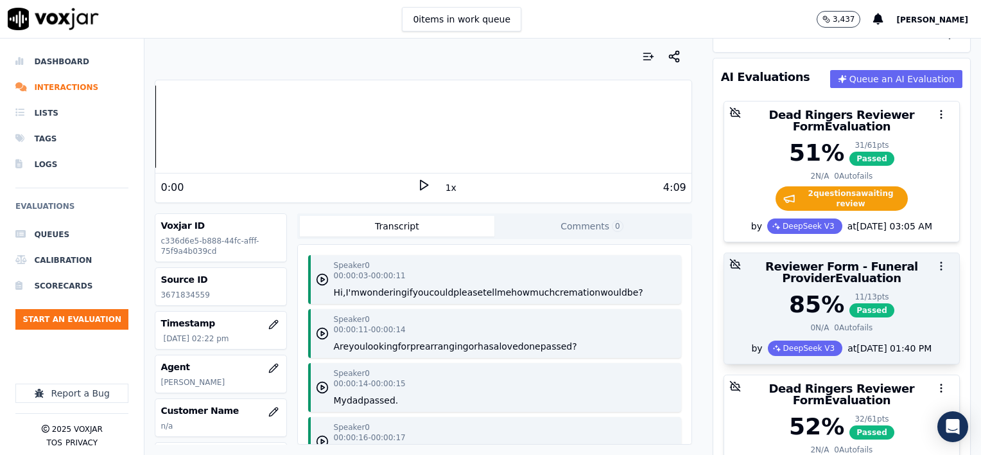
click at [936, 260] on icon "button" at bounding box center [942, 266] width 12 height 12
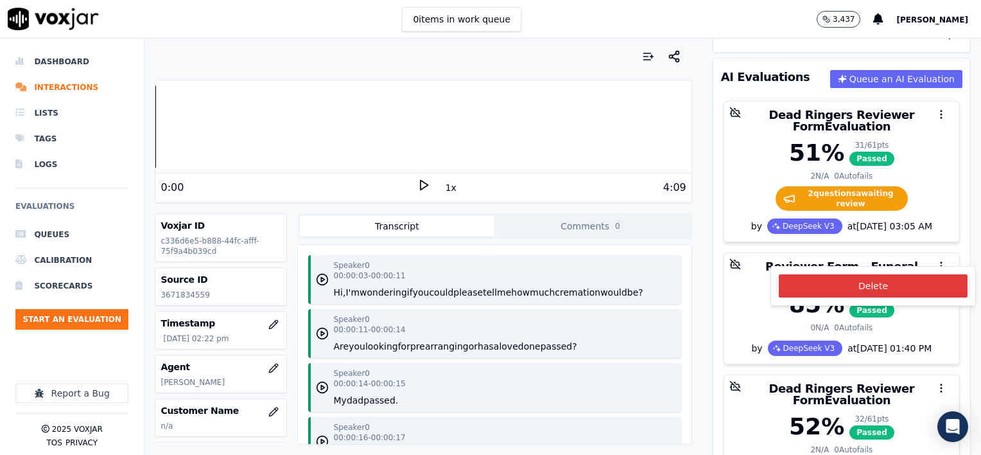
click at [871, 288] on button "Delete" at bounding box center [873, 285] width 189 height 23
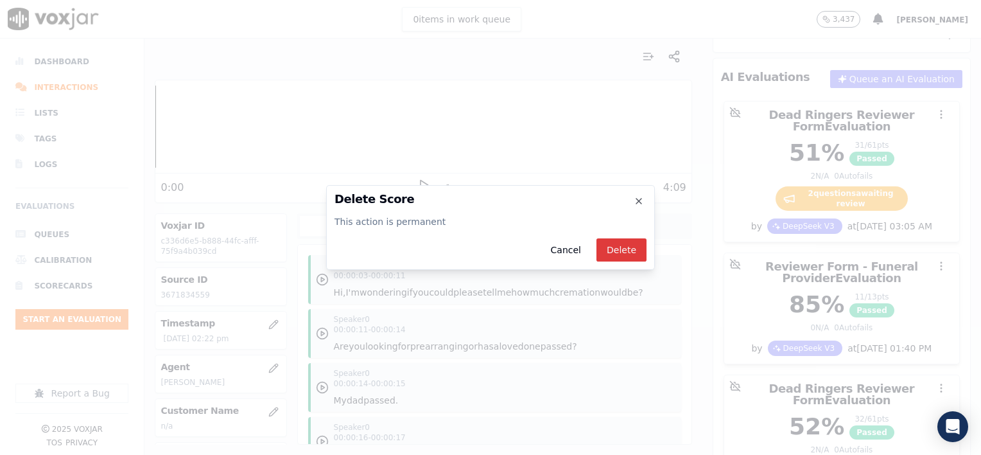
click at [621, 250] on button "Delete" at bounding box center [621, 249] width 50 height 23
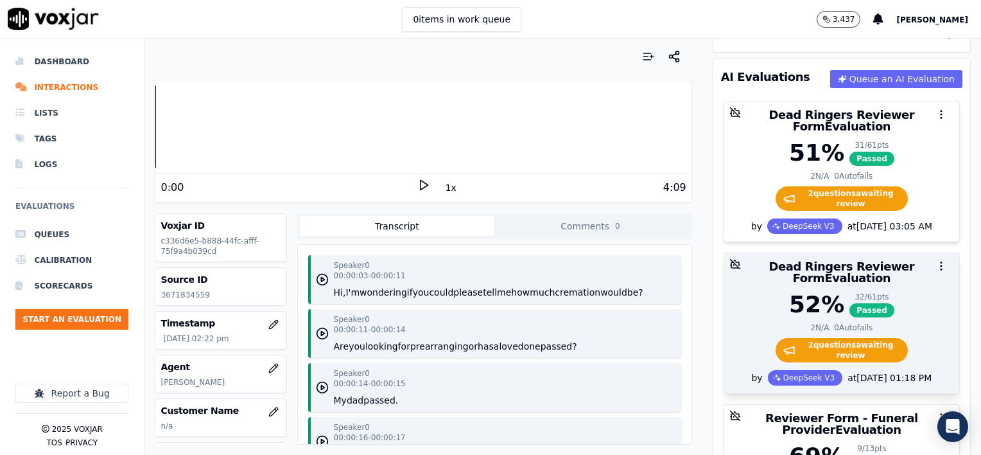
scroll to position [193, 0]
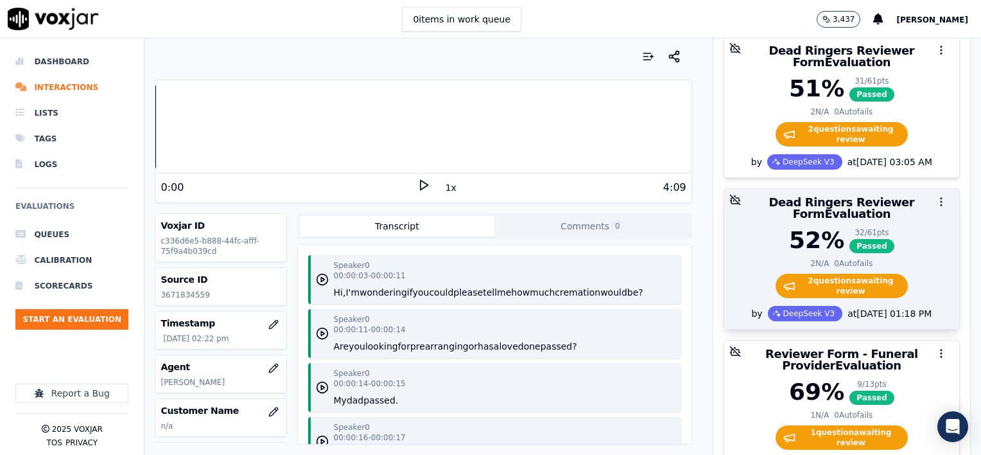
click at [936, 196] on icon "button" at bounding box center [942, 202] width 12 height 12
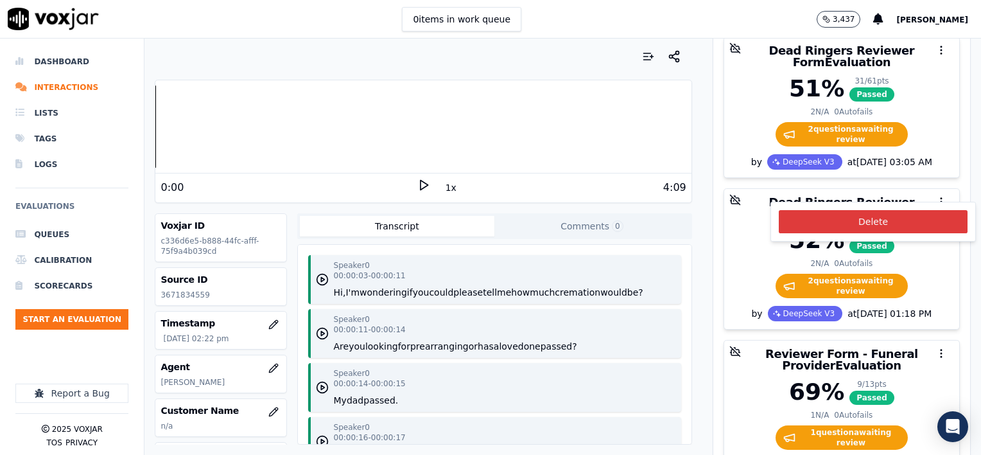
click at [880, 222] on button "Delete" at bounding box center [873, 221] width 189 height 23
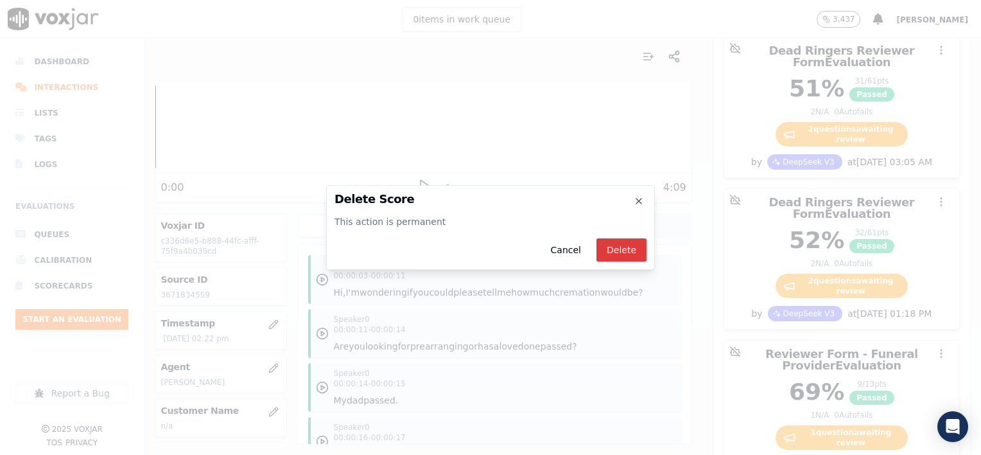
click at [611, 249] on button "Delete" at bounding box center [621, 249] width 50 height 23
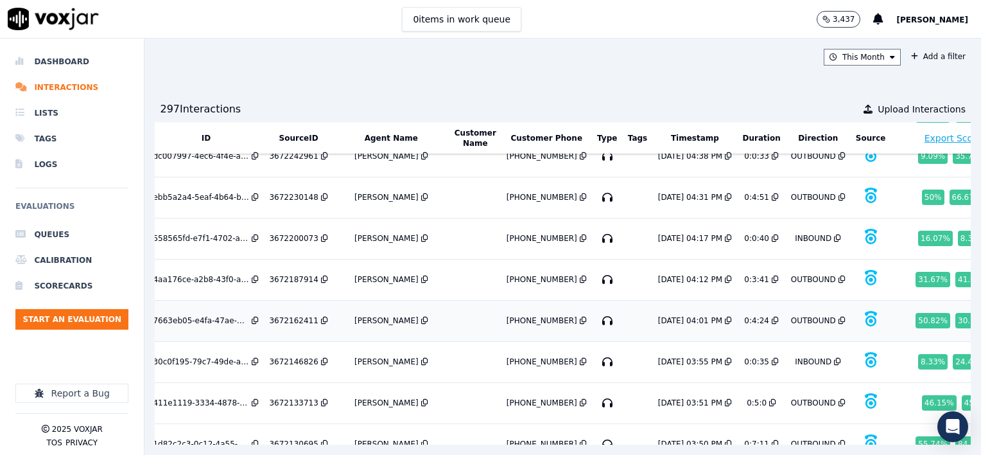
scroll to position [539, 27]
